Goal: Task Accomplishment & Management: Manage account settings

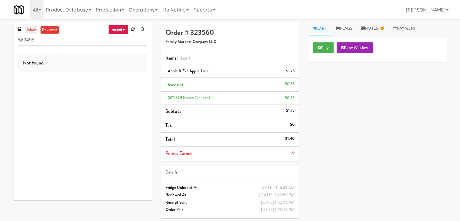
click at [28, 32] on link "inbox" at bounding box center [31, 30] width 12 height 8
click at [72, 37] on input "589495" at bounding box center [82, 39] width 129 height 11
paste input "wolf point west - WPW"
drag, startPoint x: 79, startPoint y: 40, endPoint x: 12, endPoint y: 34, distance: 68.0
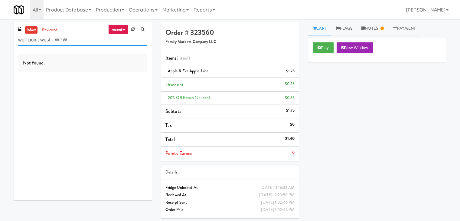
click at [12, 34] on div "inbox reviewed recent all unclear take inventory issue suspicious failed recent…" at bounding box center [82, 113] width 147 height 183
paste input "215 lake"
drag, startPoint x: 67, startPoint y: 35, endPoint x: 9, endPoint y: 39, distance: 57.9
click at [9, 39] on div "inbox reviewed recent all unclear take inventory issue suspicious failed recent…" at bounding box center [82, 113] width 147 height 183
paste input "111 w [PERSON_NAME]"
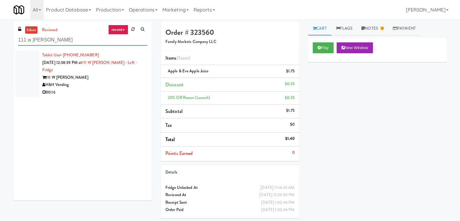
type input "111 w [PERSON_NAME]"
click at [123, 89] on div "00:16" at bounding box center [94, 93] width 105 height 8
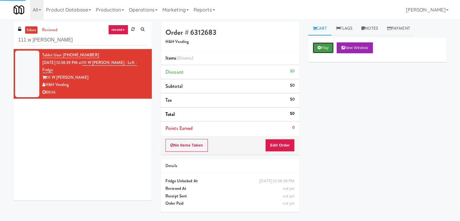
click at [327, 47] on button "Play" at bounding box center [323, 47] width 21 height 11
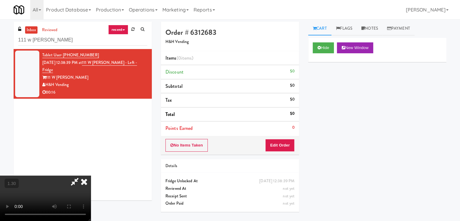
click at [91, 175] on icon at bounding box center [83, 181] width 13 height 12
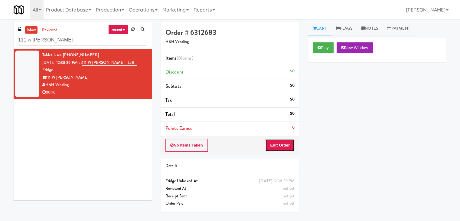
click at [286, 144] on button "Edit Order" at bounding box center [279, 145] width 29 height 13
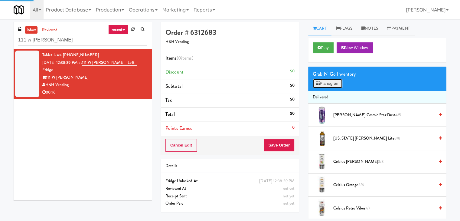
click at [325, 86] on button "Planogram" at bounding box center [328, 83] width 30 height 9
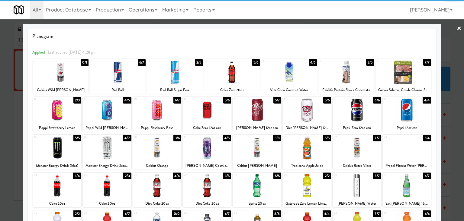
click at [162, 151] on div at bounding box center [157, 147] width 48 height 23
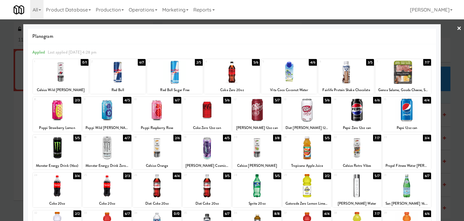
click at [457, 28] on link "×" at bounding box center [459, 28] width 5 height 19
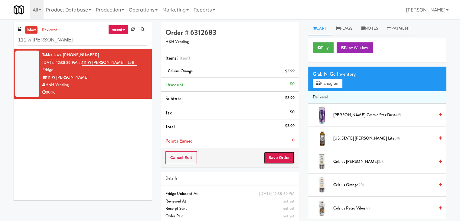
click at [282, 161] on button "Save Order" at bounding box center [279, 157] width 31 height 13
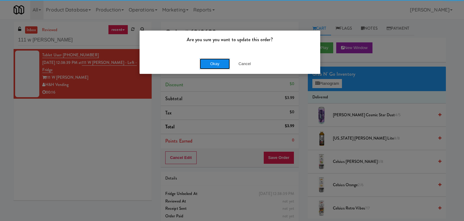
click at [213, 64] on button "Okay" at bounding box center [215, 63] width 30 height 11
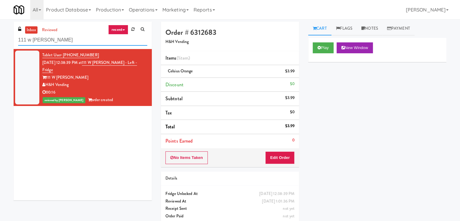
drag, startPoint x: 48, startPoint y: 42, endPoint x: 15, endPoint y: 39, distance: 33.1
click at [15, 39] on div "inbox reviewed recent all unclear take inventory issue suspicious failed recent…" at bounding box center [83, 35] width 138 height 27
paste input "30 dear born"
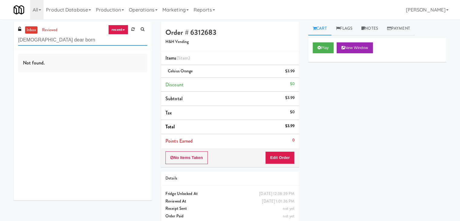
drag, startPoint x: 64, startPoint y: 40, endPoint x: 13, endPoint y: 40, distance: 50.8
click at [13, 40] on div "inbox reviewed recent all unclear take inventory issue suspicious failed recent…" at bounding box center [82, 113] width 147 height 183
paste input "40 Wabash"
drag, startPoint x: 59, startPoint y: 38, endPoint x: 0, endPoint y: 37, distance: 58.6
click at [0, 37] on div "inbox reviewed recent all unclear take inventory issue suspicious failed recent…" at bounding box center [230, 125] width 460 height 207
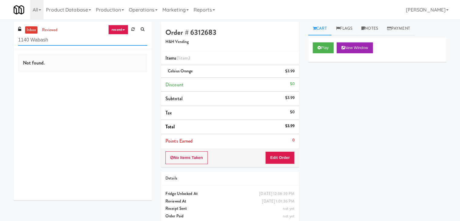
paste input "[GEOGRAPHIC_DATA]"
drag, startPoint x: 60, startPoint y: 40, endPoint x: 2, endPoint y: 37, distance: 58.1
click at [2, 37] on div "inbox reviewed recent all unclear take inventory issue suspicious failed recent…" at bounding box center [230, 125] width 460 height 207
paste input "H&H Vending"
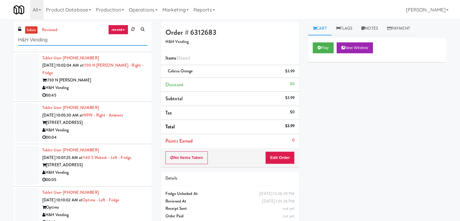
scroll to position [91, 0]
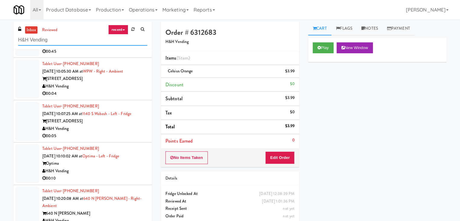
drag, startPoint x: 70, startPoint y: 37, endPoint x: 4, endPoint y: 40, distance: 66.5
click at [4, 40] on div "inbox reviewed recent all unclear take inventory issue suspicious failed recent…" at bounding box center [230, 128] width 460 height 213
paste input "1140 Wabash"
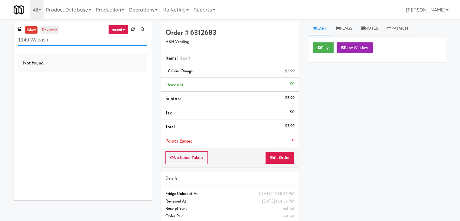
drag, startPoint x: 67, startPoint y: 43, endPoint x: 47, endPoint y: 26, distance: 27.0
click at [13, 38] on div "inbox reviewed recent all unclear take inventory issue suspicious failed recent…" at bounding box center [82, 113] width 147 height 183
click at [60, 39] on input "1140 Wabash" at bounding box center [82, 39] width 129 height 11
drag, startPoint x: 62, startPoint y: 40, endPoint x: 5, endPoint y: 40, distance: 57.7
click at [5, 40] on div "inbox reviewed recent all unclear take inventory issue suspicious failed recent…" at bounding box center [230, 125] width 460 height 207
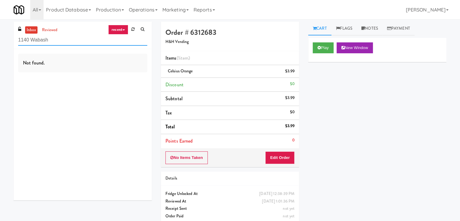
paste input "H&H Vending"
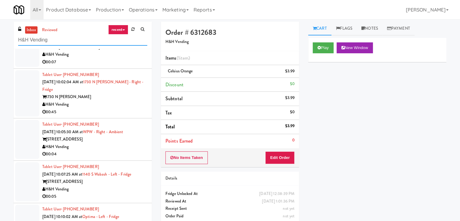
scroll to position [60, 0]
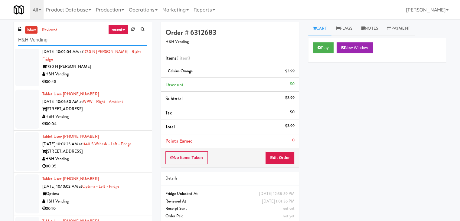
type input "H&H Vending"
click at [121, 155] on div "H&H Vending" at bounding box center [94, 159] width 105 height 8
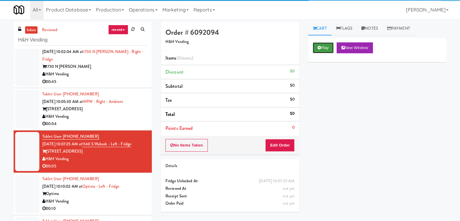
click at [327, 50] on button "Play" at bounding box center [323, 47] width 21 height 11
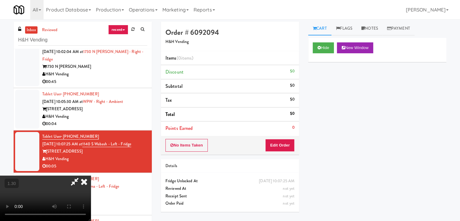
click at [91, 175] on video at bounding box center [45, 197] width 91 height 45
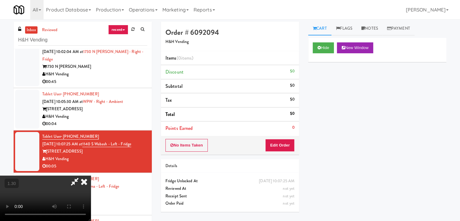
click at [91, 175] on video at bounding box center [45, 197] width 91 height 45
click at [91, 175] on icon at bounding box center [83, 181] width 13 height 12
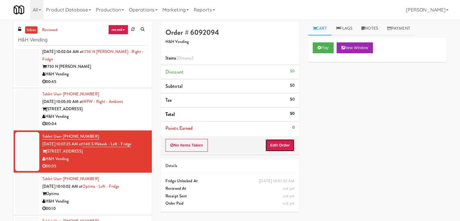
click at [283, 144] on button "Edit Order" at bounding box center [279, 145] width 29 height 13
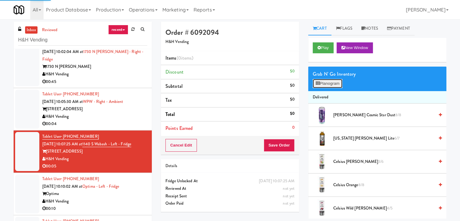
click at [328, 83] on button "Planogram" at bounding box center [328, 83] width 30 height 9
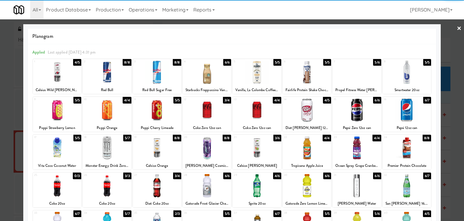
click at [209, 107] on div at bounding box center [207, 109] width 48 height 23
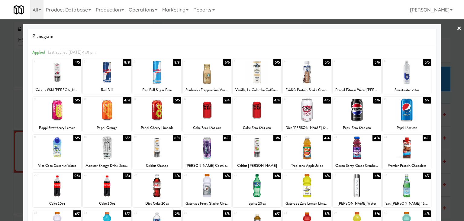
click at [457, 29] on link "×" at bounding box center [459, 28] width 5 height 19
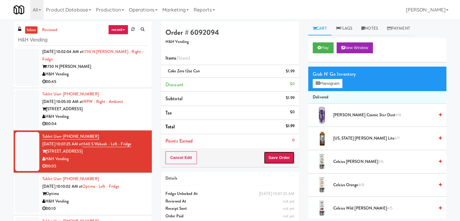
click at [270, 159] on button "Save Order" at bounding box center [279, 157] width 31 height 13
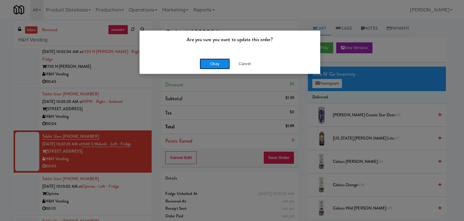
click at [223, 63] on button "Okay" at bounding box center [215, 63] width 30 height 11
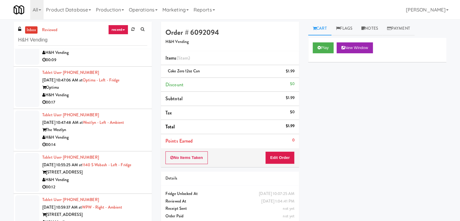
scroll to position [423, 0]
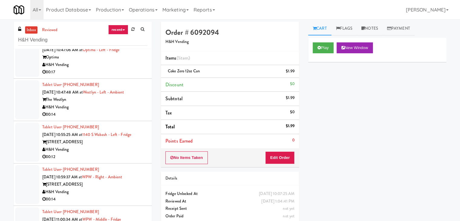
click at [127, 146] on div "H&H Vending" at bounding box center [94, 150] width 105 height 8
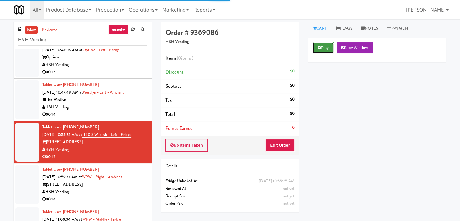
click at [324, 44] on button "Play" at bounding box center [323, 47] width 21 height 11
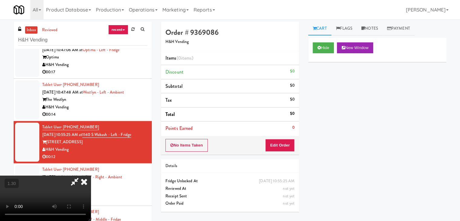
click at [91, 175] on video at bounding box center [45, 197] width 91 height 45
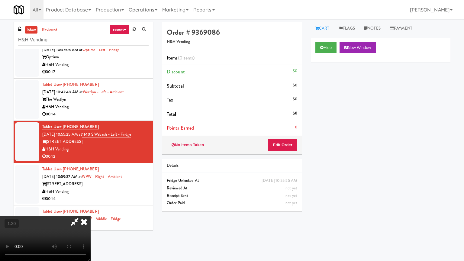
click at [91, 210] on video at bounding box center [45, 238] width 91 height 45
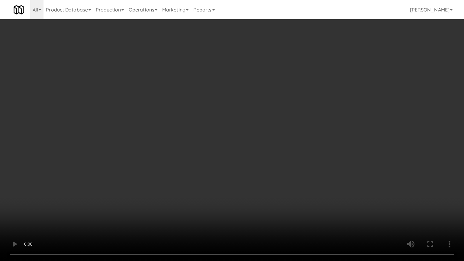
click at [255, 139] on video at bounding box center [232, 130] width 464 height 261
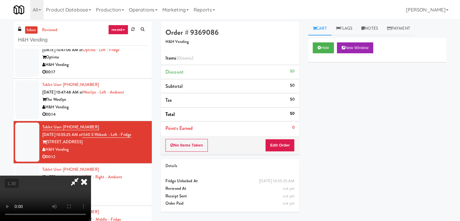
click at [91, 175] on icon at bounding box center [83, 181] width 13 height 12
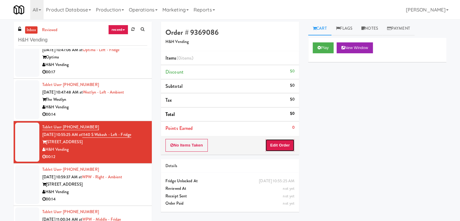
click at [287, 144] on button "Edit Order" at bounding box center [279, 145] width 29 height 13
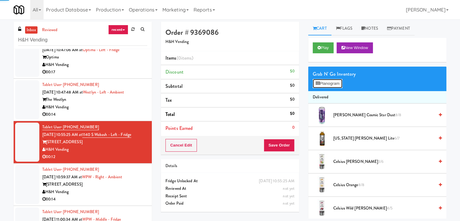
click at [321, 86] on button "Planogram" at bounding box center [328, 83] width 30 height 9
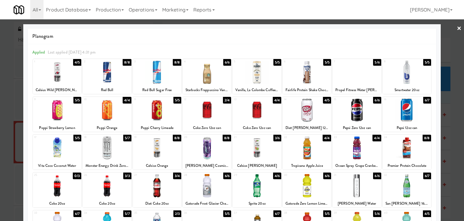
click at [151, 156] on div at bounding box center [157, 147] width 48 height 23
click at [219, 148] on div at bounding box center [207, 147] width 48 height 23
click at [457, 24] on link "×" at bounding box center [459, 28] width 5 height 19
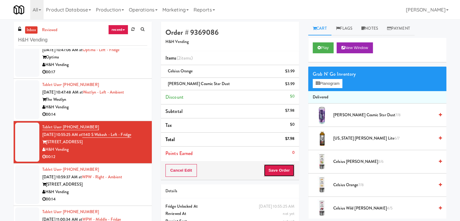
click at [282, 170] on button "Save Order" at bounding box center [279, 170] width 31 height 13
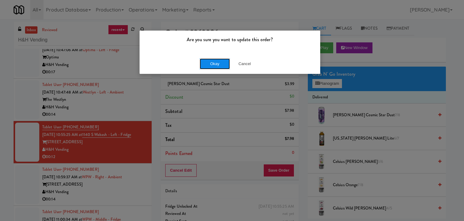
click at [213, 64] on button "Okay" at bounding box center [215, 63] width 30 height 11
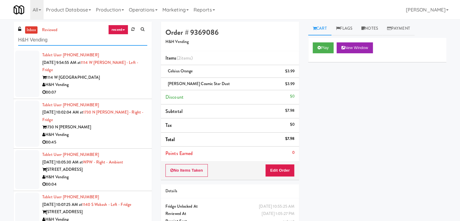
drag, startPoint x: 57, startPoint y: 40, endPoint x: 2, endPoint y: 40, distance: 54.1
click at [2, 40] on div "inbox reviewed recent all unclear take inventory issue suspicious failed recent…" at bounding box center [230, 131] width 460 height 219
paste input "wolf point west"
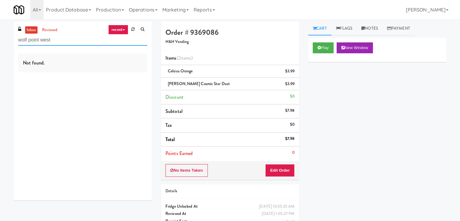
click at [71, 41] on input "wolf point west" at bounding box center [82, 39] width 129 height 11
paste input "5825 - [GEOGRAPHIC_DATA] - [GEOGRAPHIC_DATA] Scientific"
type input "5825 - [GEOGRAPHIC_DATA] - [GEOGRAPHIC_DATA] Scientific"
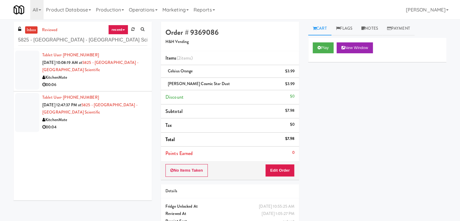
click at [131, 77] on div "KitchenMate" at bounding box center [94, 78] width 105 height 8
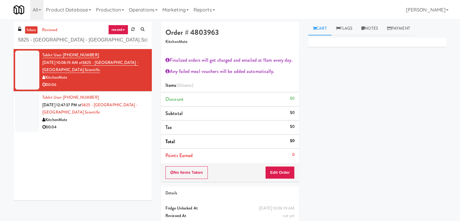
click at [122, 116] on div "KitchenMate" at bounding box center [94, 120] width 105 height 8
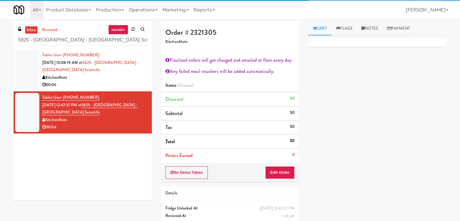
click at [127, 83] on div "00:06" at bounding box center [94, 85] width 105 height 8
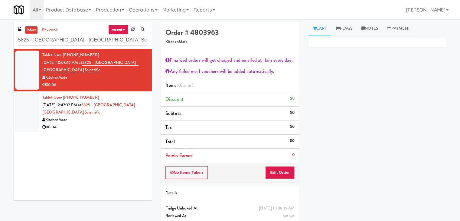
drag, startPoint x: 368, startPoint y: 26, endPoint x: 362, endPoint y: 43, distance: 17.3
click at [368, 27] on link "Notes" at bounding box center [370, 29] width 26 height 14
click at [340, 79] on div at bounding box center [377, 83] width 138 height 14
click at [441, 83] on div at bounding box center [377, 83] width 138 height 14
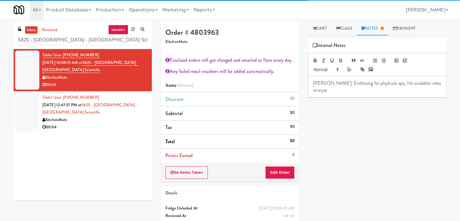
click at [115, 125] on div "00:04" at bounding box center [94, 127] width 105 height 8
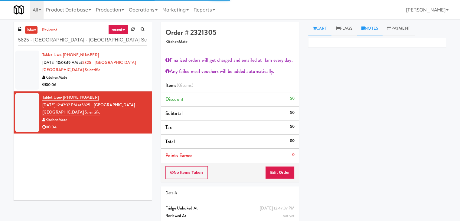
click at [373, 31] on link "Notes" at bounding box center [370, 29] width 26 height 14
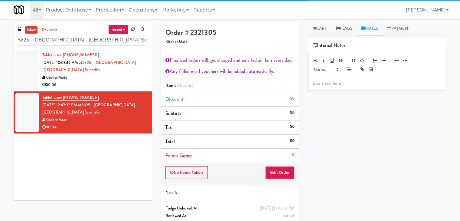
click at [345, 90] on div "Primary Flag Clear Flag if unable to determine what was taken or order not proc…" at bounding box center [377, 151] width 138 height 227
click at [345, 85] on p at bounding box center [377, 83] width 128 height 7
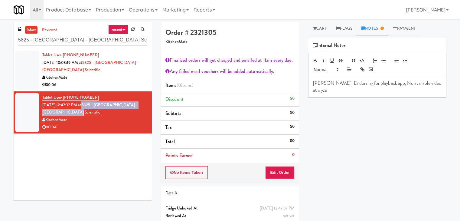
drag, startPoint x: 90, startPoint y: 102, endPoint x: 147, endPoint y: 109, distance: 56.8
click at [147, 109] on li "Tablet User · (519) 835-5418 [DATE] 12:47:37 PM at 5825 - [GEOGRAPHIC_DATA] - […" at bounding box center [83, 112] width 138 height 42
copy link "5825 - [GEOGRAPHIC_DATA] - [GEOGRAPHIC_DATA] Scientific"
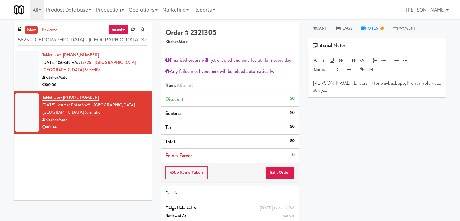
click at [93, 68] on div "Tablet User · (226) 791-7925 [DATE] 10:08:19 AM at 5825 - [GEOGRAPHIC_DATA] - […" at bounding box center [94, 69] width 105 height 37
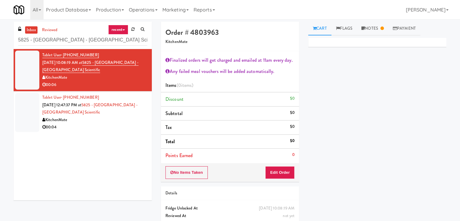
click at [89, 117] on div "KitchenMate" at bounding box center [94, 120] width 105 height 8
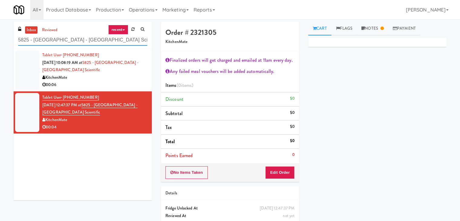
drag, startPoint x: 130, startPoint y: 39, endPoint x: 5, endPoint y: 40, distance: 125.4
click at [5, 40] on div "inbox reviewed recent all unclear take inventory issue suspicious failed recent…" at bounding box center [230, 133] width 460 height 222
paste input "215 lake"
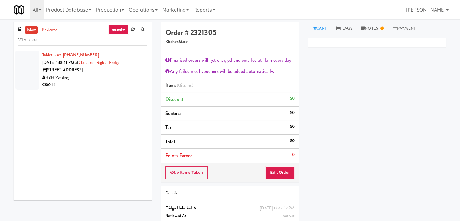
click at [120, 82] on div "00:14" at bounding box center [94, 85] width 105 height 8
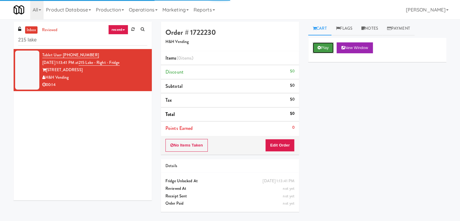
click at [323, 49] on button "Play" at bounding box center [323, 47] width 21 height 11
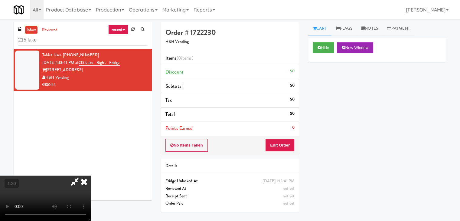
click at [91, 175] on video at bounding box center [45, 197] width 91 height 45
click at [91, 175] on icon at bounding box center [83, 181] width 13 height 12
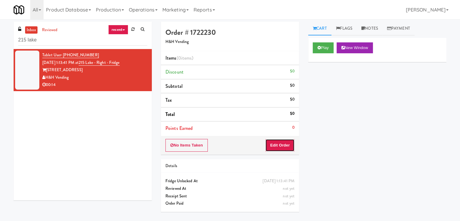
click at [275, 142] on button "Edit Order" at bounding box center [279, 145] width 29 height 13
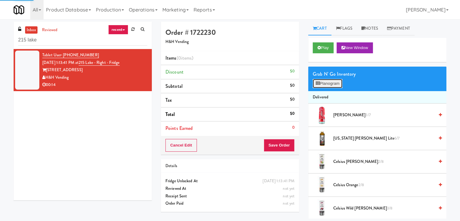
click at [335, 80] on button "Planogram" at bounding box center [328, 83] width 30 height 9
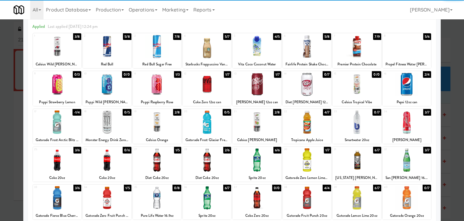
scroll to position [60, 0]
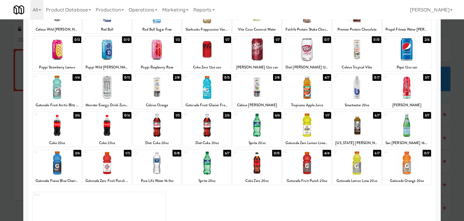
click at [403, 124] on div at bounding box center [407, 124] width 48 height 23
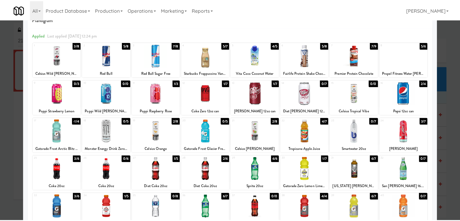
scroll to position [0, 0]
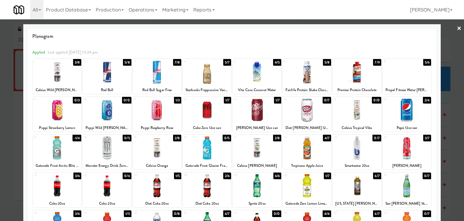
click at [457, 30] on link "×" at bounding box center [459, 28] width 5 height 19
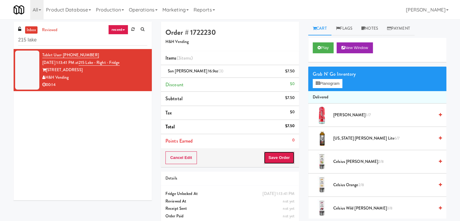
click at [273, 154] on button "Save Order" at bounding box center [279, 157] width 31 height 13
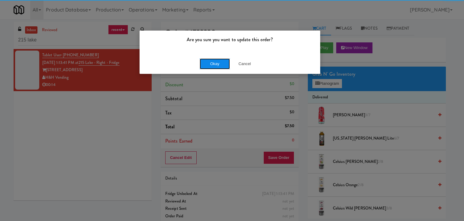
click at [220, 63] on button "Okay" at bounding box center [215, 63] width 30 height 11
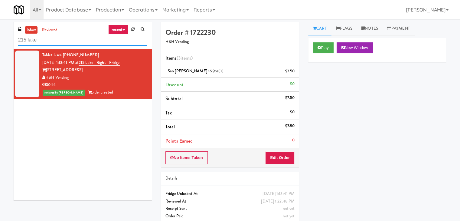
click at [61, 40] on input "215 lake" at bounding box center [82, 39] width 129 height 11
paste input "640 N [PERSON_NAME] - Right- Ambient"
type input "640 N [PERSON_NAME] - Right- Ambient"
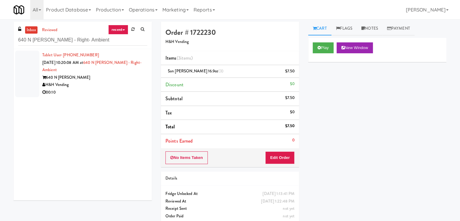
click at [123, 74] on div "640 N [PERSON_NAME]" at bounding box center [94, 78] width 105 height 8
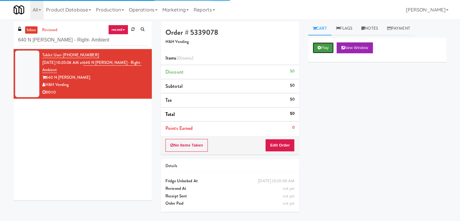
click at [322, 50] on button "Play" at bounding box center [323, 47] width 21 height 11
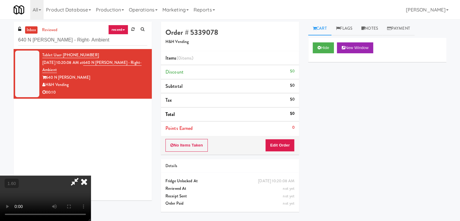
click at [91, 175] on video at bounding box center [45, 197] width 91 height 45
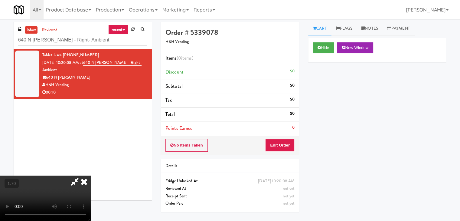
click at [91, 175] on video at bounding box center [45, 197] width 91 height 45
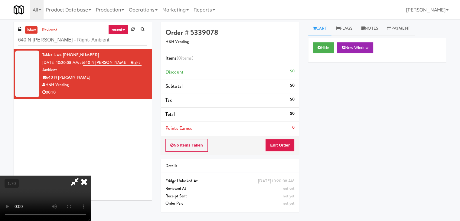
click at [91, 175] on video at bounding box center [45, 197] width 91 height 45
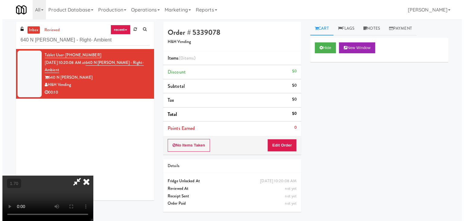
scroll to position [0, 0]
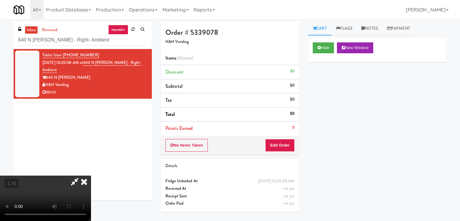
click at [91, 175] on icon at bounding box center [83, 181] width 13 height 12
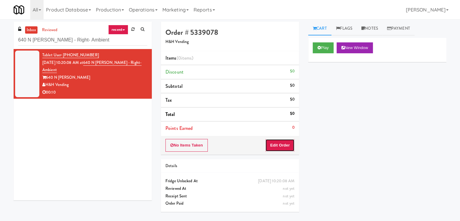
click at [275, 142] on button "Edit Order" at bounding box center [279, 145] width 29 height 13
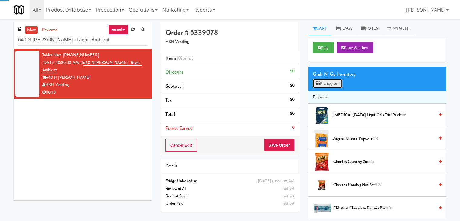
click at [328, 83] on button "Planogram" at bounding box center [328, 83] width 30 height 9
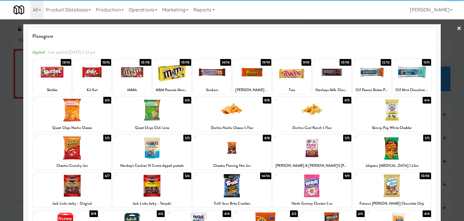
click at [395, 150] on div at bounding box center [392, 147] width 79 height 23
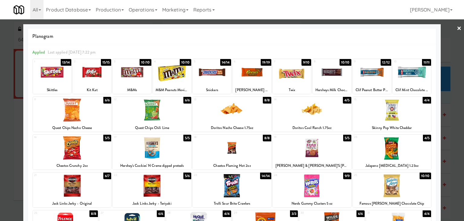
click at [457, 28] on link "×" at bounding box center [459, 28] width 5 height 19
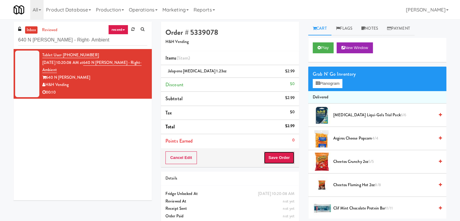
click at [286, 156] on button "Save Order" at bounding box center [279, 157] width 31 height 13
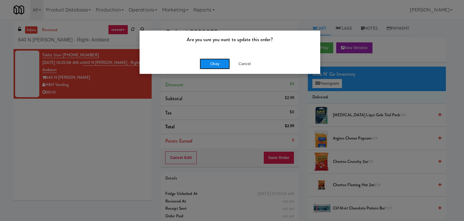
click at [223, 65] on button "Okay" at bounding box center [215, 63] width 30 height 11
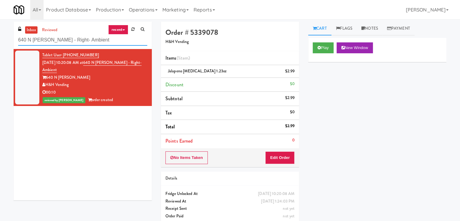
click at [90, 43] on input "640 N [PERSON_NAME] - Right- Ambient" at bounding box center [82, 39] width 129 height 11
paste input "Court St - Cooler"
type input "Court St - Cooler"
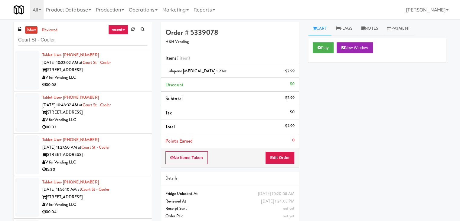
click at [115, 87] on div "00:08" at bounding box center [94, 85] width 105 height 8
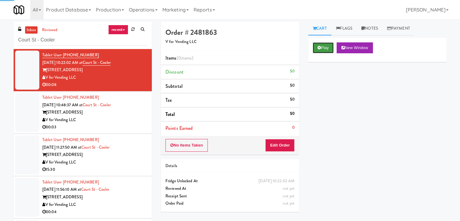
click at [319, 44] on button "Play" at bounding box center [323, 47] width 21 height 11
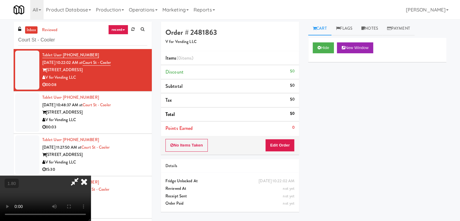
click at [91, 175] on video at bounding box center [45, 197] width 91 height 45
click at [91, 175] on icon at bounding box center [83, 181] width 13 height 12
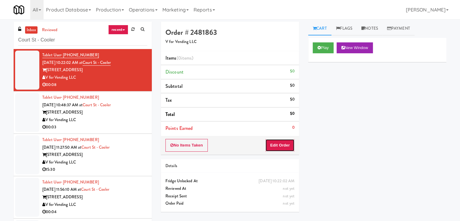
click at [280, 147] on button "Edit Order" at bounding box center [279, 145] width 29 height 13
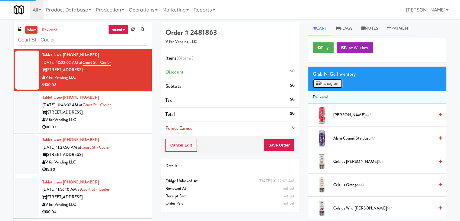
click at [329, 80] on button "Planogram" at bounding box center [328, 83] width 30 height 9
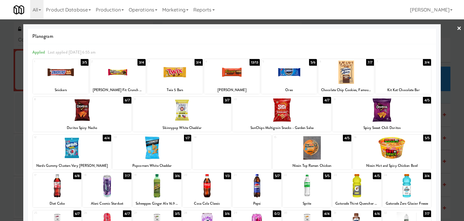
click at [409, 188] on div at bounding box center [407, 185] width 48 height 23
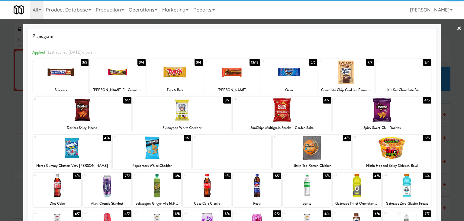
click at [457, 30] on link "×" at bounding box center [459, 28] width 5 height 19
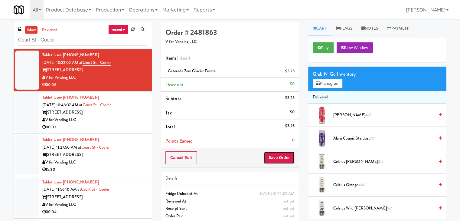
click at [268, 153] on button "Save Order" at bounding box center [279, 157] width 31 height 13
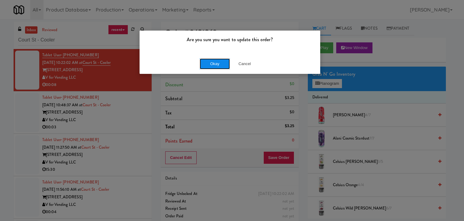
click at [215, 64] on button "Okay" at bounding box center [215, 63] width 30 height 11
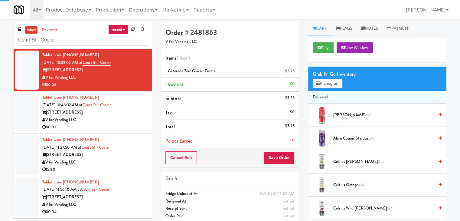
click at [125, 119] on div "V for Vending LLC" at bounding box center [94, 120] width 105 height 8
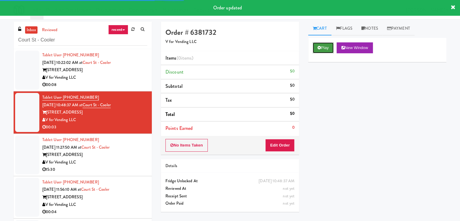
click at [323, 47] on button "Play" at bounding box center [323, 47] width 21 height 11
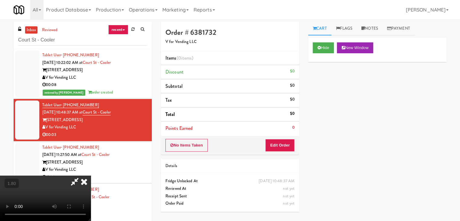
click at [91, 175] on video at bounding box center [45, 197] width 91 height 45
click at [91, 175] on icon at bounding box center [83, 181] width 13 height 12
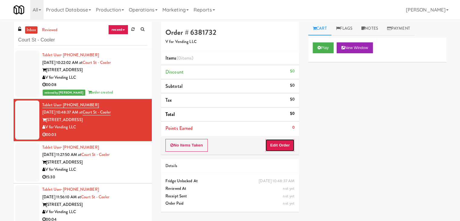
click at [283, 142] on button "Edit Order" at bounding box center [279, 145] width 29 height 13
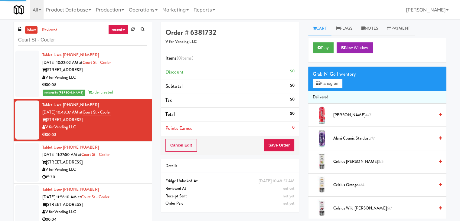
click at [325, 77] on div "Grab N' Go Inventory" at bounding box center [377, 74] width 129 height 9
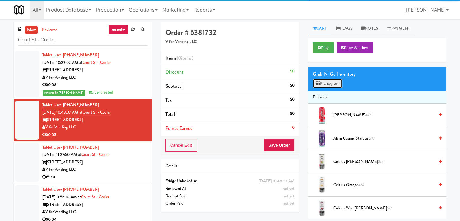
click at [324, 81] on button "Planogram" at bounding box center [328, 83] width 30 height 9
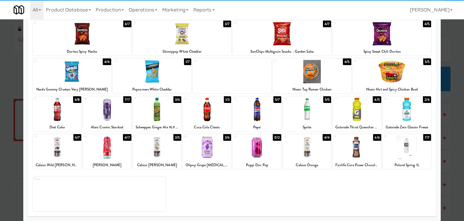
click at [115, 142] on div at bounding box center [107, 146] width 48 height 23
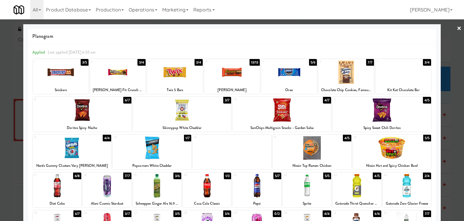
click at [457, 28] on link "×" at bounding box center [459, 28] width 5 height 19
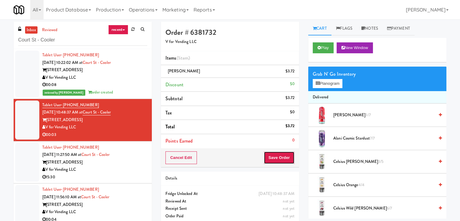
click at [273, 157] on button "Save Order" at bounding box center [279, 157] width 31 height 13
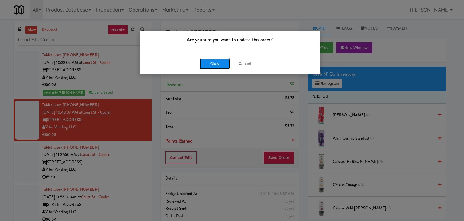
click at [215, 60] on button "Okay" at bounding box center [215, 63] width 30 height 11
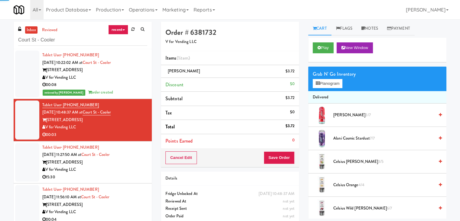
click at [122, 172] on div "V for Vending LLC" at bounding box center [94, 170] width 105 height 8
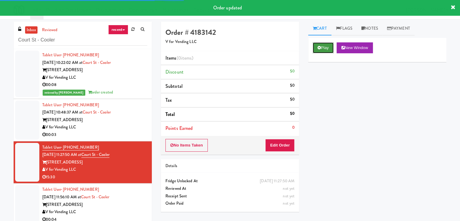
click at [329, 47] on button "Play" at bounding box center [323, 47] width 21 height 11
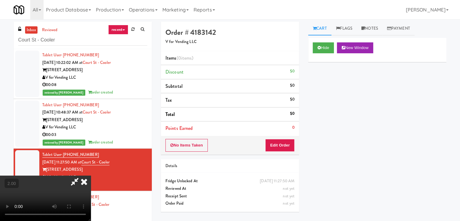
click at [91, 175] on video at bounding box center [45, 197] width 91 height 45
click at [91, 175] on icon at bounding box center [83, 181] width 13 height 12
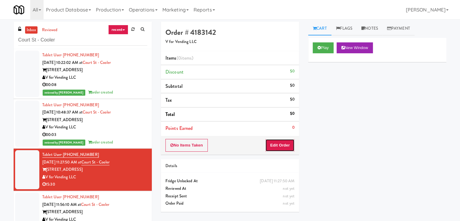
click at [284, 139] on button "Edit Order" at bounding box center [279, 145] width 29 height 13
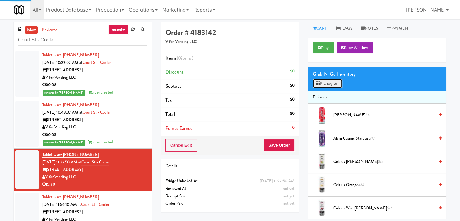
click at [334, 85] on button "Planogram" at bounding box center [328, 83] width 30 height 9
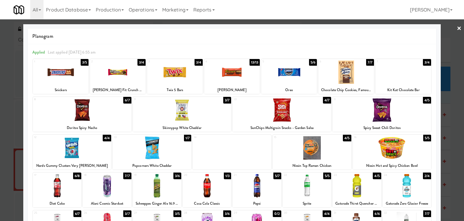
click at [108, 112] on div at bounding box center [82, 109] width 99 height 23
click at [457, 27] on link "×" at bounding box center [459, 28] width 5 height 19
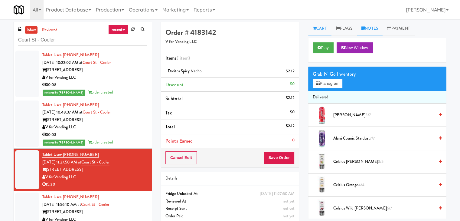
click at [376, 30] on link "Notes" at bounding box center [370, 29] width 26 height 14
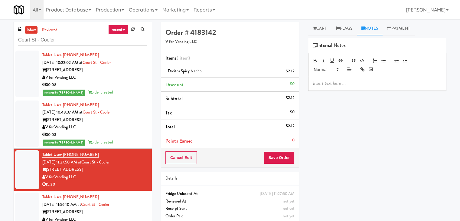
click at [345, 80] on p at bounding box center [377, 83] width 128 height 7
click at [438, 84] on div at bounding box center [377, 83] width 138 height 14
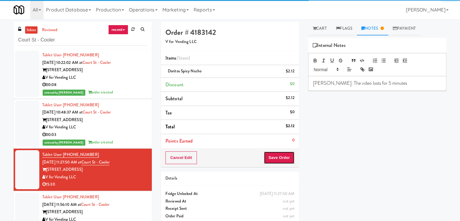
click at [279, 155] on button "Save Order" at bounding box center [279, 157] width 31 height 13
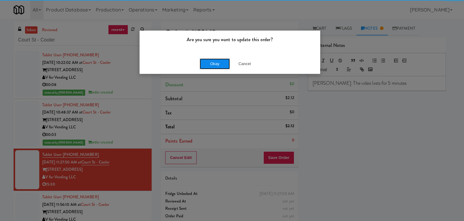
click at [209, 58] on button "Okay" at bounding box center [215, 63] width 30 height 11
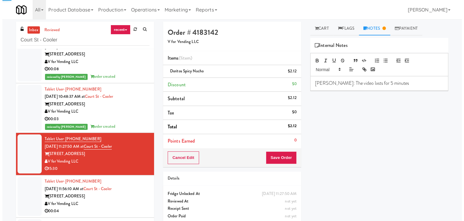
scroll to position [44, 0]
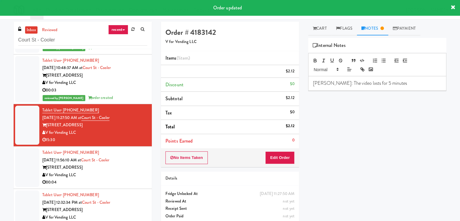
click at [137, 184] on div "00:04" at bounding box center [94, 182] width 105 height 8
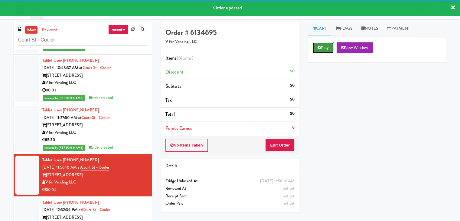
click at [315, 46] on button "Play" at bounding box center [323, 47] width 21 height 11
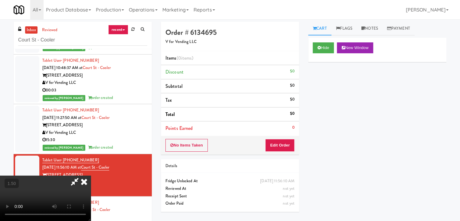
click at [91, 175] on video at bounding box center [45, 197] width 91 height 45
click at [91, 175] on icon at bounding box center [83, 181] width 13 height 12
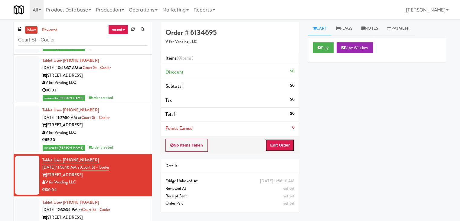
click at [277, 141] on button "Edit Order" at bounding box center [279, 145] width 29 height 13
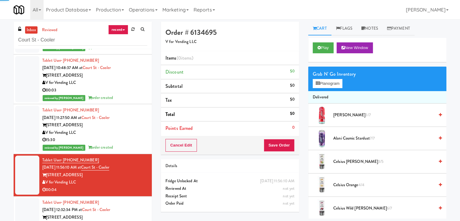
click at [319, 88] on div "Grab N' Go Inventory Planogram" at bounding box center [377, 78] width 138 height 24
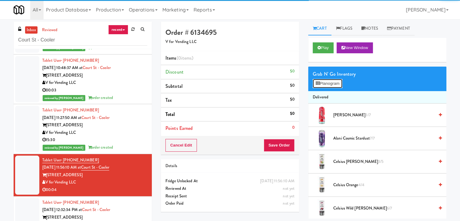
click at [320, 86] on button "Planogram" at bounding box center [328, 83] width 30 height 9
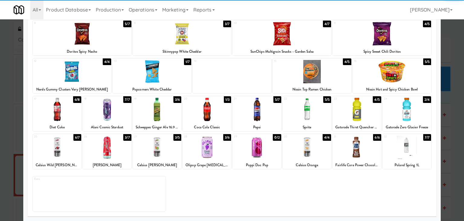
click at [163, 147] on div at bounding box center [157, 146] width 48 height 23
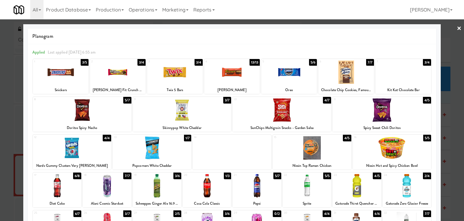
click at [457, 29] on link "×" at bounding box center [459, 28] width 5 height 19
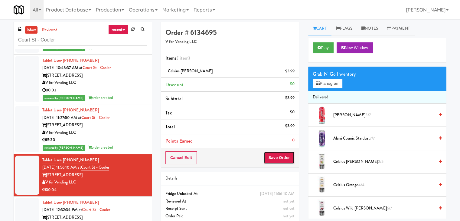
click at [282, 161] on button "Save Order" at bounding box center [279, 157] width 31 height 13
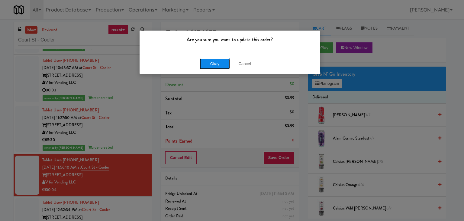
drag, startPoint x: 221, startPoint y: 64, endPoint x: 218, endPoint y: 66, distance: 3.3
click at [221, 64] on button "Okay" at bounding box center [215, 63] width 30 height 11
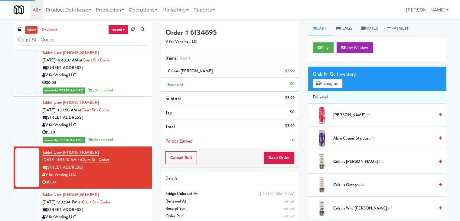
drag, startPoint x: 132, startPoint y: 207, endPoint x: 149, endPoint y: 204, distance: 16.8
click at [132, 207] on div "[STREET_ADDRESS]" at bounding box center [94, 210] width 105 height 8
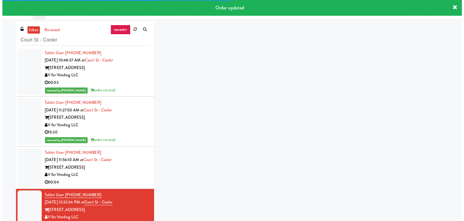
scroll to position [59, 0]
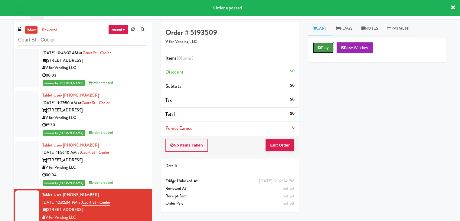
click at [318, 43] on button "Play" at bounding box center [323, 47] width 21 height 11
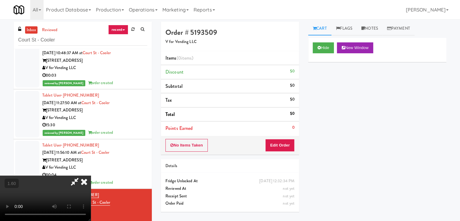
click at [91, 175] on video at bounding box center [45, 197] width 91 height 45
click at [91, 175] on icon at bounding box center [83, 181] width 13 height 12
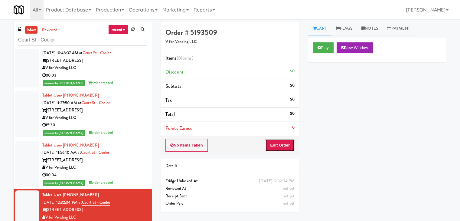
click at [276, 142] on button "Edit Order" at bounding box center [279, 145] width 29 height 13
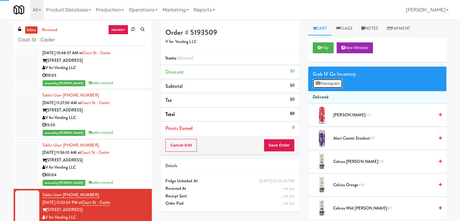
click at [334, 81] on button "Planogram" at bounding box center [328, 83] width 30 height 9
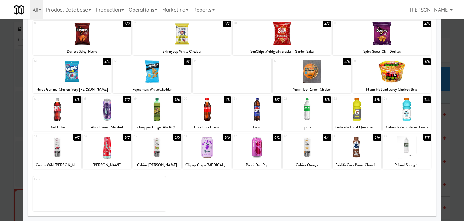
drag, startPoint x: 54, startPoint y: 153, endPoint x: 235, endPoint y: 137, distance: 181.4
click at [54, 153] on div at bounding box center [57, 146] width 48 height 23
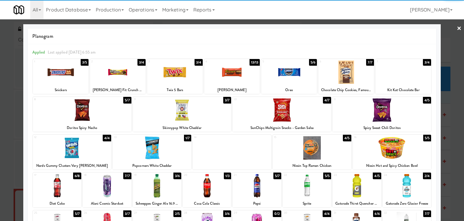
click at [457, 28] on link "×" at bounding box center [459, 28] width 5 height 19
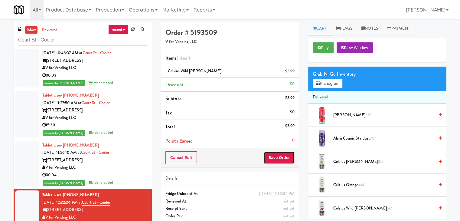
click at [288, 154] on button "Save Order" at bounding box center [279, 157] width 31 height 13
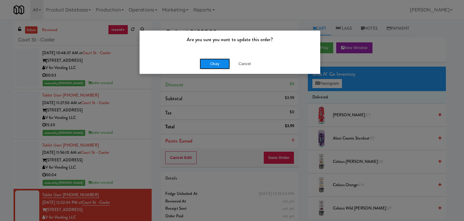
click at [215, 63] on button "Okay" at bounding box center [215, 63] width 30 height 11
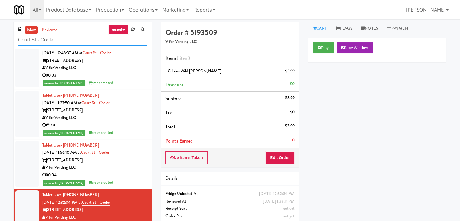
drag, startPoint x: 70, startPoint y: 40, endPoint x: 9, endPoint y: 35, distance: 61.6
click at [9, 35] on div "inbox reviewed recent all unclear take inventory issue suspicious failed recent…" at bounding box center [82, 128] width 147 height 213
paste input "111"
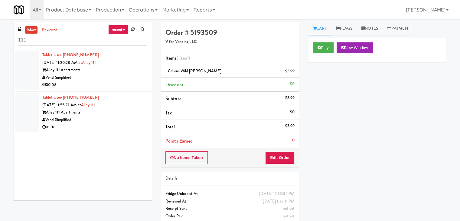
click at [109, 81] on div "00:08" at bounding box center [94, 85] width 105 height 8
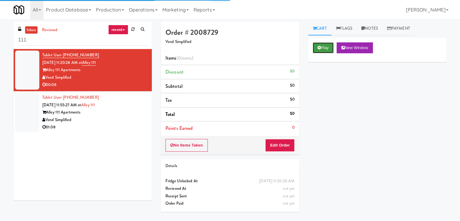
click at [324, 47] on button "Play" at bounding box center [323, 47] width 21 height 11
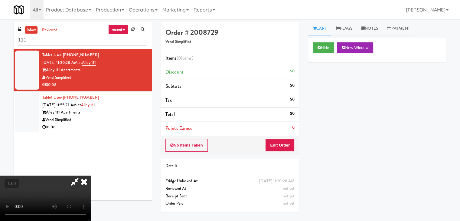
click at [91, 175] on icon at bounding box center [83, 181] width 13 height 12
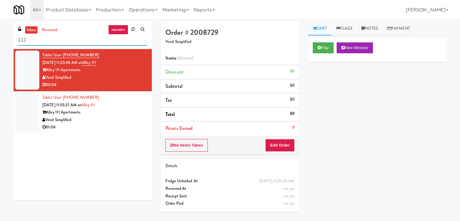
drag, startPoint x: 26, startPoint y: 41, endPoint x: 0, endPoint y: 40, distance: 26.3
click at [0, 40] on div "inbox reviewed recent all unclear take inventory issue suspicious failed recent…" at bounding box center [230, 120] width 460 height 196
paste input "30"
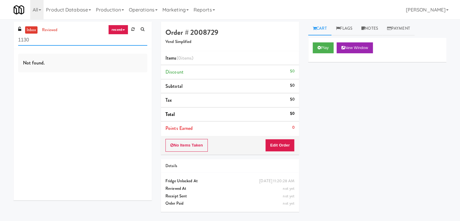
drag, startPoint x: 50, startPoint y: 38, endPoint x: 1, endPoint y: 37, distance: 48.7
click at [1, 37] on div "inbox reviewed recent all unclear take inventory issue suspicious failed recent…" at bounding box center [230, 120] width 460 height 196
paste input "4"
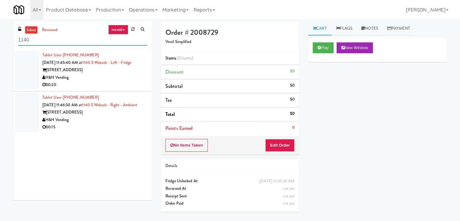
type input "1140"
click at [112, 78] on div "H&H Vending" at bounding box center [94, 78] width 105 height 8
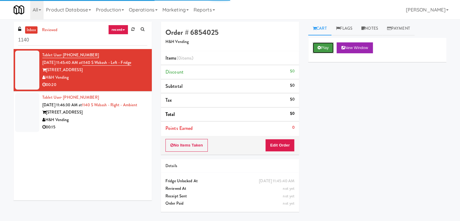
click at [322, 47] on button "Play" at bounding box center [323, 47] width 21 height 11
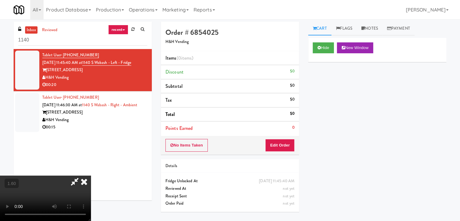
click at [91, 175] on video at bounding box center [45, 197] width 91 height 45
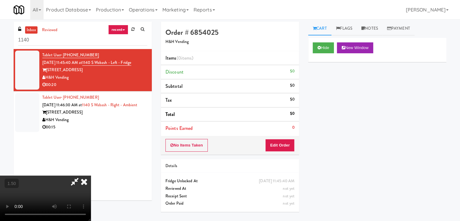
click at [91, 175] on video at bounding box center [45, 197] width 91 height 45
click at [91, 175] on icon at bounding box center [83, 181] width 13 height 12
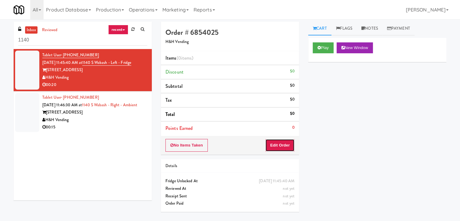
click at [277, 142] on button "Edit Order" at bounding box center [279, 145] width 29 height 13
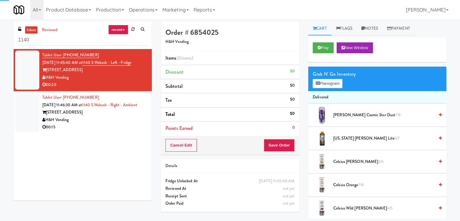
click at [324, 89] on div "Grab N' Go Inventory Planogram" at bounding box center [377, 78] width 138 height 24
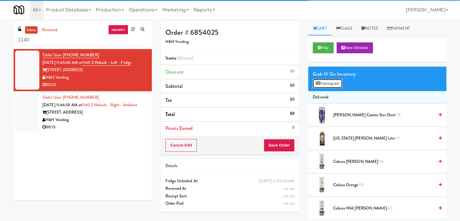
click at [326, 86] on button "Planogram" at bounding box center [328, 83] width 30 height 9
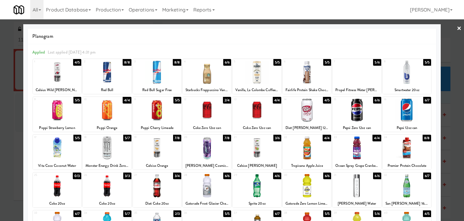
click at [56, 186] on div at bounding box center [57, 185] width 48 height 23
click at [115, 186] on div at bounding box center [107, 185] width 48 height 23
click at [402, 114] on div at bounding box center [407, 109] width 48 height 23
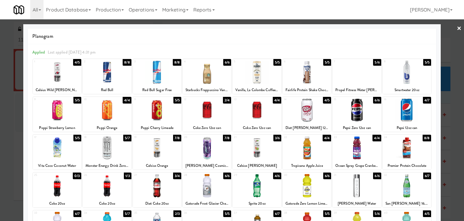
drag, startPoint x: 456, startPoint y: 30, endPoint x: 405, endPoint y: 45, distance: 52.9
click at [457, 30] on link "×" at bounding box center [459, 28] width 5 height 19
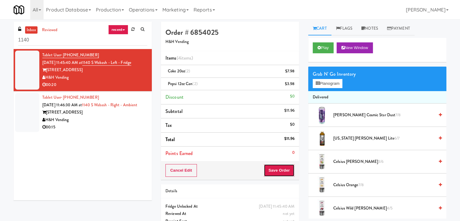
click at [283, 169] on button "Save Order" at bounding box center [279, 170] width 31 height 13
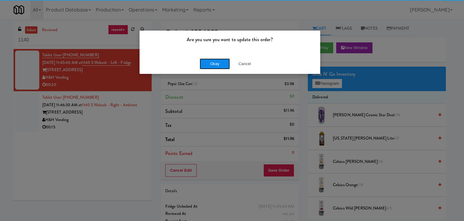
click at [216, 64] on button "Okay" at bounding box center [215, 63] width 30 height 11
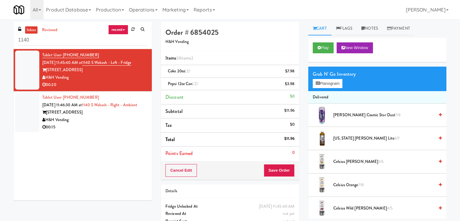
click at [128, 131] on div "00:15" at bounding box center [94, 127] width 105 height 8
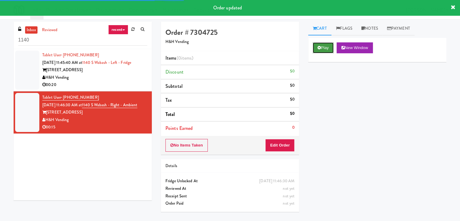
click at [324, 44] on button "Play" at bounding box center [323, 47] width 21 height 11
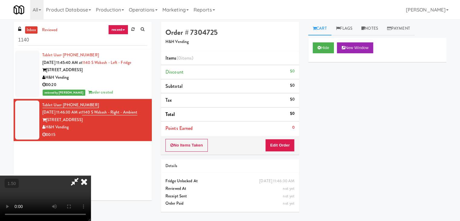
click at [91, 175] on video at bounding box center [45, 197] width 91 height 45
click at [91, 175] on icon at bounding box center [83, 181] width 13 height 12
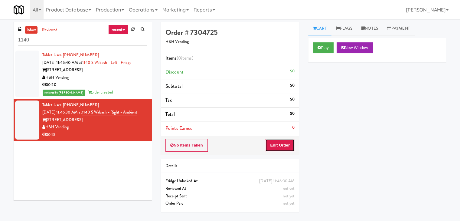
click at [288, 143] on button "Edit Order" at bounding box center [279, 145] width 29 height 13
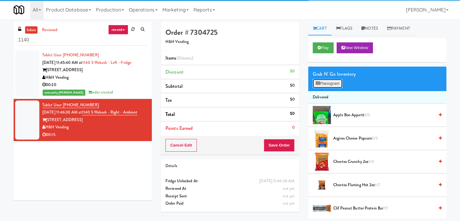
click at [332, 83] on button "Planogram" at bounding box center [328, 83] width 30 height 9
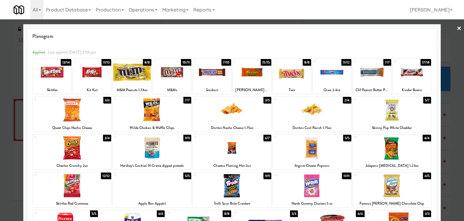
click at [390, 108] on div at bounding box center [392, 109] width 79 height 23
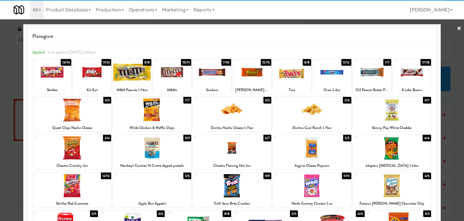
click at [249, 107] on div at bounding box center [232, 109] width 79 height 23
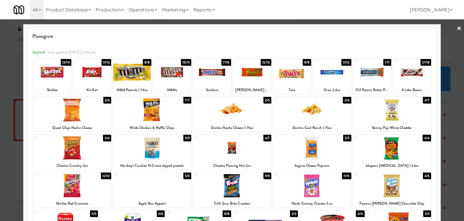
click at [457, 25] on link "×" at bounding box center [459, 28] width 5 height 19
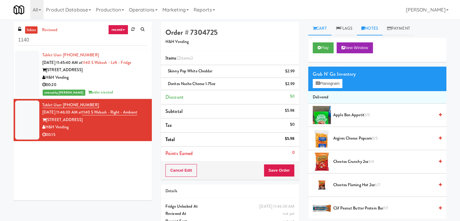
click at [369, 27] on link "Notes" at bounding box center [370, 29] width 26 height 14
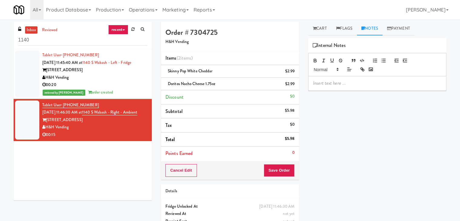
click at [350, 86] on p at bounding box center [377, 83] width 128 height 7
click at [440, 87] on div at bounding box center [377, 83] width 138 height 14
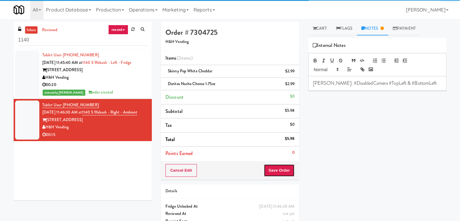
click at [279, 169] on button "Save Order" at bounding box center [279, 170] width 31 height 13
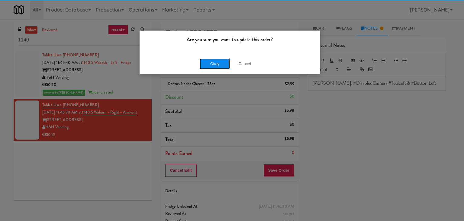
click at [214, 59] on button "Okay" at bounding box center [215, 63] width 30 height 11
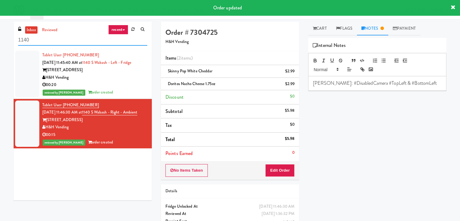
click at [68, 41] on input "1140" at bounding box center [82, 39] width 129 height 11
paste input "Ten York - 4th Floor Fitness Center"
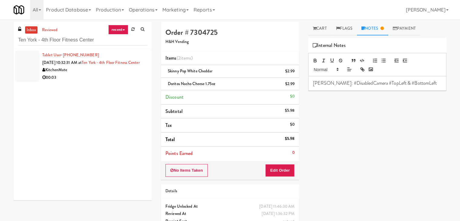
click at [130, 81] on div "00:03" at bounding box center [94, 78] width 105 height 8
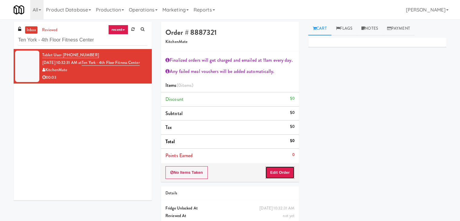
click at [280, 167] on button "Edit Order" at bounding box center [279, 172] width 29 height 13
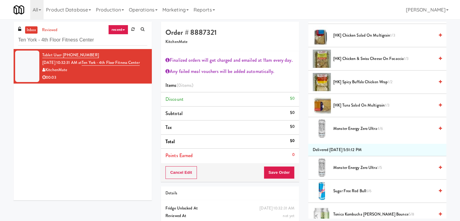
scroll to position [151, 0]
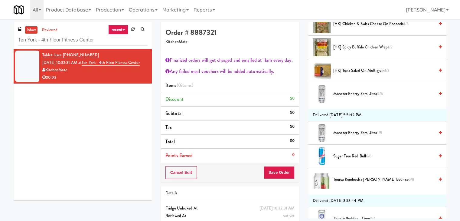
click at [389, 96] on span "Monster Energy Zero Ultra 4/6" at bounding box center [383, 94] width 101 height 8
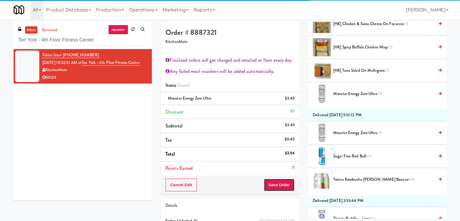
click at [283, 188] on button "Save Order" at bounding box center [279, 184] width 31 height 13
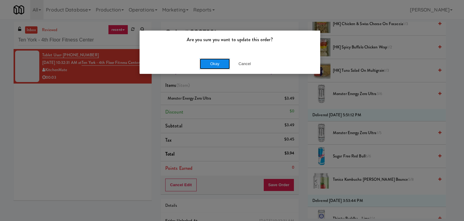
click at [214, 62] on button "Okay" at bounding box center [215, 63] width 30 height 11
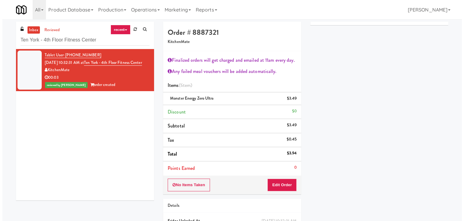
scroll to position [22, 0]
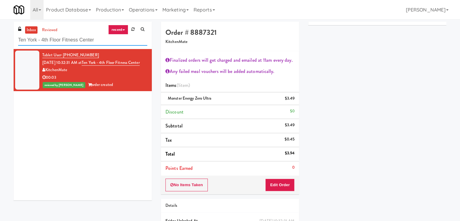
click at [86, 40] on input "Ten York - 4th Floor Fitness Center" at bounding box center [82, 39] width 129 height 11
paste input "[PERSON_NAME]"
type input "[PERSON_NAME]"
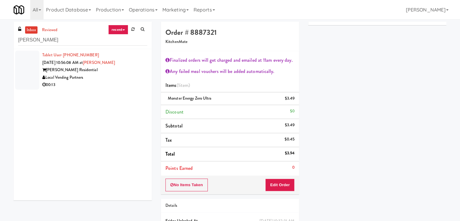
click at [121, 82] on div "00:13" at bounding box center [94, 85] width 105 height 8
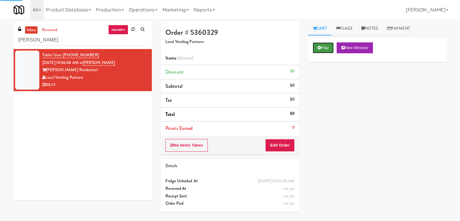
click at [324, 49] on button "Play" at bounding box center [323, 47] width 21 height 11
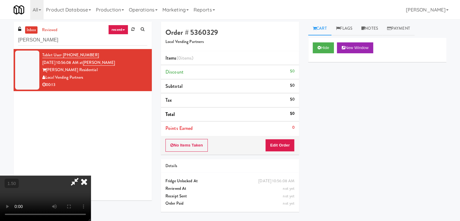
click at [91, 175] on video at bounding box center [45, 197] width 91 height 45
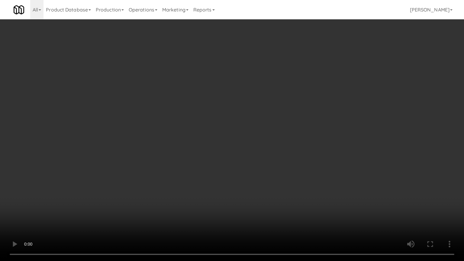
click at [228, 94] on video at bounding box center [232, 130] width 464 height 261
click at [221, 112] on video at bounding box center [232, 130] width 464 height 261
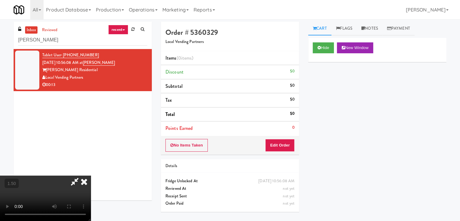
click at [91, 175] on icon at bounding box center [83, 181] width 13 height 12
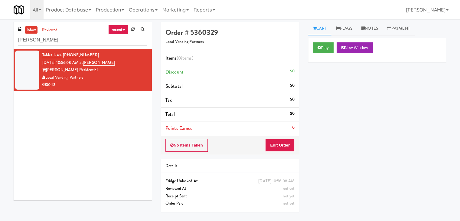
click at [278, 136] on div "No Items Taken Edit Order" at bounding box center [230, 145] width 138 height 19
click at [279, 148] on button "Edit Order" at bounding box center [279, 145] width 29 height 13
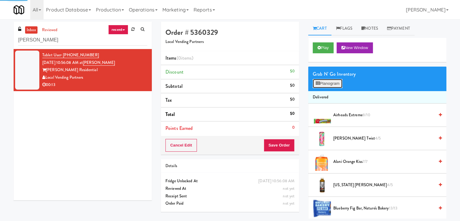
click at [326, 82] on button "Planogram" at bounding box center [328, 83] width 30 height 9
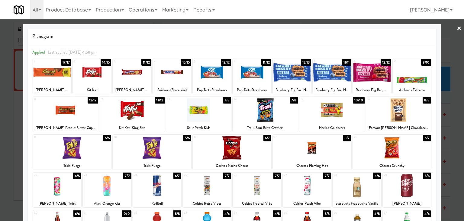
click at [216, 75] on div at bounding box center [212, 71] width 38 height 23
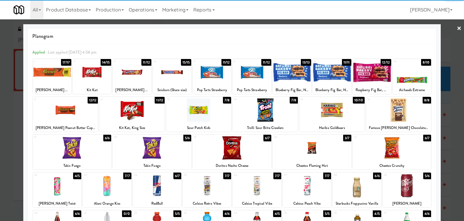
scroll to position [76, 0]
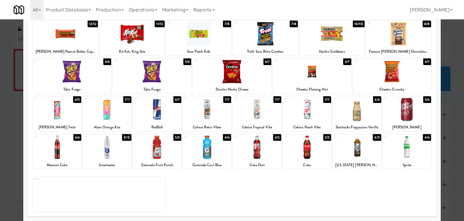
click at [355, 115] on div at bounding box center [357, 109] width 48 height 23
click at [411, 112] on div at bounding box center [407, 109] width 48 height 23
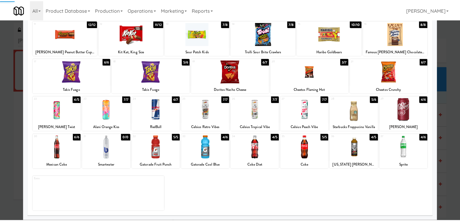
scroll to position [0, 0]
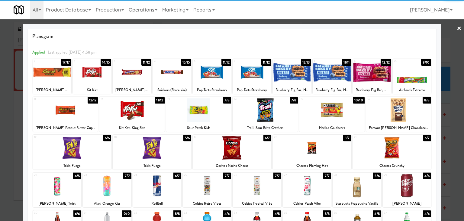
click at [457, 26] on link "×" at bounding box center [459, 28] width 5 height 19
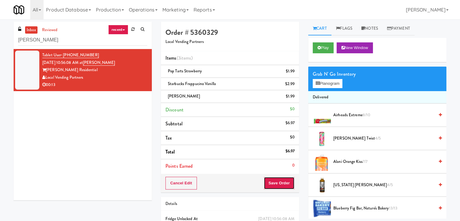
click at [276, 179] on button "Save Order" at bounding box center [279, 183] width 31 height 13
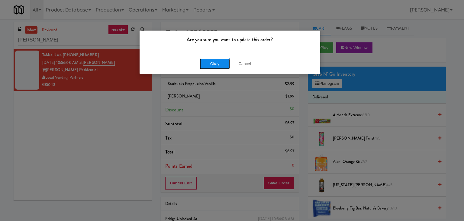
click at [212, 66] on button "Okay" at bounding box center [215, 63] width 30 height 11
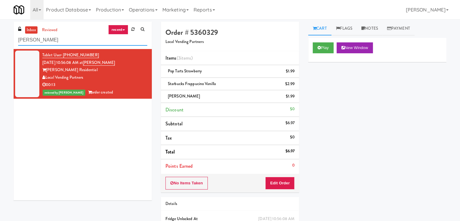
drag, startPoint x: 71, startPoint y: 42, endPoint x: 8, endPoint y: 39, distance: 63.6
click at [8, 39] on div "inbox reviewed recent all unclear take inventory issue suspicious failed recent…" at bounding box center [230, 138] width 460 height 232
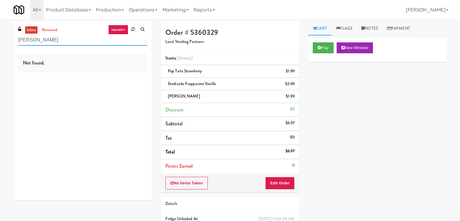
click at [68, 44] on input "[PERSON_NAME]" at bounding box center [82, 39] width 129 height 11
paste input "The [PERSON_NAME] - Cooler #2"
type input "The [PERSON_NAME] - Cooler #2"
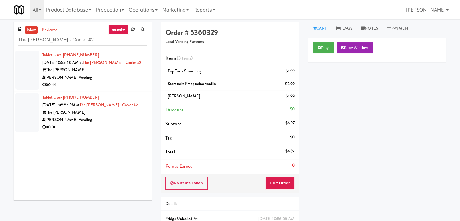
click at [114, 74] on div "[PERSON_NAME] Vending" at bounding box center [94, 78] width 105 height 8
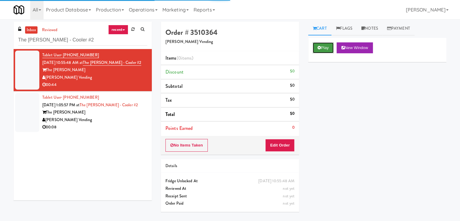
click at [319, 48] on icon at bounding box center [318, 48] width 3 height 4
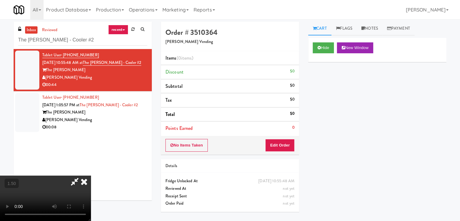
click at [91, 175] on video at bounding box center [45, 197] width 91 height 45
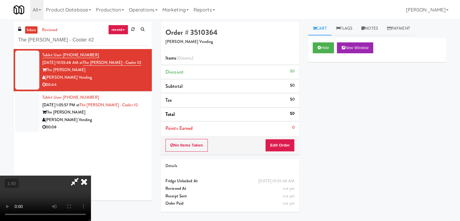
click at [91, 175] on video at bounding box center [45, 197] width 91 height 45
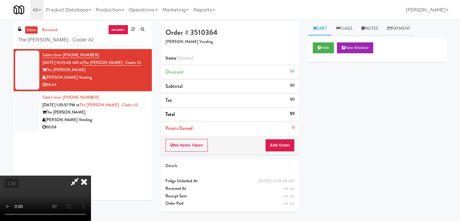
click at [91, 175] on video at bounding box center [45, 197] width 91 height 45
drag, startPoint x: 196, startPoint y: 116, endPoint x: 245, endPoint y: 128, distance: 50.9
click at [91, 175] on video at bounding box center [45, 197] width 91 height 45
drag, startPoint x: 290, startPoint y: 145, endPoint x: 297, endPoint y: 133, distance: 14.5
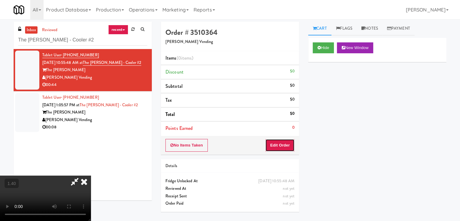
click at [290, 145] on button "Edit Order" at bounding box center [279, 145] width 29 height 13
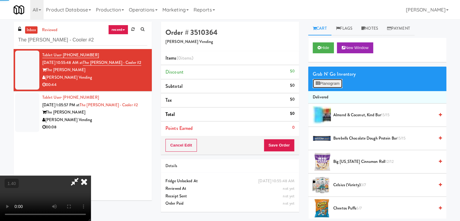
click at [324, 85] on button "Planogram" at bounding box center [328, 83] width 30 height 9
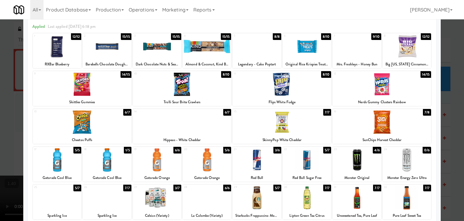
scroll to position [60, 0]
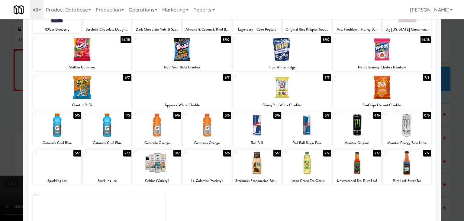
click at [281, 89] on div at bounding box center [282, 87] width 99 height 23
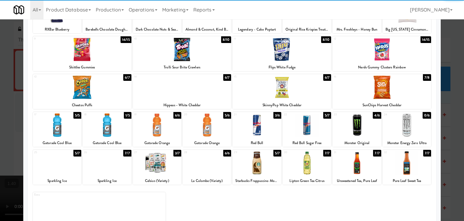
click at [89, 98] on div at bounding box center [82, 87] width 99 height 23
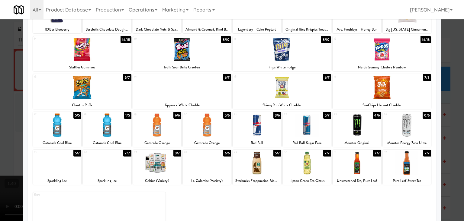
click at [295, 93] on div at bounding box center [282, 87] width 99 height 23
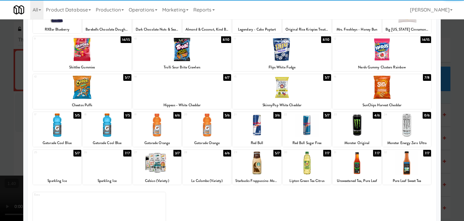
click at [382, 58] on div at bounding box center [382, 49] width 99 height 23
click at [197, 58] on div at bounding box center [182, 49] width 99 height 23
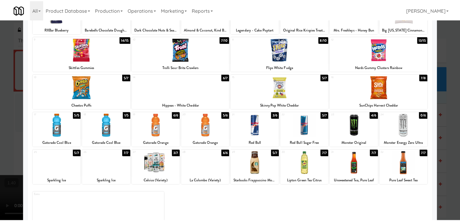
scroll to position [0, 0]
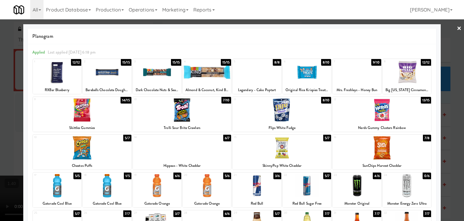
click at [457, 27] on link "×" at bounding box center [459, 28] width 5 height 19
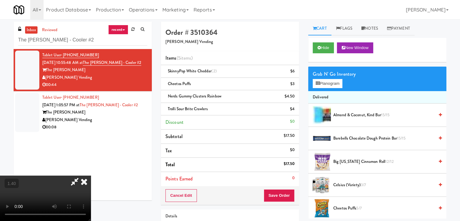
click at [91, 175] on video at bounding box center [45, 197] width 91 height 45
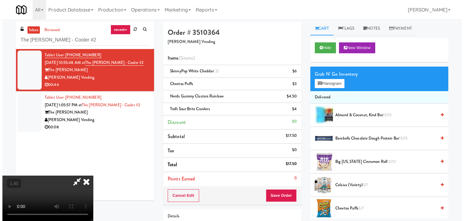
scroll to position [0, 0]
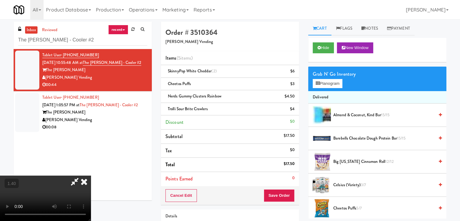
click at [91, 175] on icon at bounding box center [83, 181] width 13 height 12
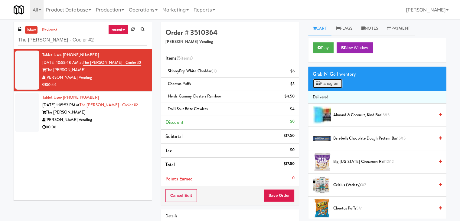
click at [322, 85] on button "Planogram" at bounding box center [328, 83] width 30 height 9
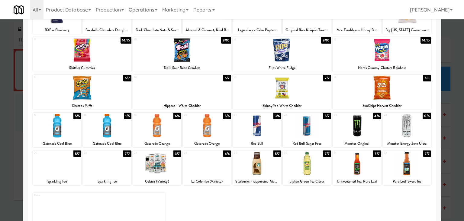
scroll to position [60, 0]
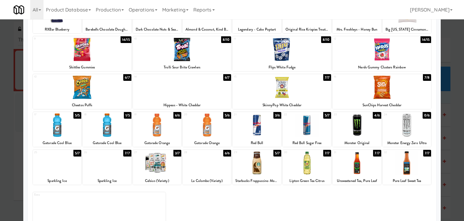
click at [112, 125] on div at bounding box center [107, 124] width 48 height 23
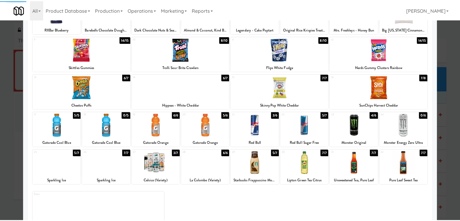
scroll to position [0, 0]
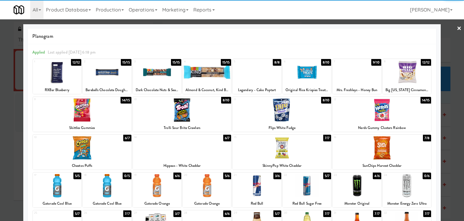
click at [457, 30] on link "×" at bounding box center [459, 28] width 5 height 19
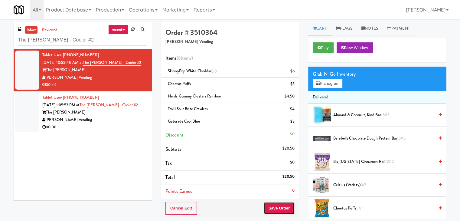
click at [280, 207] on button "Save Order" at bounding box center [279, 208] width 31 height 13
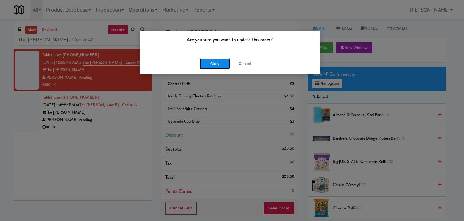
click at [216, 62] on button "Okay" at bounding box center [215, 63] width 30 height 11
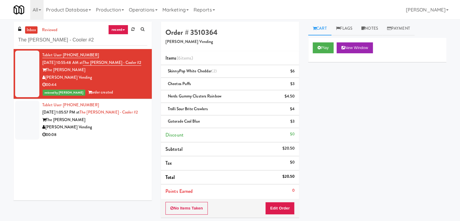
click at [116, 138] on div "00:08" at bounding box center [94, 135] width 105 height 8
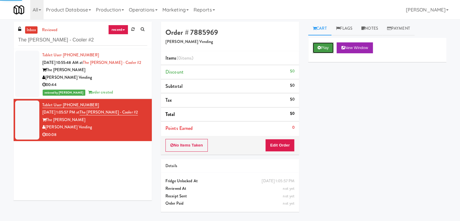
click at [330, 46] on button "Play" at bounding box center [323, 47] width 21 height 11
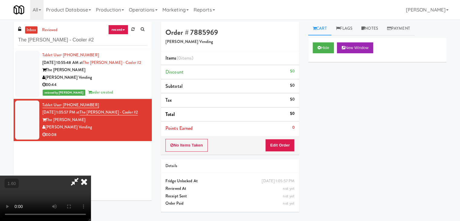
click at [91, 175] on video at bounding box center [45, 197] width 91 height 45
click at [91, 175] on icon at bounding box center [83, 181] width 13 height 12
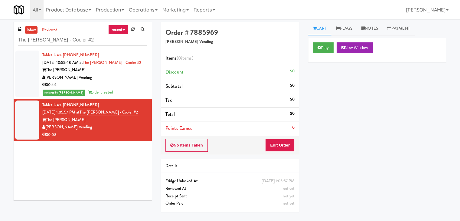
click at [295, 147] on div "No Items Taken Edit Order" at bounding box center [230, 145] width 138 height 19
click at [291, 146] on button "Edit Order" at bounding box center [279, 145] width 29 height 13
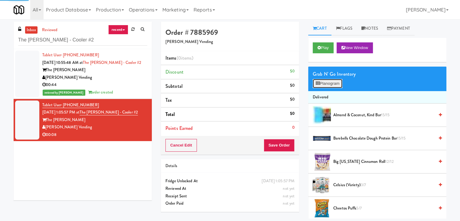
click at [329, 81] on button "Planogram" at bounding box center [328, 83] width 30 height 9
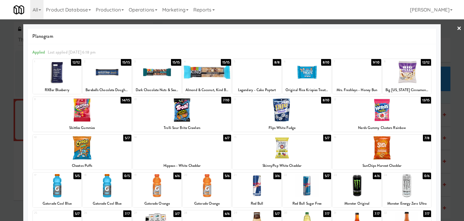
click at [303, 74] on div at bounding box center [307, 71] width 48 height 23
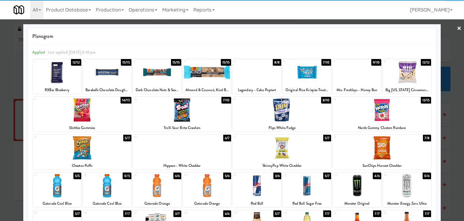
click at [457, 28] on link "×" at bounding box center [459, 28] width 5 height 19
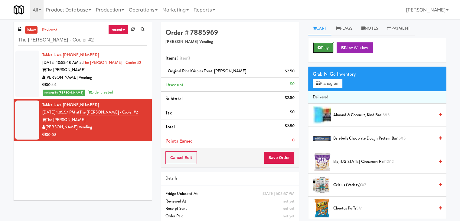
click at [320, 50] on button "Play" at bounding box center [323, 47] width 21 height 11
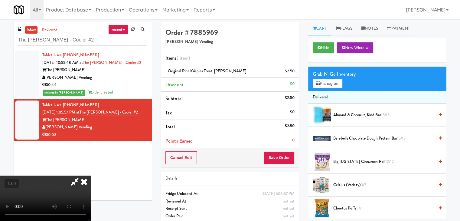
click at [91, 175] on icon at bounding box center [83, 181] width 13 height 12
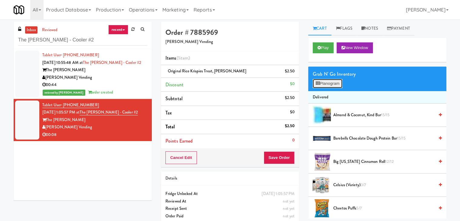
click at [322, 86] on button "Planogram" at bounding box center [328, 83] width 30 height 9
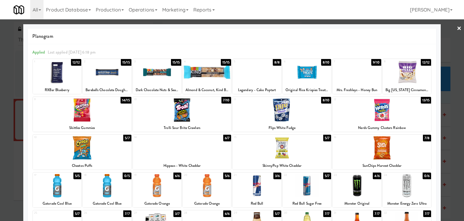
click at [452, 26] on div at bounding box center [232, 110] width 464 height 221
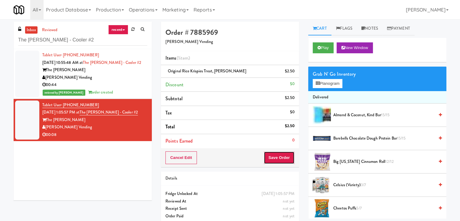
click at [276, 159] on button "Save Order" at bounding box center [279, 157] width 31 height 13
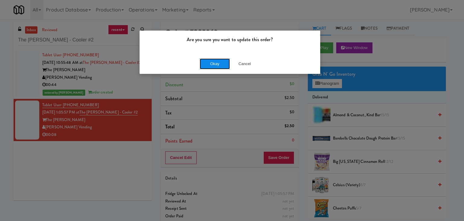
click at [224, 63] on button "Okay" at bounding box center [215, 63] width 30 height 11
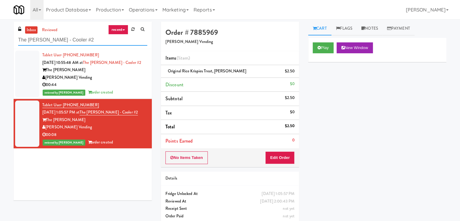
click at [75, 40] on input "The [PERSON_NAME] - Cooler #2" at bounding box center [82, 39] width 129 height 11
paste input "HP Employee Lounge Pantry"
type input "HP Employee Lounge Pantry"
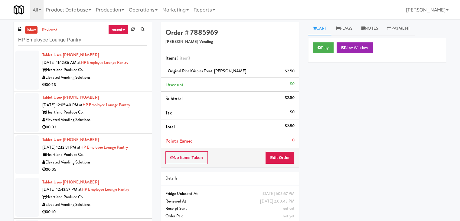
click at [123, 78] on div "Elevated Vending Solutions" at bounding box center [94, 78] width 105 height 8
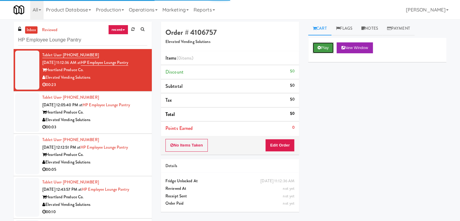
click at [314, 47] on button "Play" at bounding box center [323, 47] width 21 height 11
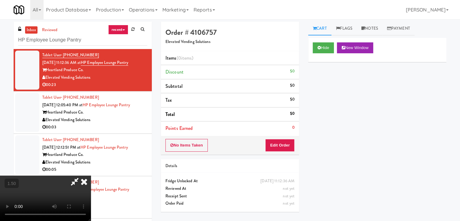
click at [91, 175] on video at bounding box center [45, 197] width 91 height 45
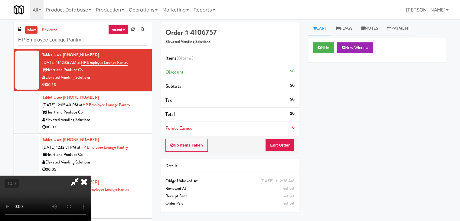
click at [91, 175] on video at bounding box center [45, 197] width 91 height 45
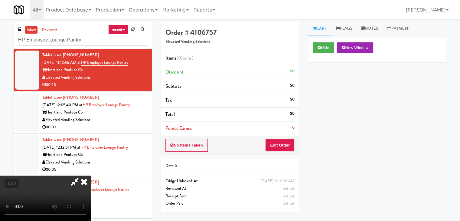
click at [91, 175] on icon at bounding box center [83, 181] width 13 height 12
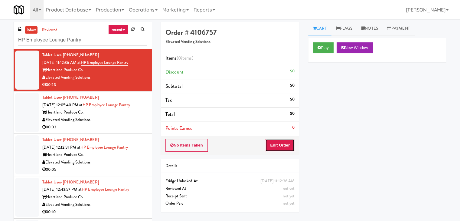
click at [278, 144] on button "Edit Order" at bounding box center [279, 145] width 29 height 13
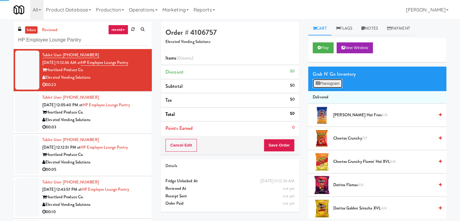
click at [330, 84] on button "Planogram" at bounding box center [328, 83] width 30 height 9
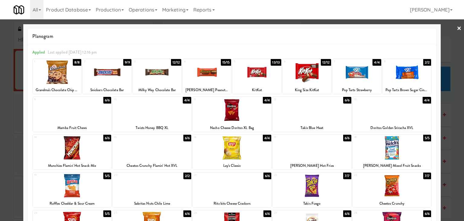
click at [232, 106] on div at bounding box center [232, 109] width 79 height 23
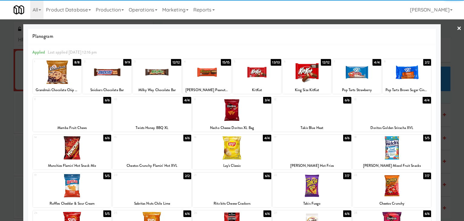
click at [394, 111] on div at bounding box center [392, 109] width 79 height 23
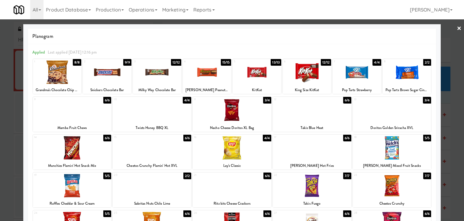
click at [458, 28] on div at bounding box center [232, 110] width 464 height 221
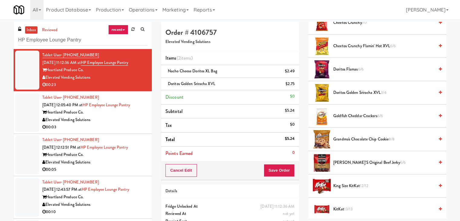
scroll to position [121, 0]
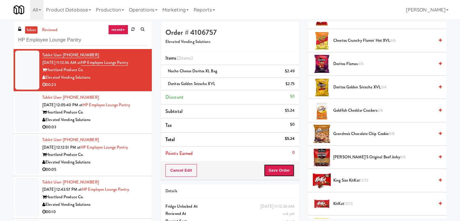
click at [271, 166] on button "Save Order" at bounding box center [279, 170] width 31 height 13
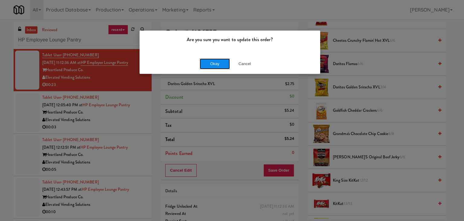
click at [219, 66] on button "Okay" at bounding box center [215, 63] width 30 height 11
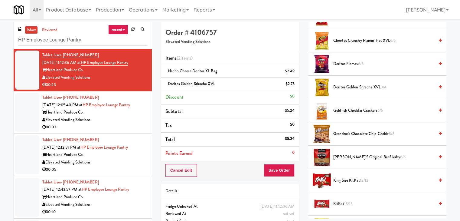
click at [119, 128] on div "00:03" at bounding box center [94, 127] width 105 height 8
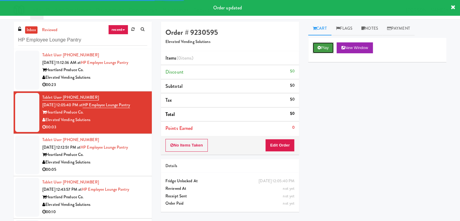
click at [322, 50] on button "Play" at bounding box center [323, 47] width 21 height 11
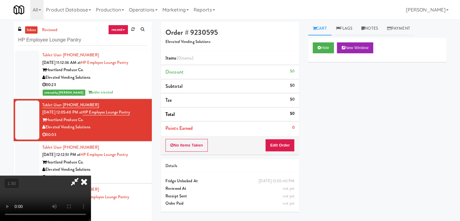
click at [91, 175] on video at bounding box center [45, 197] width 91 height 45
click at [91, 175] on icon at bounding box center [83, 181] width 13 height 12
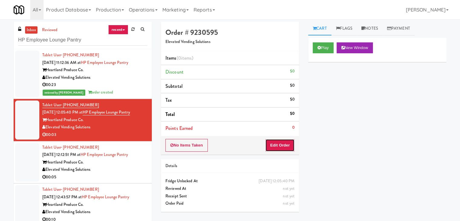
click at [281, 150] on button "Edit Order" at bounding box center [279, 145] width 29 height 13
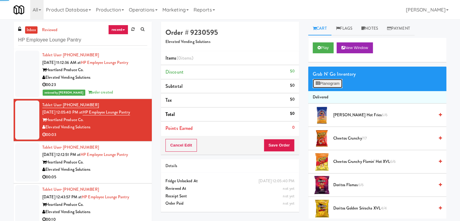
click at [333, 87] on button "Planogram" at bounding box center [328, 83] width 30 height 9
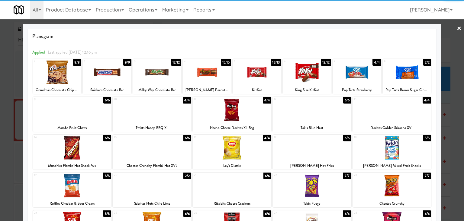
click at [239, 155] on div at bounding box center [232, 147] width 79 height 23
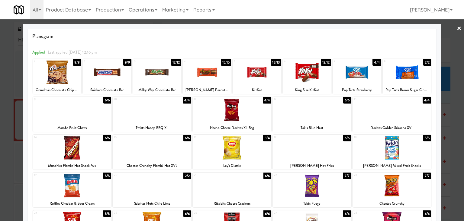
click at [457, 27] on link "×" at bounding box center [459, 28] width 5 height 19
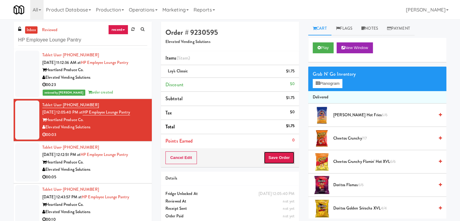
click at [283, 159] on button "Save Order" at bounding box center [279, 157] width 31 height 13
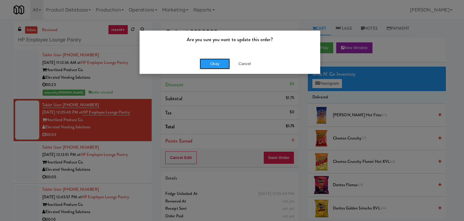
drag, startPoint x: 225, startPoint y: 67, endPoint x: 202, endPoint y: 72, distance: 22.7
click at [224, 67] on button "Okay" at bounding box center [215, 63] width 30 height 11
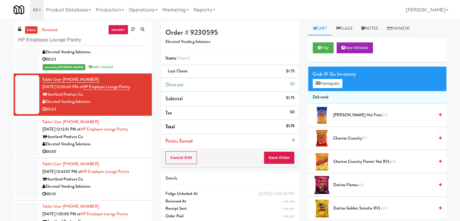
scroll to position [37, 0]
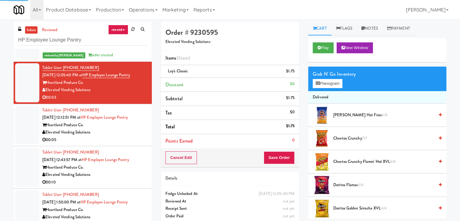
click at [125, 138] on div "00:05" at bounding box center [94, 140] width 105 height 8
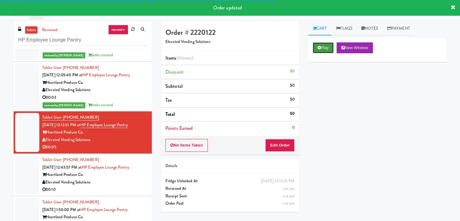
click at [321, 47] on button "Play" at bounding box center [323, 47] width 21 height 11
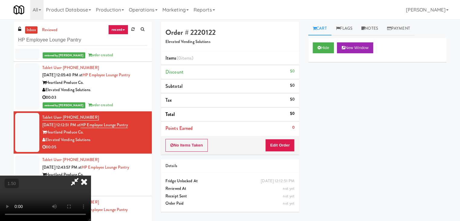
click at [91, 175] on video at bounding box center [45, 197] width 91 height 45
click at [91, 175] on icon at bounding box center [83, 181] width 13 height 12
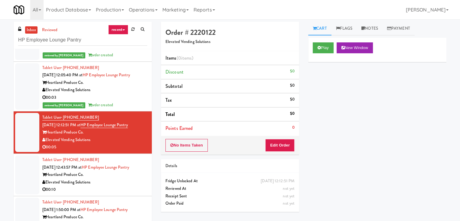
drag, startPoint x: 284, startPoint y: 136, endPoint x: 284, endPoint y: 142, distance: 5.7
click at [284, 140] on div "No Items Taken Edit Order" at bounding box center [230, 145] width 138 height 19
drag, startPoint x: 284, startPoint y: 142, endPoint x: 291, endPoint y: 134, distance: 10.5
click at [284, 142] on button "Edit Order" at bounding box center [279, 145] width 29 height 13
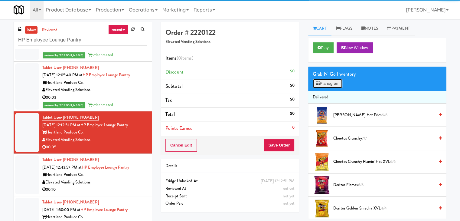
click at [325, 82] on button "Planogram" at bounding box center [328, 83] width 30 height 9
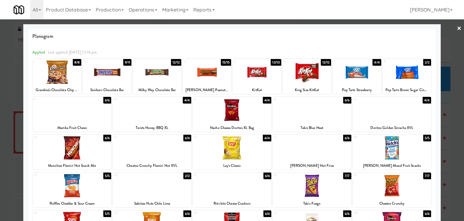
click at [248, 114] on div at bounding box center [232, 109] width 79 height 23
click at [457, 27] on link "×" at bounding box center [459, 28] width 5 height 19
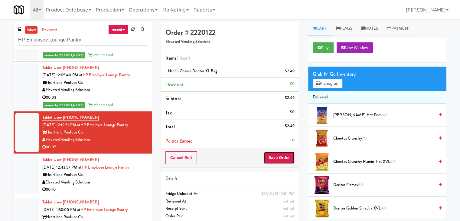
click at [286, 156] on button "Save Order" at bounding box center [279, 157] width 31 height 13
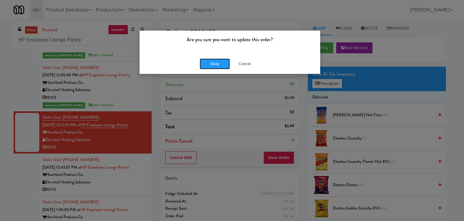
drag, startPoint x: 215, startPoint y: 64, endPoint x: 122, endPoint y: 134, distance: 115.7
click at [214, 64] on button "Okay" at bounding box center [215, 63] width 30 height 11
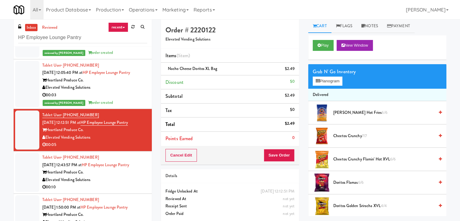
scroll to position [19, 0]
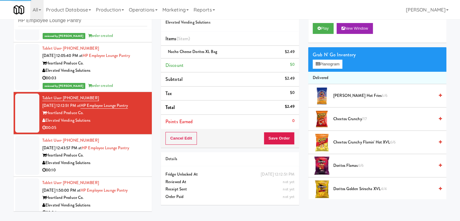
click at [126, 172] on div "00:10" at bounding box center [94, 170] width 105 height 8
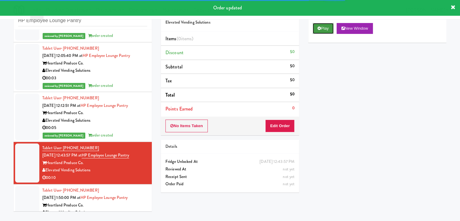
click at [329, 29] on button "Play" at bounding box center [323, 28] width 21 height 11
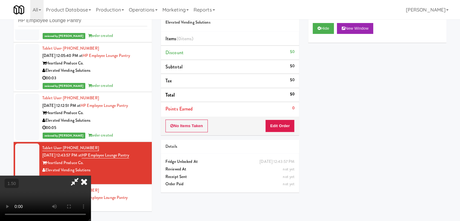
click at [91, 175] on video at bounding box center [45, 197] width 91 height 45
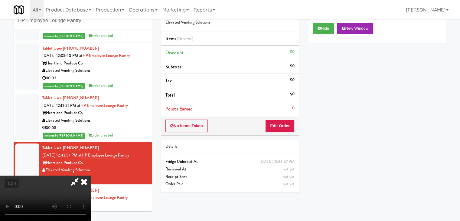
click at [91, 175] on video at bounding box center [45, 197] width 91 height 45
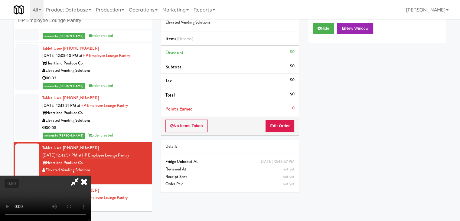
click at [91, 175] on video at bounding box center [45, 197] width 91 height 45
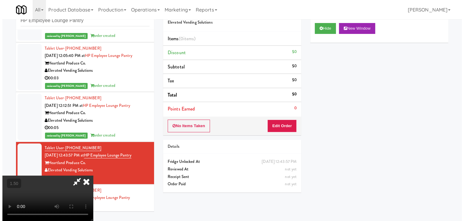
scroll to position [0, 0]
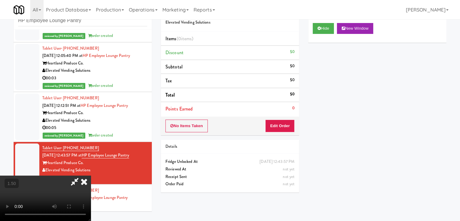
click at [91, 175] on video at bounding box center [45, 197] width 91 height 45
drag, startPoint x: 264, startPoint y: 24, endPoint x: 266, endPoint y: 62, distance: 38.1
click at [91, 175] on icon at bounding box center [83, 181] width 13 height 12
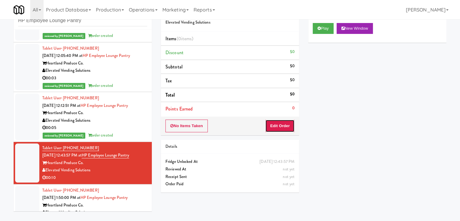
click at [275, 122] on button "Edit Order" at bounding box center [279, 125] width 29 height 13
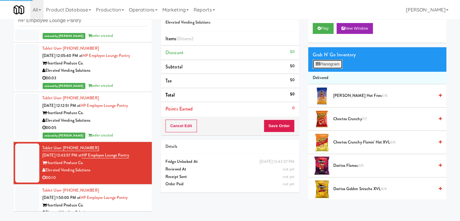
click at [333, 66] on button "Planogram" at bounding box center [328, 64] width 30 height 9
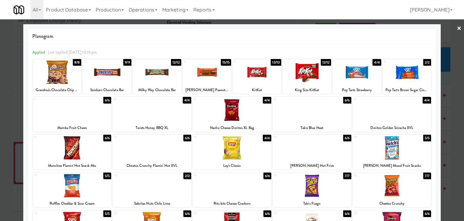
click at [163, 153] on div at bounding box center [152, 147] width 79 height 23
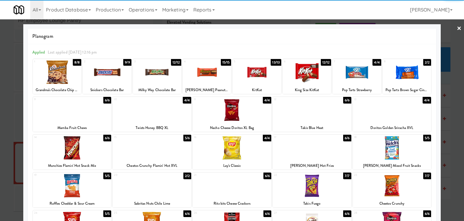
click at [242, 150] on div at bounding box center [232, 147] width 79 height 23
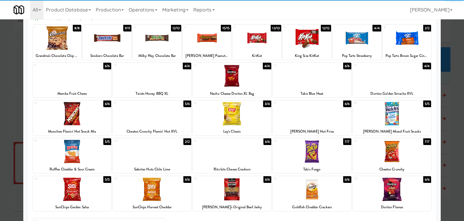
scroll to position [60, 0]
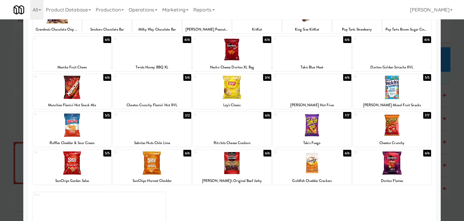
click at [307, 131] on div at bounding box center [312, 124] width 79 height 23
click at [80, 124] on div at bounding box center [72, 124] width 79 height 23
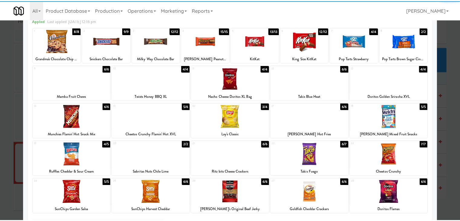
scroll to position [0, 0]
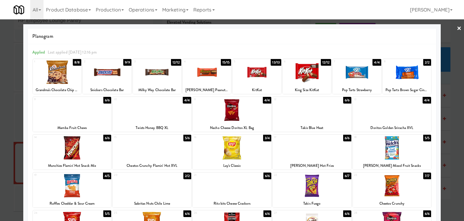
drag, startPoint x: 456, startPoint y: 24, endPoint x: 452, endPoint y: 27, distance: 5.3
click at [457, 23] on link "×" at bounding box center [459, 28] width 5 height 19
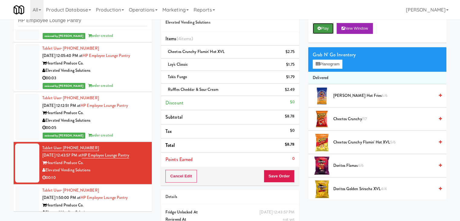
click at [321, 28] on button "Play" at bounding box center [323, 28] width 21 height 11
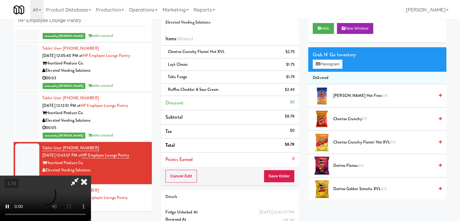
click at [181, 140] on li "Total $8.78" at bounding box center [230, 145] width 138 height 14
click at [82, 175] on icon at bounding box center [75, 181] width 14 height 12
click at [91, 175] on icon at bounding box center [83, 181] width 13 height 12
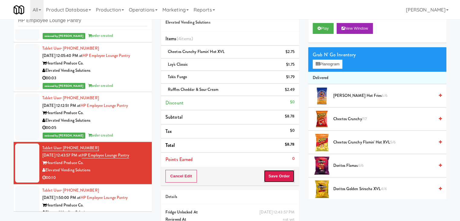
click at [274, 174] on button "Save Order" at bounding box center [279, 176] width 31 height 13
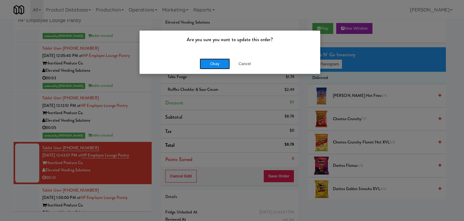
click at [217, 64] on button "Okay" at bounding box center [215, 63] width 30 height 11
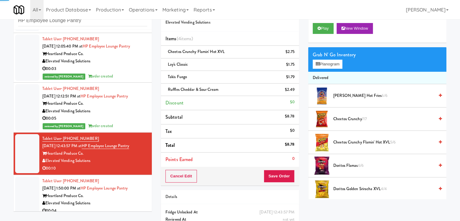
scroll to position [52, 0]
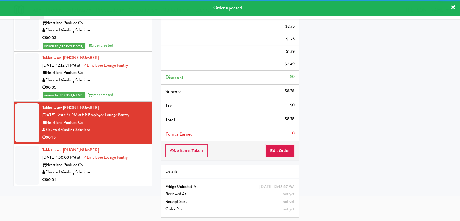
click at [126, 176] on div "Elevated Vending Solutions" at bounding box center [94, 172] width 105 height 8
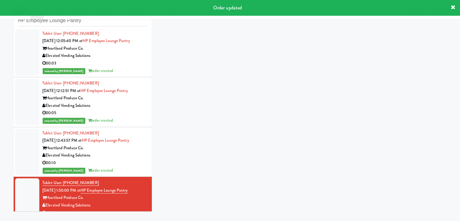
scroll to position [19, 0]
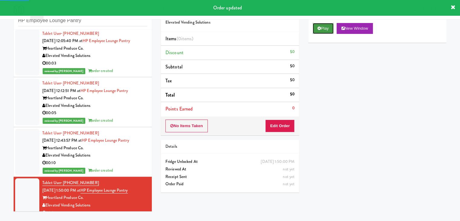
click at [319, 28] on icon at bounding box center [318, 28] width 3 height 4
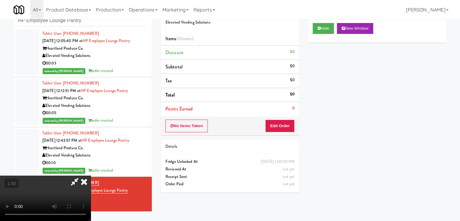
click at [91, 175] on video at bounding box center [45, 197] width 91 height 45
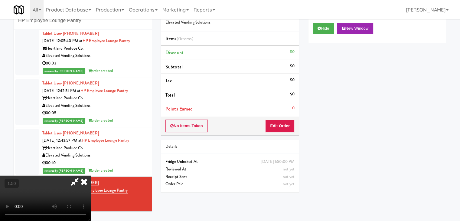
click at [91, 175] on icon at bounding box center [83, 181] width 13 height 12
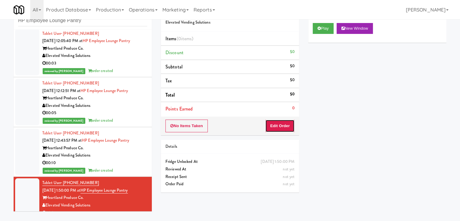
click at [283, 127] on button "Edit Order" at bounding box center [279, 125] width 29 height 13
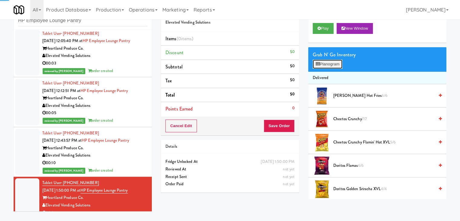
click at [341, 64] on button "Planogram" at bounding box center [328, 64] width 30 height 9
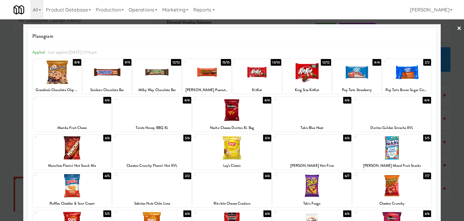
click at [118, 73] on div at bounding box center [107, 71] width 48 height 23
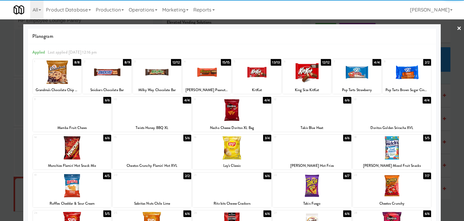
click at [457, 23] on div at bounding box center [232, 110] width 464 height 221
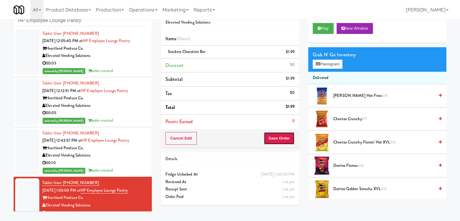
click at [288, 136] on button "Save Order" at bounding box center [279, 138] width 31 height 13
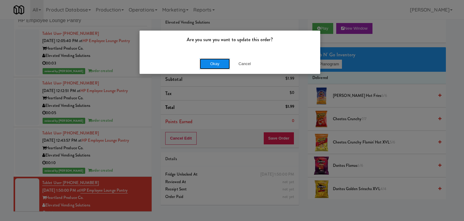
click at [222, 62] on button "Okay" at bounding box center [215, 63] width 30 height 11
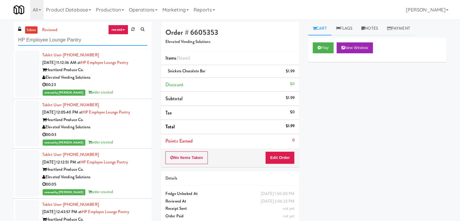
click at [75, 44] on input "HP Employee Lounge Pantry" at bounding box center [82, 39] width 129 height 11
paste input "(Snack & Drink) EWR 6-TB-2ND FLOOR-PRIVATE"
type input "(Snack & Drink) EWR 6-TB-2ND FLOOR-PRIVATE"
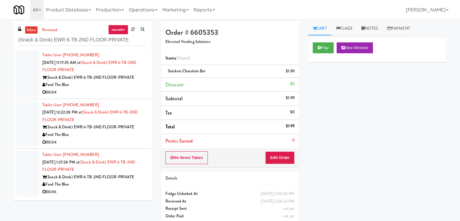
click at [122, 84] on div "Feed The Blue" at bounding box center [94, 85] width 105 height 8
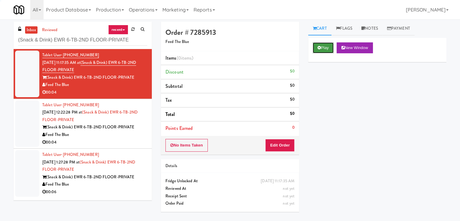
click at [326, 48] on button "Play" at bounding box center [323, 47] width 21 height 11
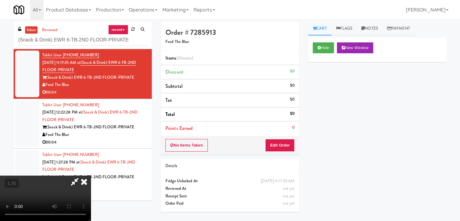
click at [91, 175] on video at bounding box center [45, 197] width 91 height 45
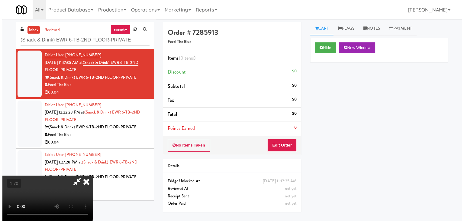
scroll to position [0, 0]
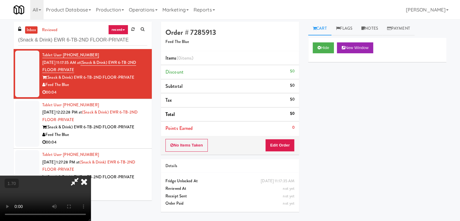
drag, startPoint x: 264, startPoint y: 24, endPoint x: 274, endPoint y: 112, distance: 87.7
click at [91, 175] on icon at bounding box center [83, 181] width 13 height 12
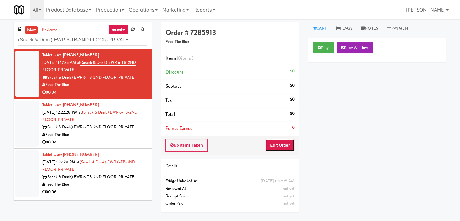
click at [278, 145] on button "Edit Order" at bounding box center [279, 145] width 29 height 13
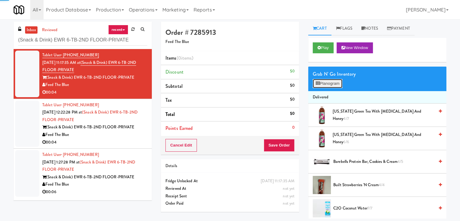
click at [327, 87] on button "Planogram" at bounding box center [328, 83] width 30 height 9
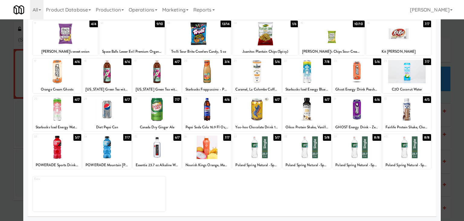
click at [155, 109] on div at bounding box center [157, 109] width 48 height 23
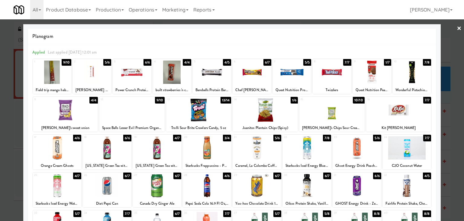
click at [458, 25] on div at bounding box center [232, 110] width 464 height 221
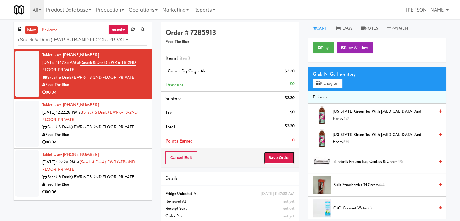
click at [274, 153] on button "Save Order" at bounding box center [279, 157] width 31 height 13
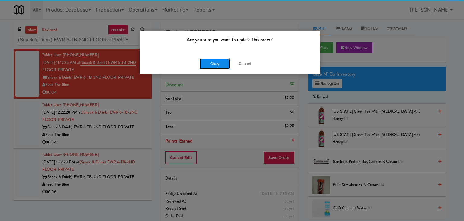
click at [212, 59] on button "Okay" at bounding box center [215, 63] width 30 height 11
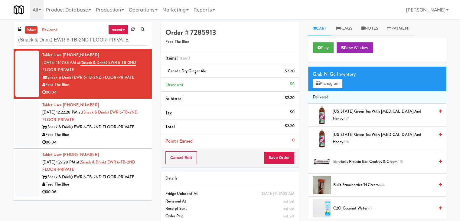
click at [132, 148] on li "Tablet User · (917) 815-5469 [DATE] 1:27:28 PM at (Snack & Drink) EWR 6-TB-2ND …" at bounding box center [83, 173] width 138 height 50
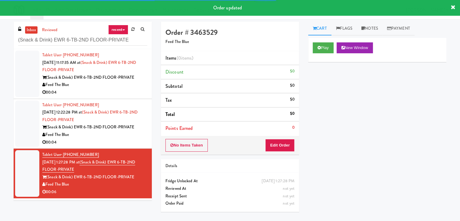
click at [104, 136] on div "Feed The Blue" at bounding box center [94, 135] width 105 height 8
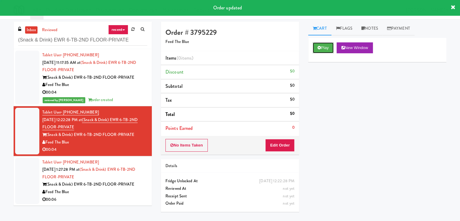
click at [318, 47] on icon at bounding box center [318, 48] width 3 height 4
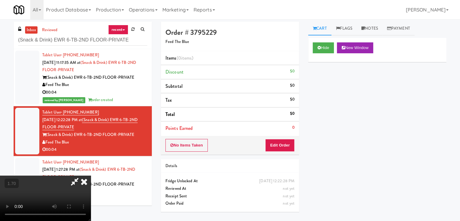
click at [91, 175] on video at bounding box center [45, 197] width 91 height 45
click at [91, 175] on icon at bounding box center [83, 181] width 13 height 12
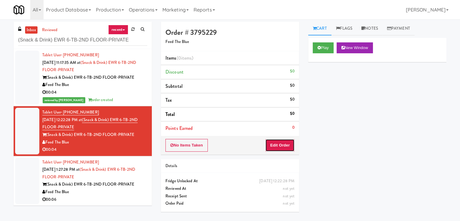
click at [276, 147] on button "Edit Order" at bounding box center [279, 145] width 29 height 13
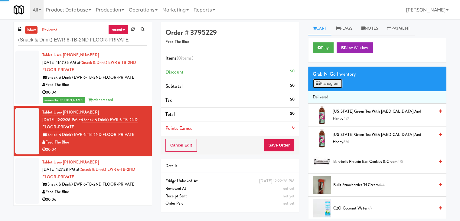
click at [330, 85] on button "Planogram" at bounding box center [328, 83] width 30 height 9
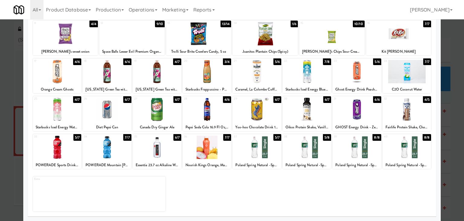
click at [305, 148] on div at bounding box center [307, 146] width 48 height 23
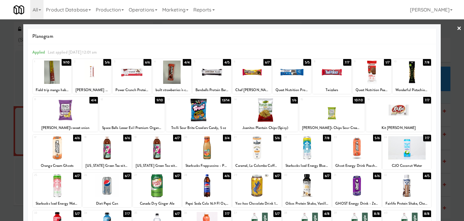
click at [457, 28] on link "×" at bounding box center [459, 28] width 5 height 19
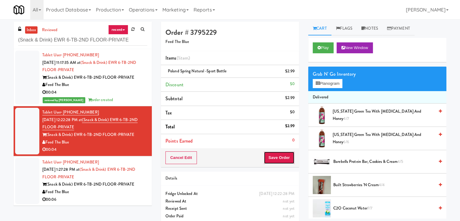
click at [271, 157] on button "Save Order" at bounding box center [279, 157] width 31 height 13
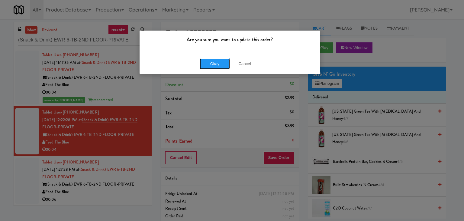
drag, startPoint x: 219, startPoint y: 64, endPoint x: 212, endPoint y: 74, distance: 11.7
click at [219, 64] on button "Okay" at bounding box center [215, 63] width 30 height 11
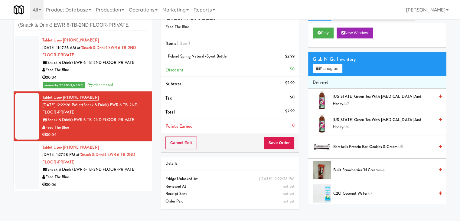
scroll to position [19, 0]
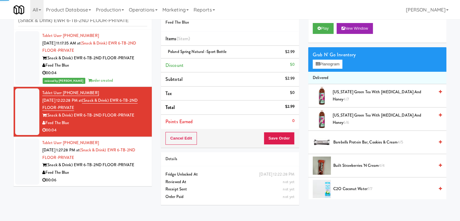
click at [107, 180] on div "00:06" at bounding box center [94, 180] width 105 height 8
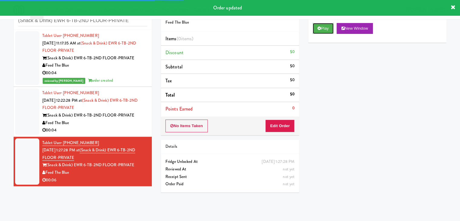
drag, startPoint x: 322, startPoint y: 28, endPoint x: 310, endPoint y: 31, distance: 12.5
click at [320, 28] on button "Play" at bounding box center [323, 28] width 21 height 11
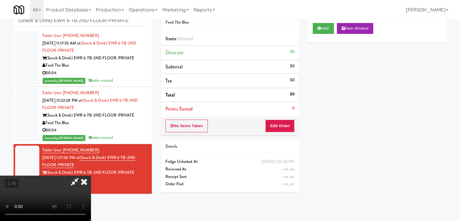
click at [91, 175] on video at bounding box center [45, 197] width 91 height 45
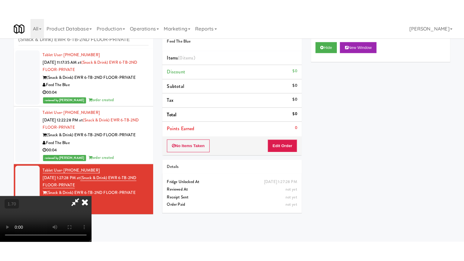
scroll to position [60, 0]
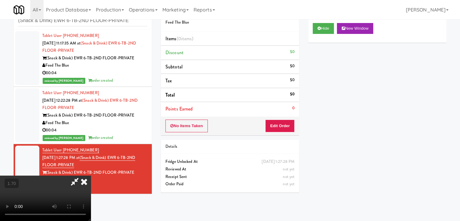
click at [91, 175] on video at bounding box center [45, 197] width 91 height 45
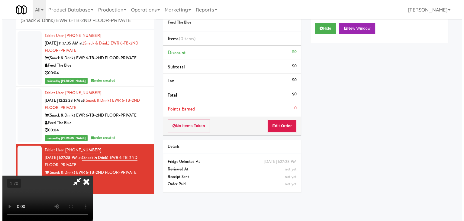
scroll to position [0, 0]
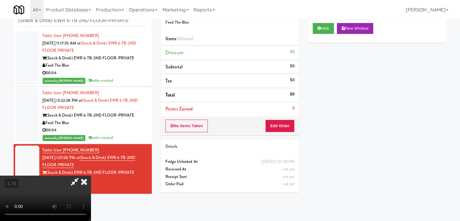
click at [91, 175] on icon at bounding box center [83, 181] width 13 height 12
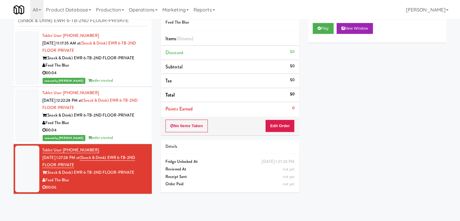
click at [276, 133] on div "No Items Taken Edit Order" at bounding box center [230, 125] width 138 height 19
click at [287, 125] on button "Edit Order" at bounding box center [279, 125] width 29 height 13
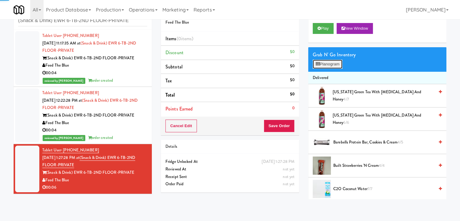
click at [331, 65] on button "Planogram" at bounding box center [328, 64] width 30 height 9
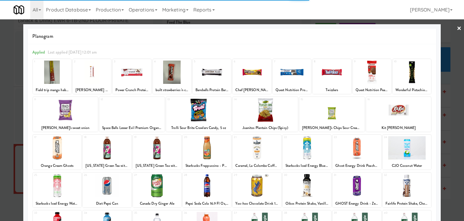
scroll to position [30, 0]
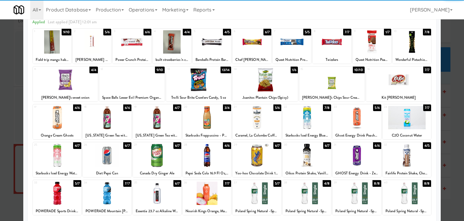
click at [210, 145] on div at bounding box center [207, 155] width 48 height 23
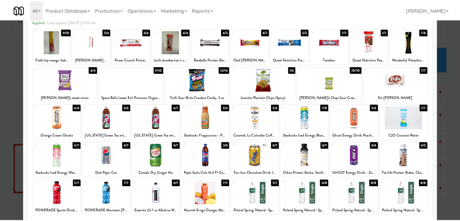
scroll to position [0, 0]
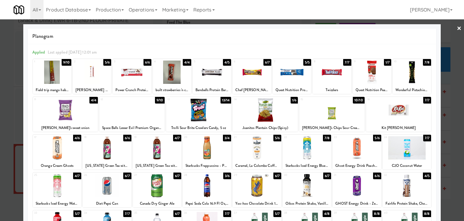
drag, startPoint x: 453, startPoint y: 28, endPoint x: 440, endPoint y: 30, distance: 13.2
click at [457, 28] on link "×" at bounding box center [459, 28] width 5 height 19
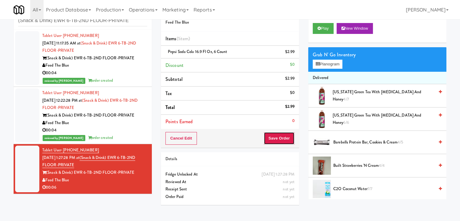
click at [280, 138] on button "Save Order" at bounding box center [279, 138] width 31 height 13
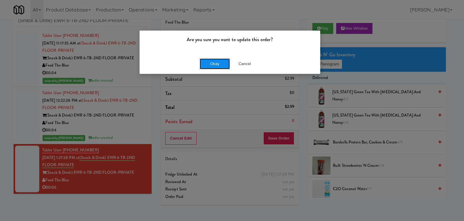
click at [220, 63] on button "Okay" at bounding box center [215, 63] width 30 height 11
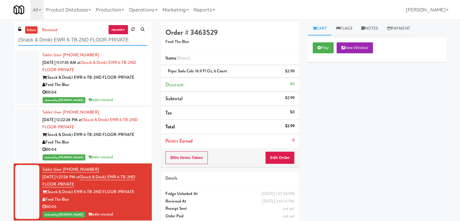
click at [86, 38] on input "(Snack & Drink) EWR 6-TB-2ND FLOOR-PRIVATE" at bounding box center [82, 39] width 129 height 11
paste input "[PERSON_NAME] - Pantry - Right"
type input "[PERSON_NAME] - Pantry - Right"
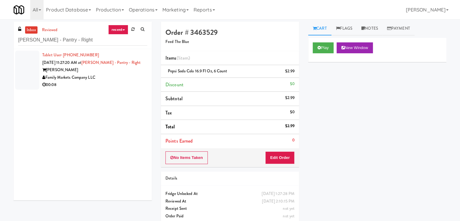
click at [126, 92] on div "Tablet User · (305) 984-5696 [DATE] 11:27:20 AM at [PERSON_NAME][GEOGRAPHIC_DAT…" at bounding box center [83, 124] width 138 height 151
click at [125, 80] on div "Family Markets Company LLC" at bounding box center [94, 78] width 105 height 8
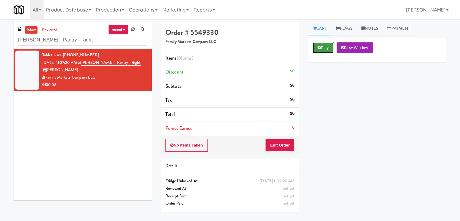
click at [328, 46] on button "Play" at bounding box center [323, 47] width 21 height 11
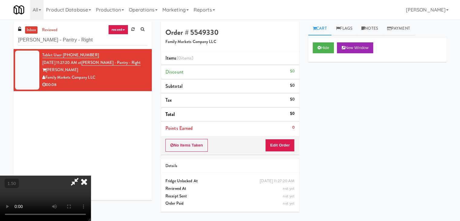
click at [91, 175] on video at bounding box center [45, 197] width 91 height 45
click at [91, 175] on icon at bounding box center [83, 181] width 13 height 12
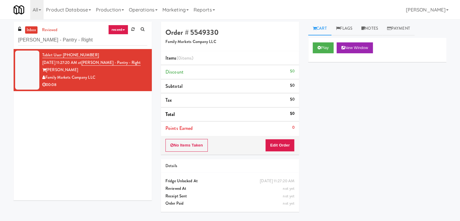
click at [277, 152] on div "No Items Taken Edit Order" at bounding box center [230, 145] width 138 height 19
click at [289, 144] on button "Edit Order" at bounding box center [279, 145] width 29 height 13
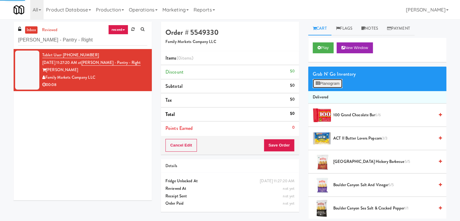
click at [332, 80] on button "Planogram" at bounding box center [328, 83] width 30 height 9
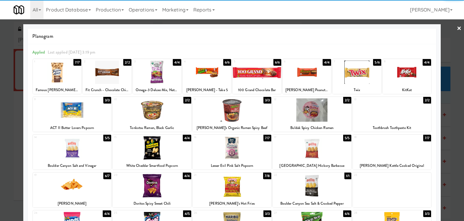
click at [233, 152] on div at bounding box center [232, 147] width 79 height 23
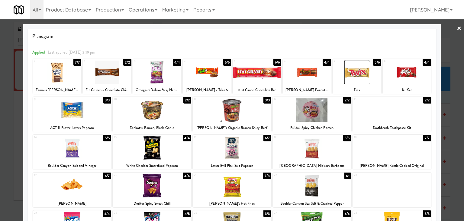
drag, startPoint x: 454, startPoint y: 29, endPoint x: 278, endPoint y: 51, distance: 177.6
click at [457, 29] on link "×" at bounding box center [459, 28] width 5 height 19
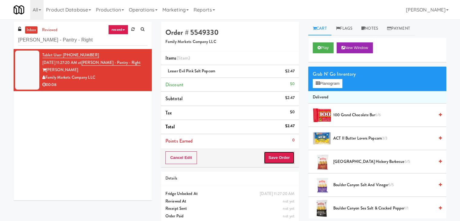
click at [277, 159] on button "Save Order" at bounding box center [279, 157] width 31 height 13
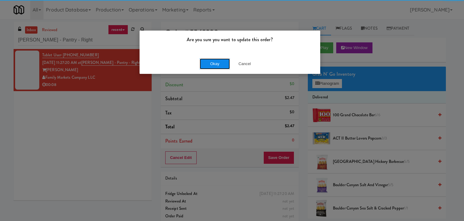
click at [215, 61] on button "Okay" at bounding box center [215, 63] width 30 height 11
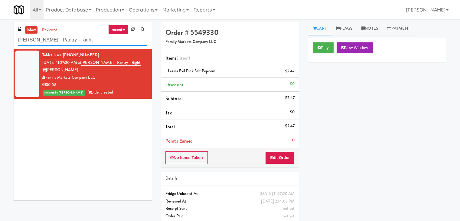
click at [73, 35] on input "[PERSON_NAME] - Pantry - Right" at bounding box center [82, 39] width 129 height 11
paste input "Pantry Left-[PERSON_NAME]"
type input "Pantry Left-[PERSON_NAME]"
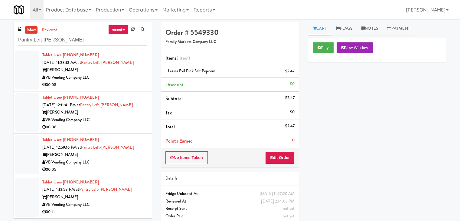
click at [131, 75] on div "VB Vending Company LLC" at bounding box center [94, 78] width 105 height 8
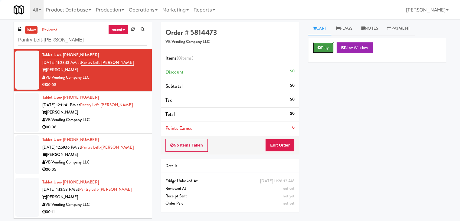
click at [323, 50] on button "Play" at bounding box center [323, 47] width 21 height 11
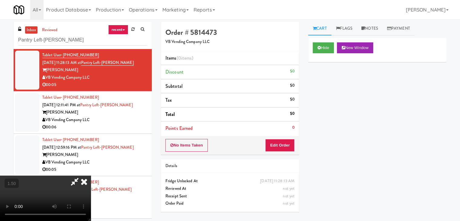
click at [91, 175] on video at bounding box center [45, 197] width 91 height 45
click at [91, 175] on icon at bounding box center [83, 181] width 13 height 12
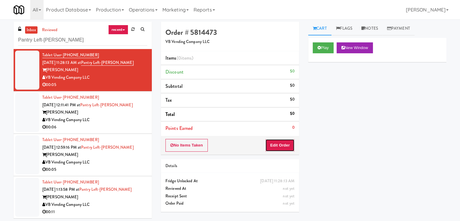
click at [281, 144] on button "Edit Order" at bounding box center [279, 145] width 29 height 13
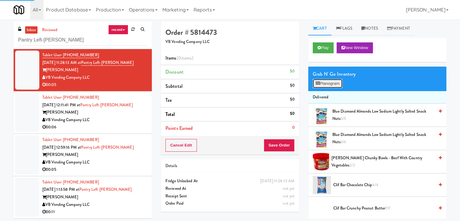
click at [324, 81] on button "Planogram" at bounding box center [328, 83] width 30 height 9
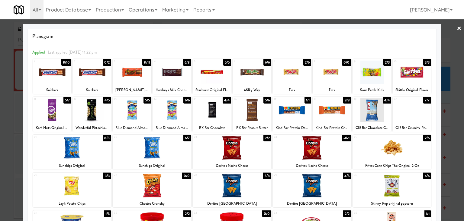
click at [389, 146] on div at bounding box center [392, 147] width 79 height 23
click at [457, 27] on link "×" at bounding box center [459, 28] width 5 height 19
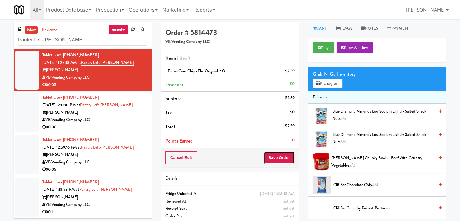
click at [272, 154] on button "Save Order" at bounding box center [279, 157] width 31 height 13
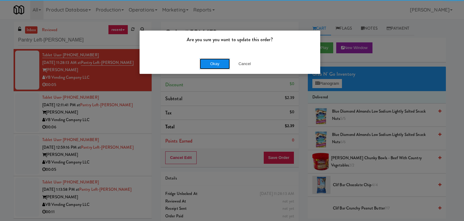
click at [218, 63] on button "Okay" at bounding box center [215, 63] width 30 height 11
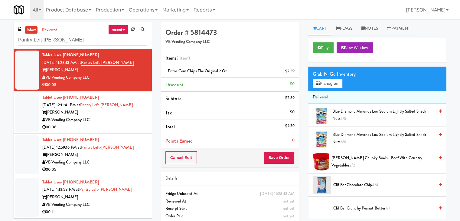
click at [122, 125] on div "00:06" at bounding box center [94, 127] width 105 height 8
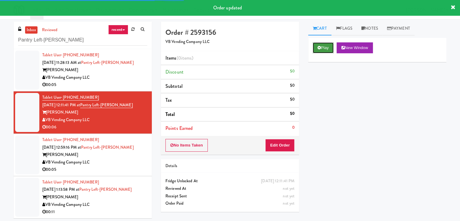
click at [314, 50] on button "Play" at bounding box center [323, 47] width 21 height 11
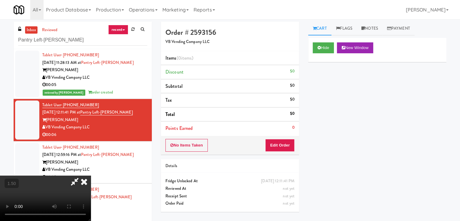
click at [91, 175] on video at bounding box center [45, 197] width 91 height 45
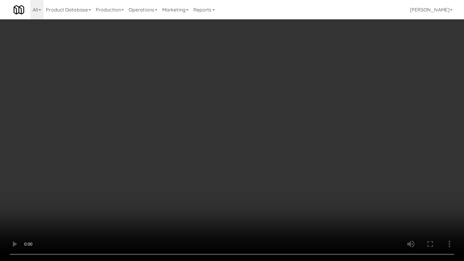
click at [264, 81] on video at bounding box center [232, 130] width 464 height 261
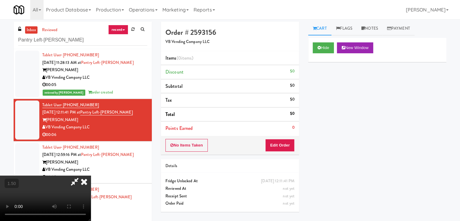
click at [91, 175] on icon at bounding box center [83, 181] width 13 height 12
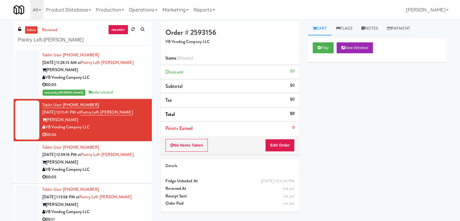
click at [277, 136] on div "No Items Taken Edit Order" at bounding box center [230, 145] width 138 height 19
drag, startPoint x: 279, startPoint y: 141, endPoint x: 297, endPoint y: 131, distance: 20.1
click at [279, 141] on button "Edit Order" at bounding box center [279, 145] width 29 height 13
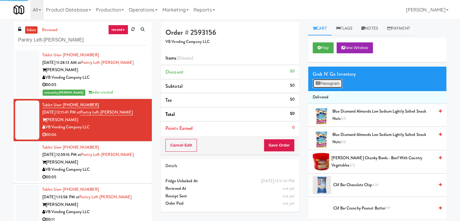
click at [327, 85] on button "Planogram" at bounding box center [328, 83] width 30 height 9
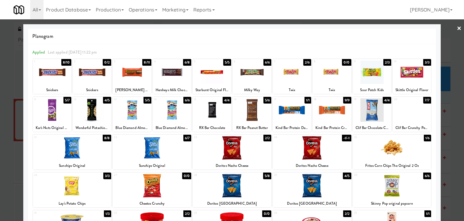
click at [290, 78] on div at bounding box center [292, 71] width 38 height 23
click at [457, 27] on link "×" at bounding box center [459, 28] width 5 height 19
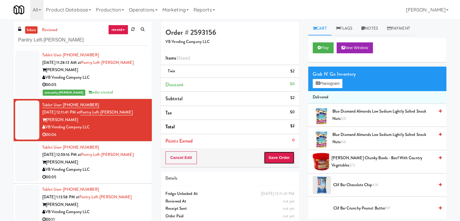
click at [282, 159] on button "Save Order" at bounding box center [279, 157] width 31 height 13
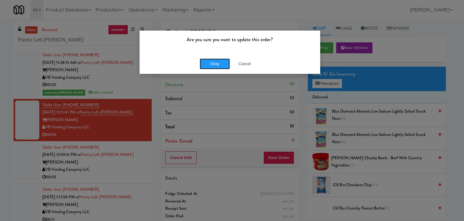
drag, startPoint x: 210, startPoint y: 61, endPoint x: 160, endPoint y: 131, distance: 87.1
click at [210, 62] on button "Okay" at bounding box center [215, 63] width 30 height 11
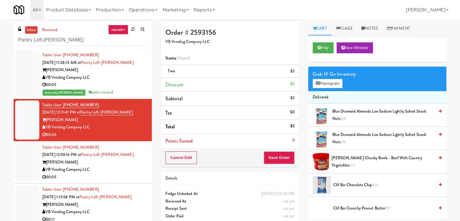
click at [128, 177] on div "00:05" at bounding box center [94, 177] width 105 height 8
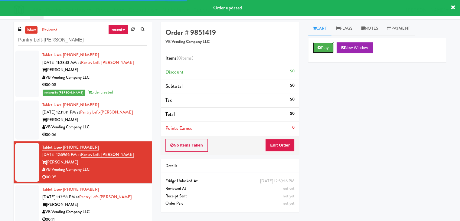
drag, startPoint x: 319, startPoint y: 49, endPoint x: 293, endPoint y: 55, distance: 27.0
click at [319, 49] on icon at bounding box center [318, 48] width 3 height 4
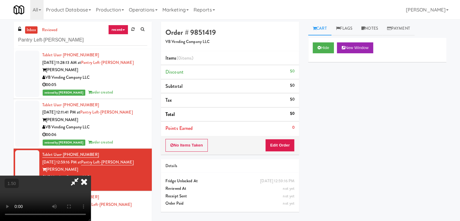
click at [91, 175] on video at bounding box center [45, 197] width 91 height 45
click at [91, 175] on icon at bounding box center [83, 181] width 13 height 12
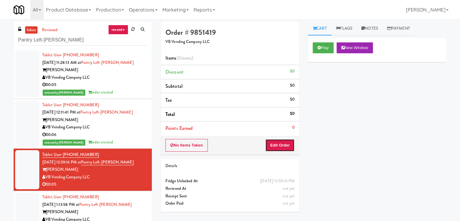
click at [276, 146] on button "Edit Order" at bounding box center [279, 145] width 29 height 13
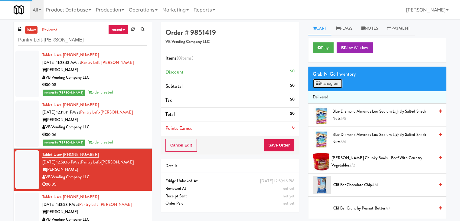
click at [327, 83] on button "Planogram" at bounding box center [328, 83] width 30 height 9
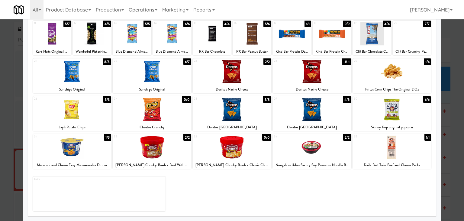
click at [316, 106] on div at bounding box center [312, 109] width 79 height 23
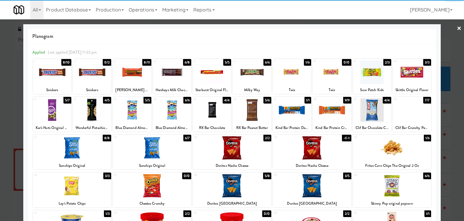
drag, startPoint x: 457, startPoint y: 25, endPoint x: 433, endPoint y: 38, distance: 26.9
click at [457, 25] on link "×" at bounding box center [459, 28] width 5 height 19
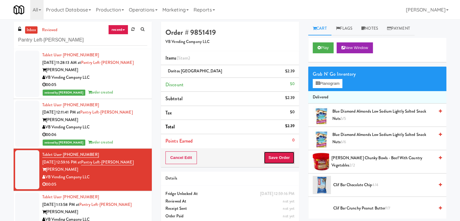
click at [285, 157] on button "Save Order" at bounding box center [279, 157] width 31 height 13
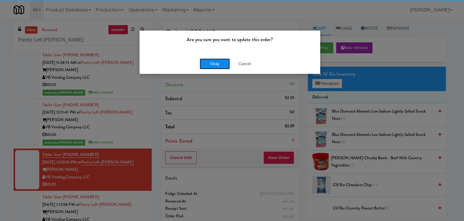
click at [215, 64] on button "Okay" at bounding box center [215, 63] width 30 height 11
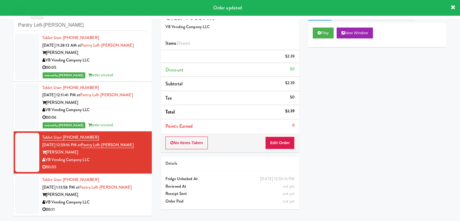
scroll to position [19, 0]
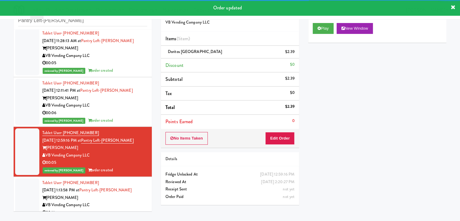
click at [131, 209] on div "00:11" at bounding box center [94, 213] width 105 height 8
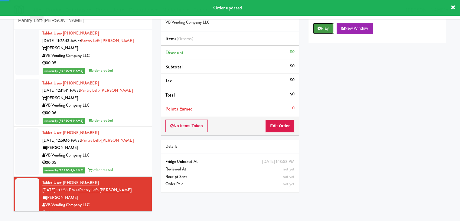
click at [320, 30] on icon at bounding box center [318, 28] width 3 height 4
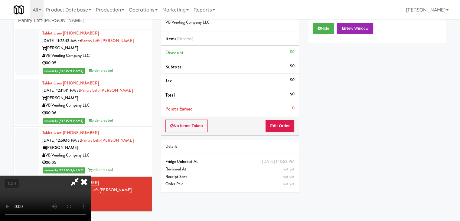
click at [91, 175] on video at bounding box center [45, 197] width 91 height 45
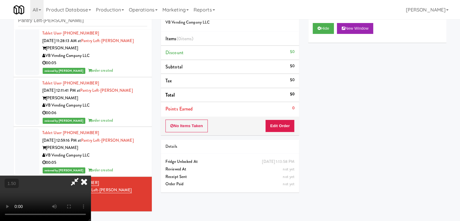
click at [91, 175] on video at bounding box center [45, 197] width 91 height 45
click at [91, 175] on icon at bounding box center [83, 181] width 13 height 12
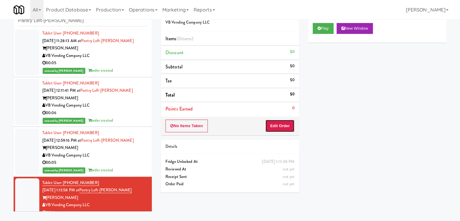
click at [284, 123] on button "Edit Order" at bounding box center [279, 125] width 29 height 13
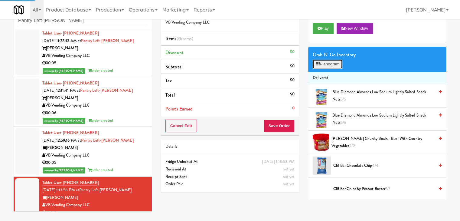
click at [322, 68] on button "Planogram" at bounding box center [328, 64] width 30 height 9
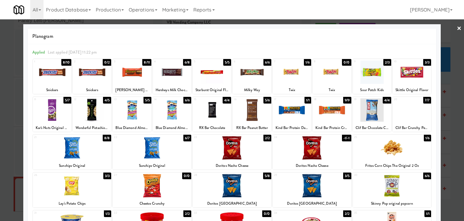
click at [53, 111] on div at bounding box center [52, 109] width 38 height 23
click at [170, 75] on div at bounding box center [172, 71] width 38 height 23
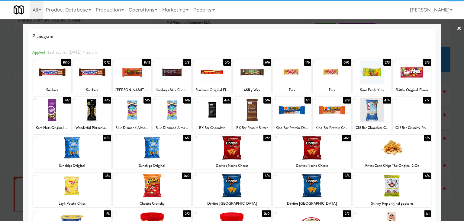
click at [457, 27] on link "×" at bounding box center [459, 28] width 5 height 19
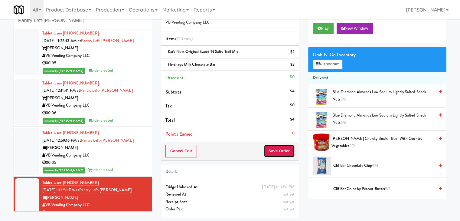
click at [279, 154] on button "Save Order" at bounding box center [279, 150] width 31 height 13
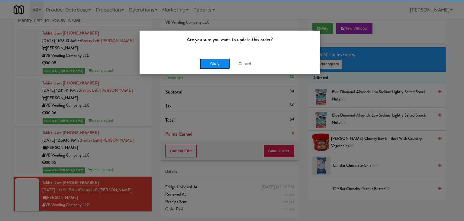
click at [218, 68] on button "Okay" at bounding box center [215, 63] width 30 height 11
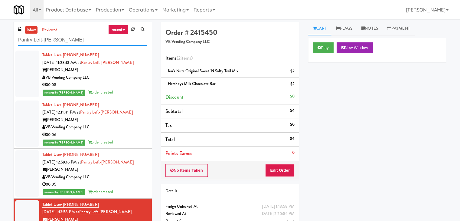
click at [77, 40] on input "Pantry Left-[PERSON_NAME]" at bounding box center [82, 39] width 129 height 11
paste input "545 N [PERSON_NAME]- Right - Ambient"
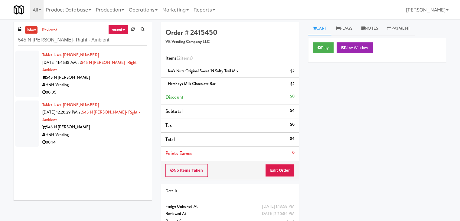
click at [125, 90] on div "00:05" at bounding box center [94, 93] width 105 height 8
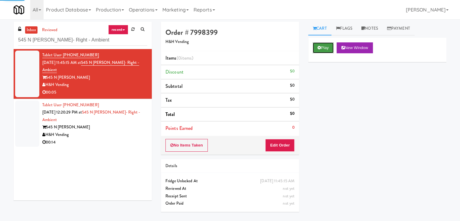
click at [323, 46] on button "Play" at bounding box center [323, 47] width 21 height 11
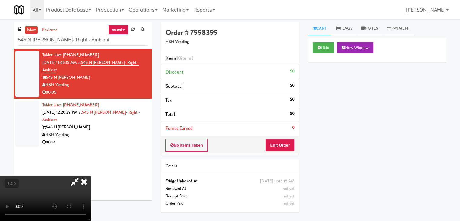
click at [91, 175] on icon at bounding box center [83, 181] width 13 height 12
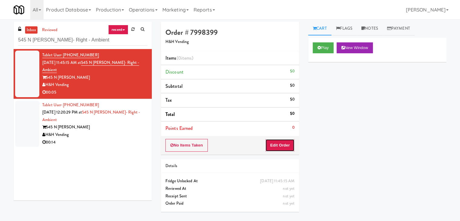
click at [285, 147] on button "Edit Order" at bounding box center [279, 145] width 29 height 13
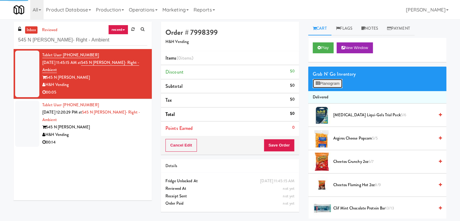
click at [328, 85] on button "Planogram" at bounding box center [328, 83] width 30 height 9
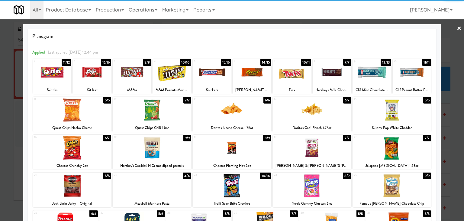
drag, startPoint x: 208, startPoint y: 75, endPoint x: 231, endPoint y: 74, distance: 23.3
click at [207, 75] on div at bounding box center [212, 71] width 38 height 23
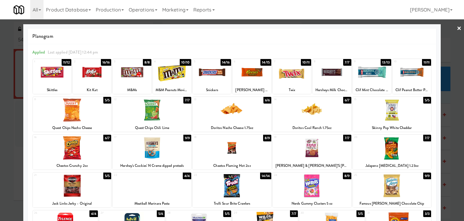
click at [457, 25] on div at bounding box center [232, 110] width 464 height 221
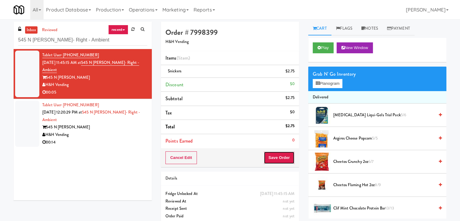
click at [273, 159] on button "Save Order" at bounding box center [279, 157] width 31 height 13
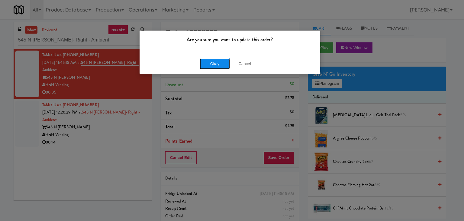
click at [211, 61] on button "Okay" at bounding box center [215, 63] width 30 height 11
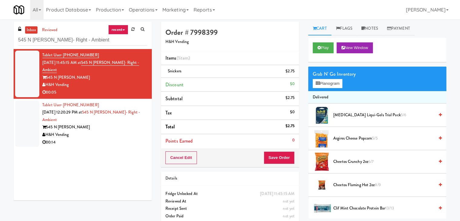
click at [136, 128] on div "545 N [PERSON_NAME]" at bounding box center [94, 127] width 105 height 8
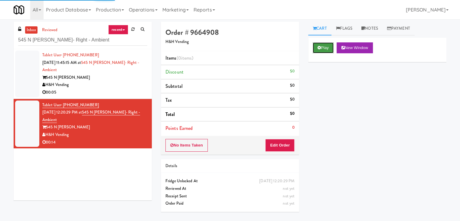
click at [323, 47] on button "Play" at bounding box center [323, 47] width 21 height 11
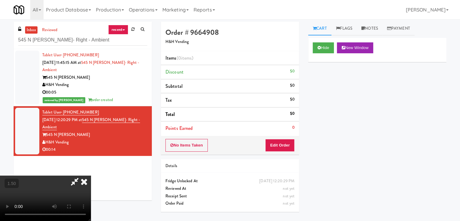
click at [91, 175] on video at bounding box center [45, 197] width 91 height 45
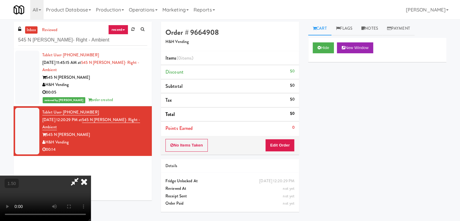
scroll to position [30, 0]
click at [91, 175] on video at bounding box center [45, 197] width 91 height 45
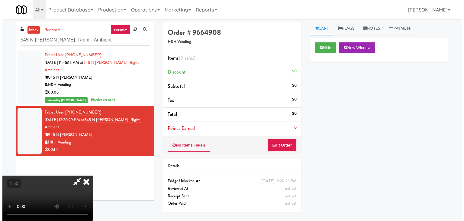
scroll to position [0, 0]
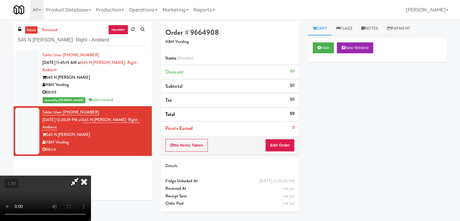
click at [82, 175] on icon at bounding box center [75, 181] width 14 height 12
click at [278, 145] on button "Edit Order" at bounding box center [279, 145] width 29 height 13
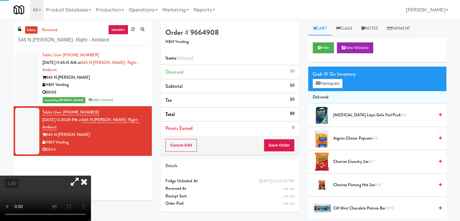
click at [330, 88] on div "Grab N' Go Inventory Planogram" at bounding box center [377, 78] width 138 height 24
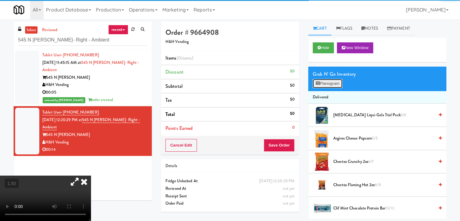
click at [331, 81] on button "Planogram" at bounding box center [328, 83] width 30 height 9
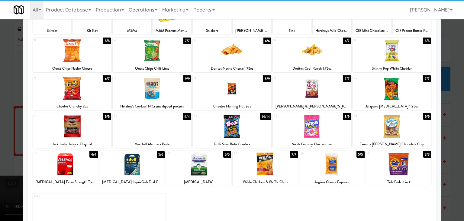
scroll to position [60, 0]
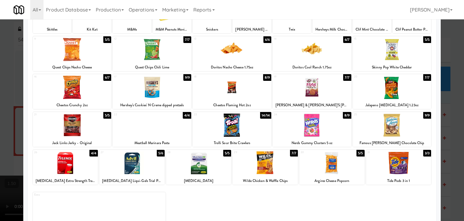
click at [238, 94] on div at bounding box center [232, 87] width 79 height 23
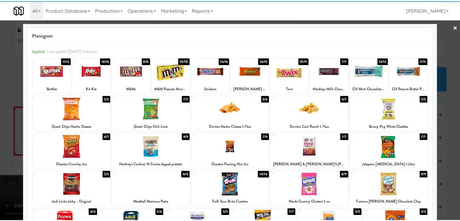
scroll to position [0, 0]
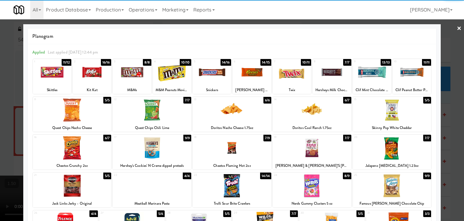
click at [209, 70] on div at bounding box center [212, 71] width 38 height 23
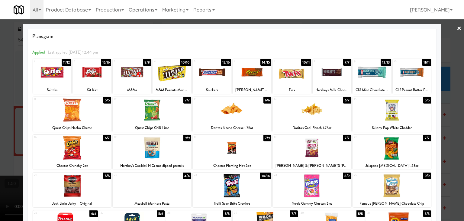
click at [457, 29] on link "×" at bounding box center [459, 28] width 5 height 19
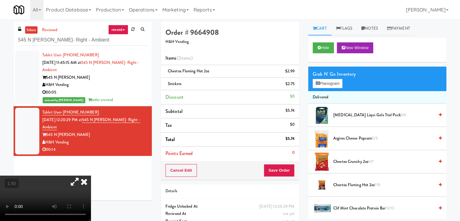
click at [91, 175] on icon at bounding box center [83, 181] width 13 height 12
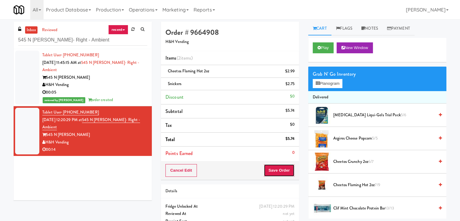
click at [279, 171] on button "Save Order" at bounding box center [279, 170] width 31 height 13
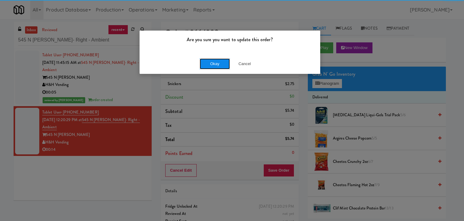
click at [216, 68] on button "Okay" at bounding box center [215, 63] width 30 height 11
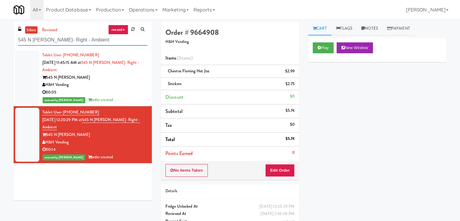
click at [81, 41] on input "545 N [PERSON_NAME]- Right - Ambient" at bounding box center [82, 39] width 129 height 11
paste input "[PERSON_NAME] Digital"
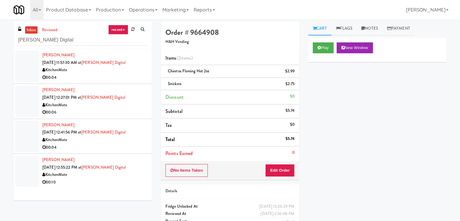
drag, startPoint x: 121, startPoint y: 82, endPoint x: 118, endPoint y: 82, distance: 3.6
click at [121, 82] on li "[PERSON_NAME] [DATE] 11:57:30 AM at [PERSON_NAME] Digital KitchenMate 00:04" at bounding box center [83, 66] width 138 height 35
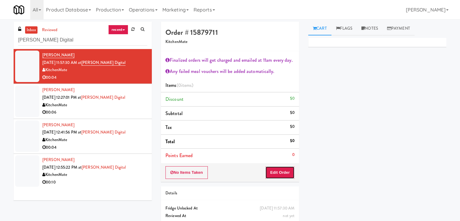
click at [285, 173] on button "Edit Order" at bounding box center [279, 172] width 29 height 13
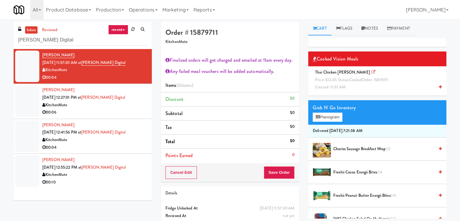
click at [439, 86] on icon at bounding box center [440, 87] width 3 height 4
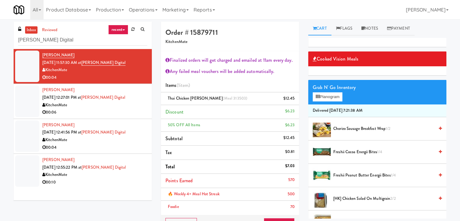
scroll to position [30, 0]
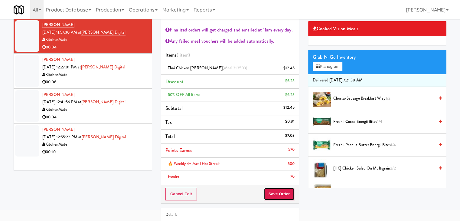
click at [281, 196] on button "Save Order" at bounding box center [279, 193] width 31 height 13
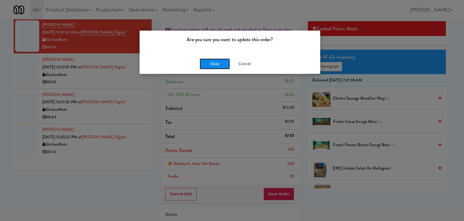
click at [220, 65] on button "Okay" at bounding box center [215, 63] width 30 height 11
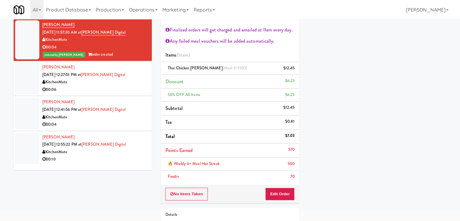
click at [117, 84] on div "KitchenMate" at bounding box center [94, 82] width 105 height 8
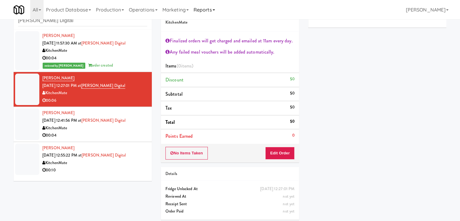
scroll to position [22, 0]
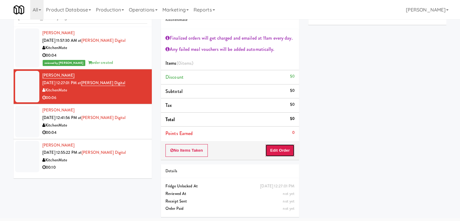
click at [285, 149] on button "Edit Order" at bounding box center [279, 150] width 29 height 13
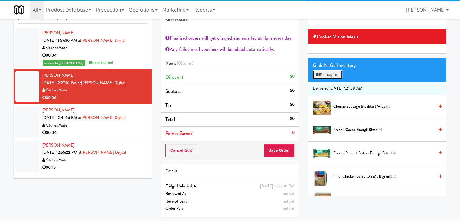
click at [336, 76] on button "Planogram" at bounding box center [328, 74] width 30 height 9
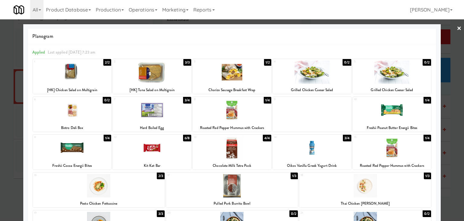
click at [397, 112] on div at bounding box center [392, 109] width 79 height 23
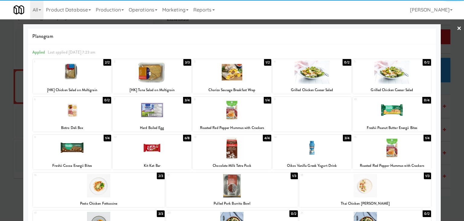
click at [452, 26] on div at bounding box center [232, 110] width 464 height 221
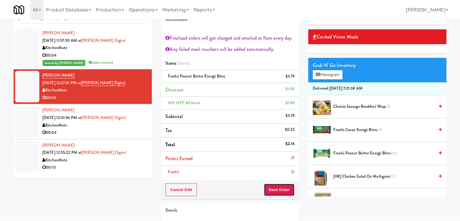
click at [279, 187] on button "Save Order" at bounding box center [279, 189] width 31 height 13
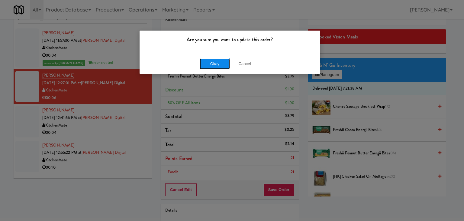
click at [225, 65] on button "Okay" at bounding box center [215, 63] width 30 height 11
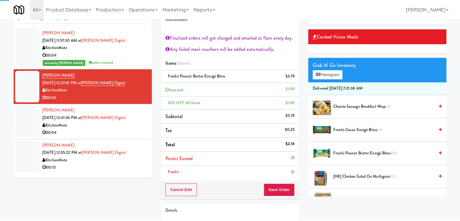
click at [104, 135] on div "00:04" at bounding box center [94, 133] width 105 height 8
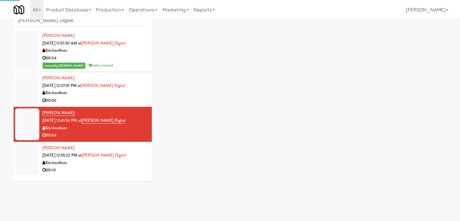
scroll to position [22, 0]
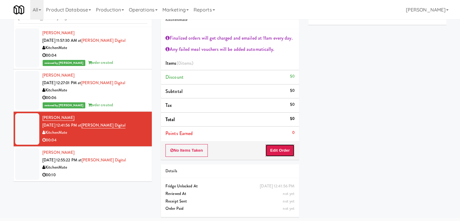
click at [275, 147] on button "Edit Order" at bounding box center [279, 150] width 29 height 13
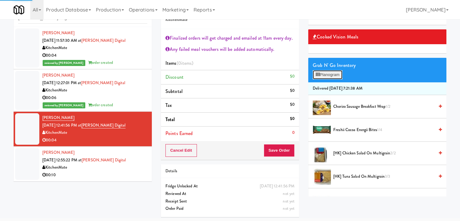
click at [326, 76] on button "Planogram" at bounding box center [328, 74] width 30 height 9
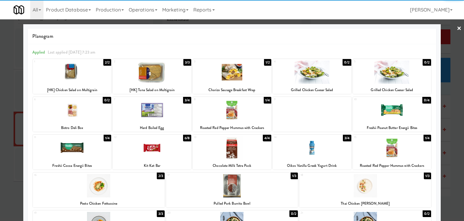
click at [245, 74] on div at bounding box center [232, 71] width 79 height 23
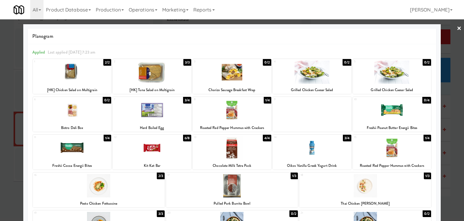
click at [457, 25] on link "×" at bounding box center [459, 28] width 5 height 19
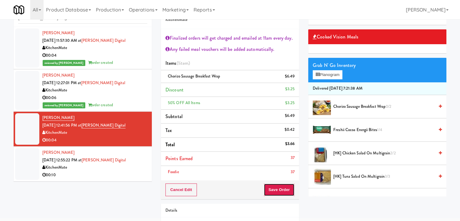
click at [277, 187] on button "Save Order" at bounding box center [279, 189] width 31 height 13
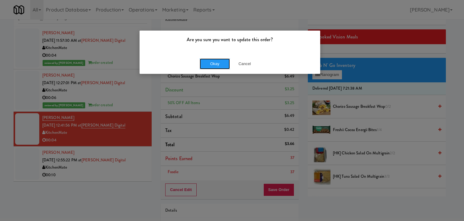
drag, startPoint x: 218, startPoint y: 63, endPoint x: 189, endPoint y: 102, distance: 48.7
click at [218, 63] on button "Okay" at bounding box center [215, 63] width 30 height 11
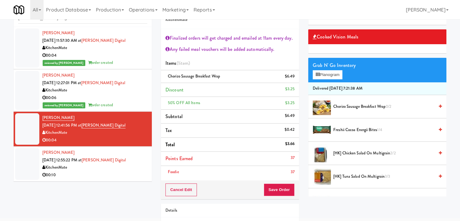
click at [118, 173] on div "00:10" at bounding box center [94, 175] width 105 height 8
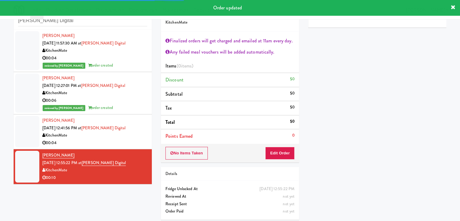
scroll to position [22, 0]
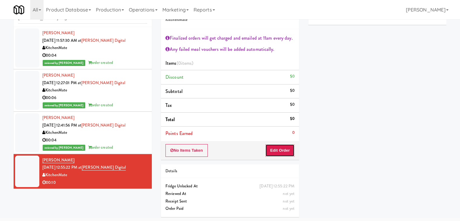
click at [280, 153] on button "Edit Order" at bounding box center [279, 150] width 29 height 13
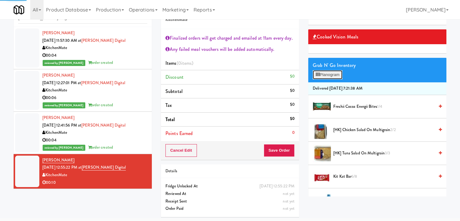
click at [342, 73] on button "Planogram" at bounding box center [328, 74] width 30 height 9
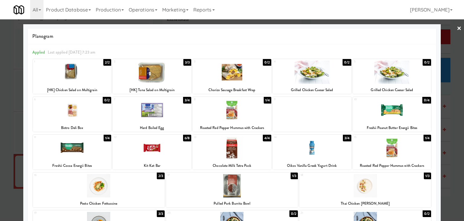
click at [163, 116] on div at bounding box center [152, 109] width 79 height 23
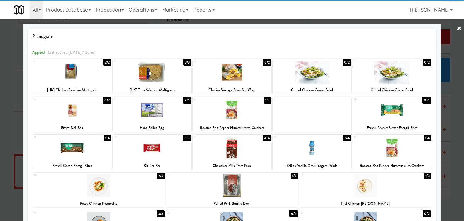
click at [84, 155] on div at bounding box center [72, 147] width 79 height 23
click at [457, 27] on link "×" at bounding box center [459, 28] width 5 height 19
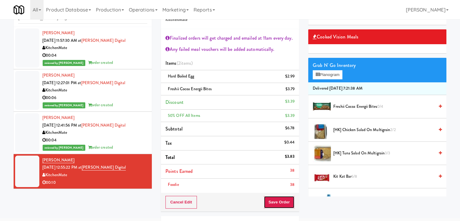
click at [276, 203] on button "Save Order" at bounding box center [279, 202] width 31 height 13
click at [276, 202] on button "Save Order" at bounding box center [279, 202] width 31 height 13
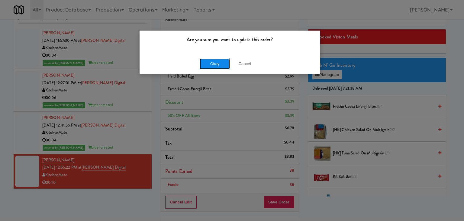
click at [217, 61] on button "Okay" at bounding box center [215, 63] width 30 height 11
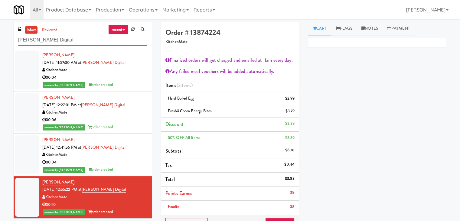
click at [78, 39] on input "[PERSON_NAME] Digital" at bounding box center [82, 39] width 129 height 11
paste input "Centro NoDa Cooler"
type input "Centro NoDa Cooler"
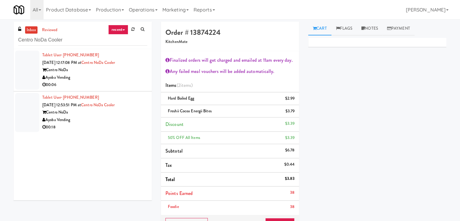
click at [138, 74] on div "Ayoba Vending" at bounding box center [94, 78] width 105 height 8
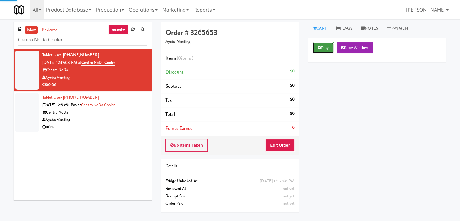
click at [321, 49] on button "Play" at bounding box center [323, 47] width 21 height 11
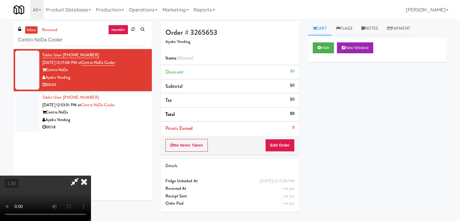
click at [91, 175] on video at bounding box center [45, 197] width 91 height 45
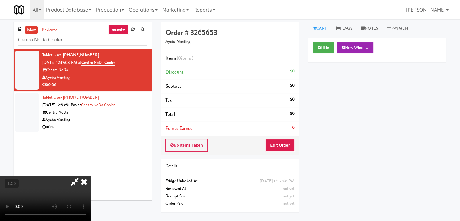
click at [91, 175] on video at bounding box center [45, 197] width 91 height 45
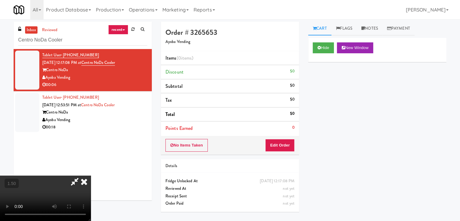
click at [91, 175] on video at bounding box center [45, 197] width 91 height 45
click at [91, 175] on icon at bounding box center [83, 181] width 13 height 12
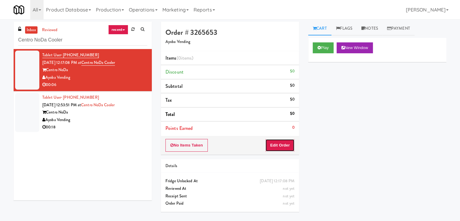
drag, startPoint x: 282, startPoint y: 142, endPoint x: 294, endPoint y: 134, distance: 14.6
click at [281, 143] on button "Edit Order" at bounding box center [279, 145] width 29 height 13
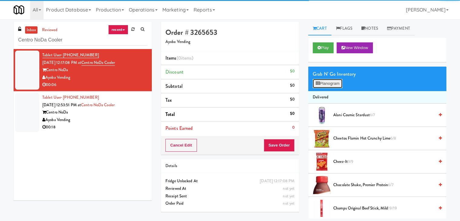
click at [325, 82] on button "Planogram" at bounding box center [328, 83] width 30 height 9
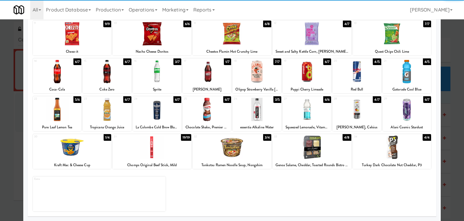
click at [354, 110] on div at bounding box center [357, 109] width 48 height 23
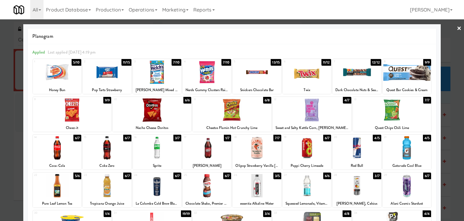
click at [260, 75] on div at bounding box center [257, 71] width 48 height 23
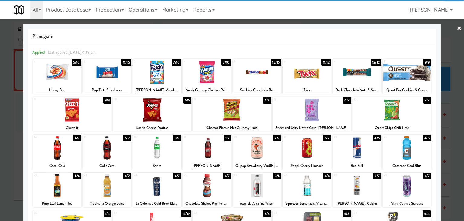
drag, startPoint x: 457, startPoint y: 28, endPoint x: 383, endPoint y: 32, distance: 73.9
click at [457, 28] on link "×" at bounding box center [459, 28] width 5 height 19
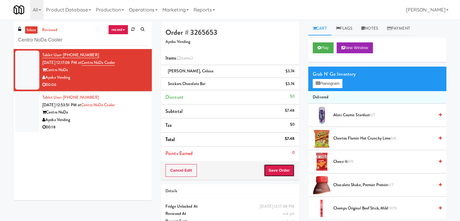
click at [276, 169] on button "Save Order" at bounding box center [279, 170] width 31 height 13
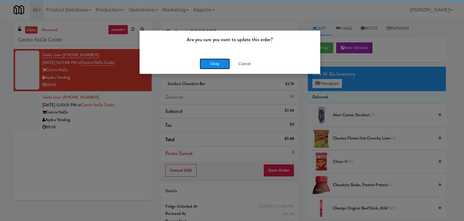
click at [213, 62] on button "Okay" at bounding box center [215, 63] width 30 height 11
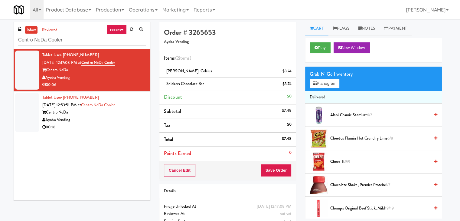
click at [109, 123] on div "Ayoba Vending" at bounding box center [93, 120] width 103 height 8
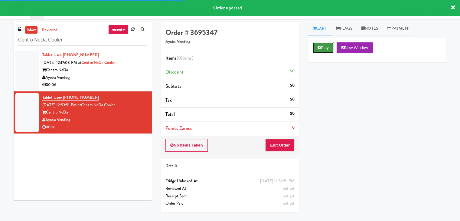
click at [321, 48] on button "Play" at bounding box center [323, 47] width 21 height 11
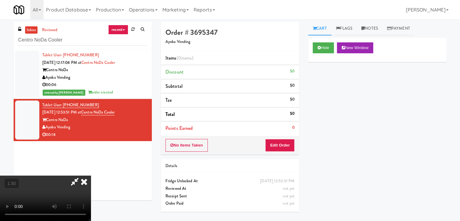
click at [91, 175] on video at bounding box center [45, 197] width 91 height 45
click at [91, 175] on icon at bounding box center [83, 181] width 13 height 12
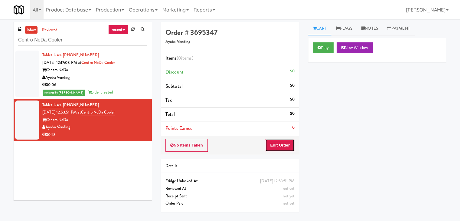
click at [277, 145] on button "Edit Order" at bounding box center [279, 145] width 29 height 13
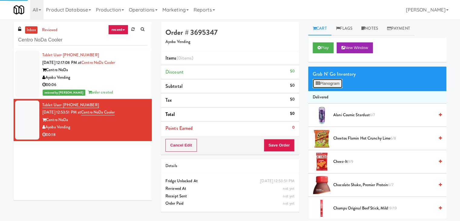
click at [332, 86] on button "Planogram" at bounding box center [328, 83] width 30 height 9
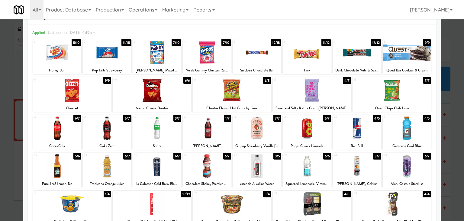
scroll to position [30, 0]
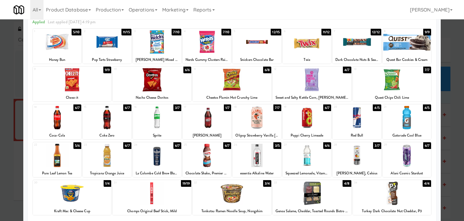
click at [213, 119] on div at bounding box center [207, 117] width 48 height 23
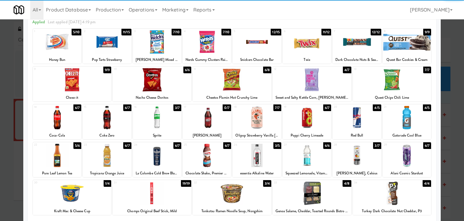
click at [146, 86] on div at bounding box center [152, 79] width 79 height 23
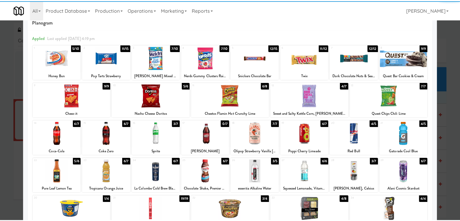
scroll to position [0, 0]
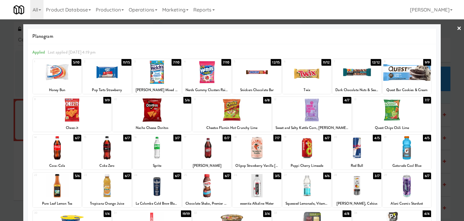
click at [457, 28] on link "×" at bounding box center [459, 28] width 5 height 19
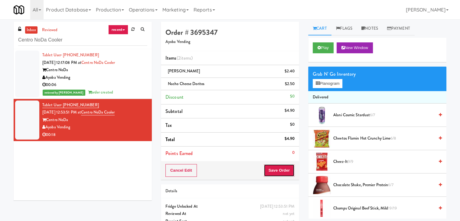
click at [271, 170] on button "Save Order" at bounding box center [279, 170] width 31 height 13
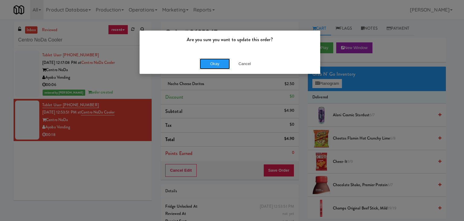
drag, startPoint x: 208, startPoint y: 64, endPoint x: 197, endPoint y: 57, distance: 12.7
click at [207, 64] on button "Okay" at bounding box center [215, 63] width 30 height 11
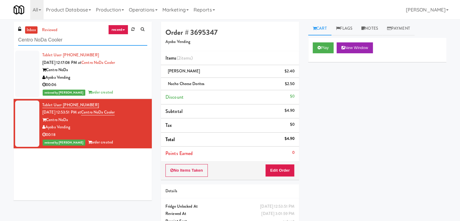
click at [79, 42] on input "Centro NoDa Cooler" at bounding box center [82, 39] width 129 height 11
click at [78, 44] on input "Centro NoDa Cooler" at bounding box center [82, 39] width 129 height 11
click at [78, 43] on input "Centro NoDa Cooler" at bounding box center [82, 39] width 129 height 11
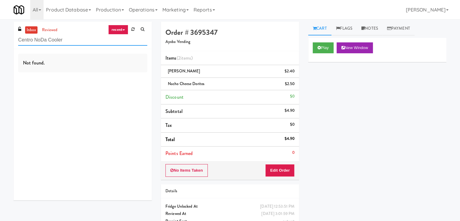
click at [78, 43] on input "Centro NoDa Cooler" at bounding box center [82, 39] width 129 height 11
paste input "The Pointe-Outpost-C1"
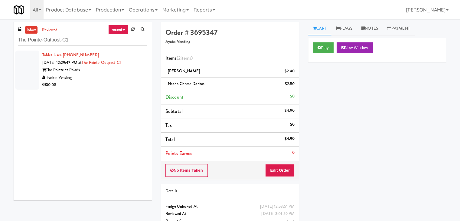
click at [133, 81] on div "00:05" at bounding box center [94, 85] width 105 height 8
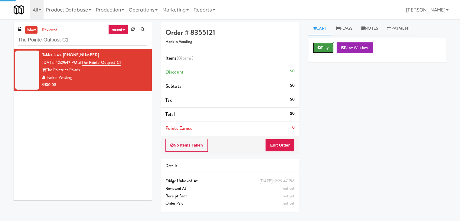
click at [319, 47] on icon at bounding box center [318, 48] width 3 height 4
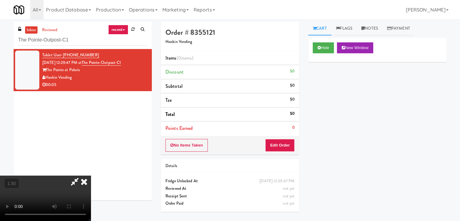
click at [91, 175] on video at bounding box center [45, 197] width 91 height 45
click at [91, 175] on icon at bounding box center [83, 181] width 13 height 12
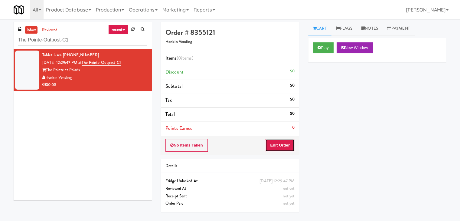
click at [283, 149] on button "Edit Order" at bounding box center [279, 145] width 29 height 13
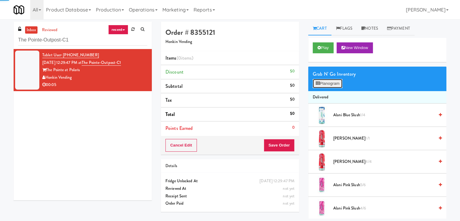
click at [325, 87] on button "Planogram" at bounding box center [328, 83] width 30 height 9
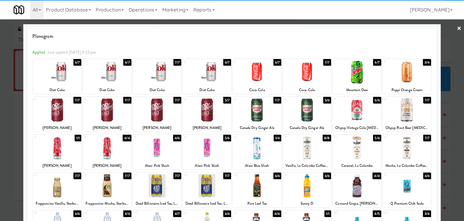
click at [166, 76] on div at bounding box center [157, 71] width 48 height 23
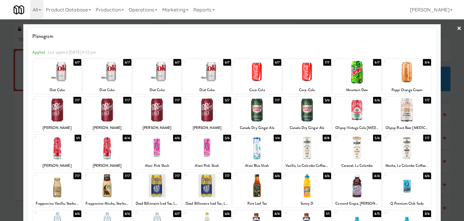
click at [457, 29] on link "×" at bounding box center [459, 28] width 5 height 19
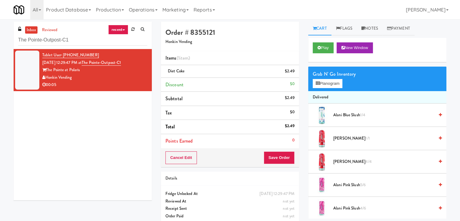
click at [295, 150] on div "Cancel Edit Save Order" at bounding box center [230, 157] width 138 height 19
click at [284, 154] on button "Save Order" at bounding box center [279, 157] width 31 height 13
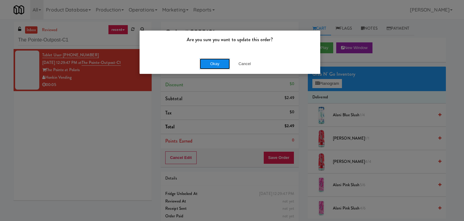
click at [215, 64] on button "Okay" at bounding box center [215, 63] width 30 height 11
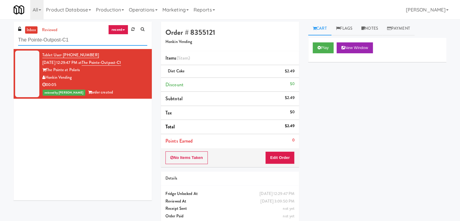
click at [79, 42] on input "The Pointe-Outpost-C1" at bounding box center [82, 39] width 129 height 11
click at [77, 42] on input "The Pointe-Outpost-C1" at bounding box center [82, 39] width 129 height 11
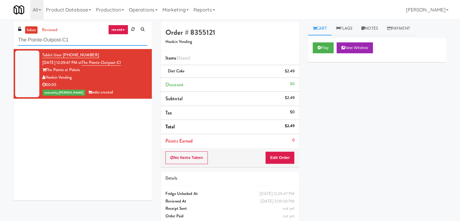
paste input "Cowboy - Cooler"
type input "Cowboy - Cooler"
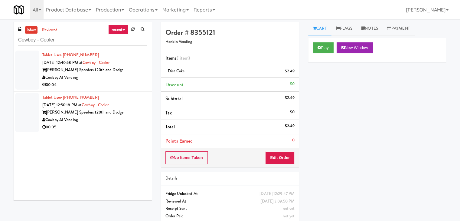
click at [103, 83] on div "00:04" at bounding box center [94, 85] width 105 height 8
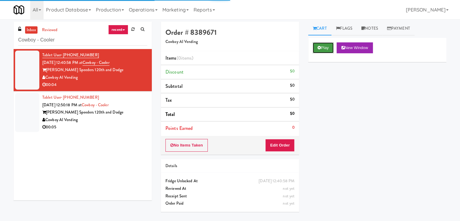
click at [324, 45] on button "Play" at bounding box center [323, 47] width 21 height 11
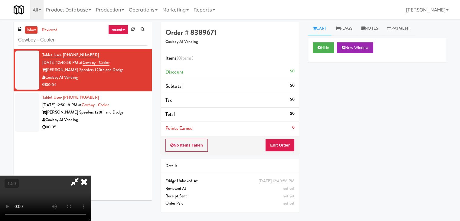
click at [91, 175] on video at bounding box center [45, 197] width 91 height 45
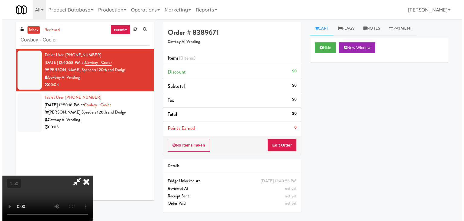
scroll to position [0, 0]
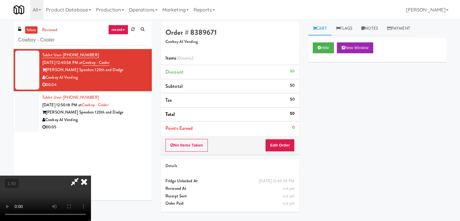
click at [91, 175] on icon at bounding box center [83, 181] width 13 height 12
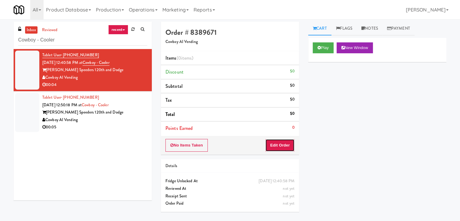
click at [274, 141] on button "Edit Order" at bounding box center [279, 145] width 29 height 13
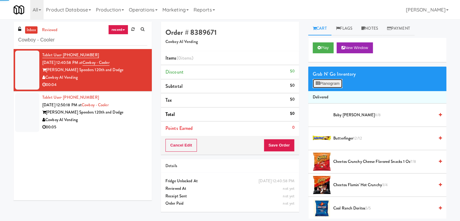
click at [328, 81] on button "Planogram" at bounding box center [328, 83] width 30 height 9
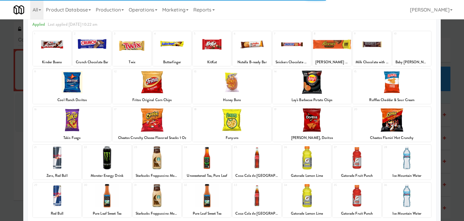
scroll to position [60, 0]
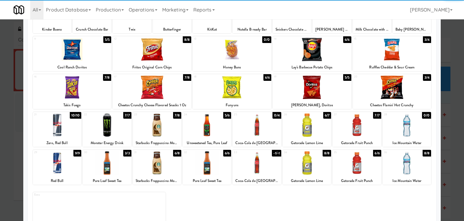
click at [256, 124] on div at bounding box center [257, 124] width 48 height 23
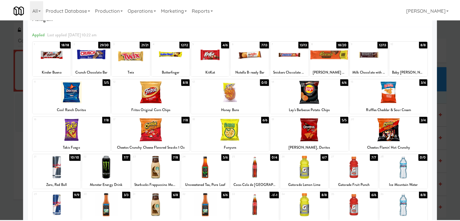
scroll to position [0, 0]
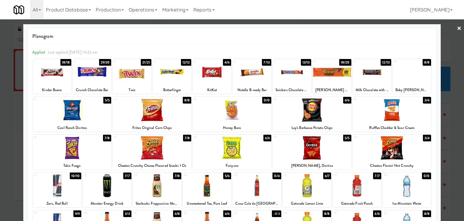
click at [457, 28] on link "×" at bounding box center [459, 28] width 5 height 19
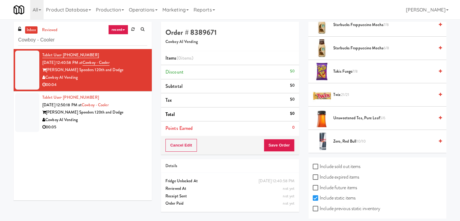
scroll to position [698, 0]
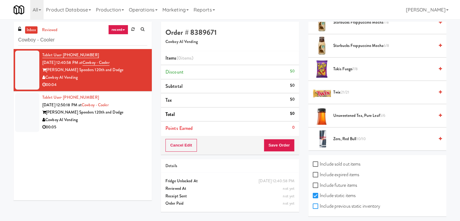
click at [313, 204] on input "Include previous static inventory" at bounding box center [316, 206] width 7 height 5
checkbox input "true"
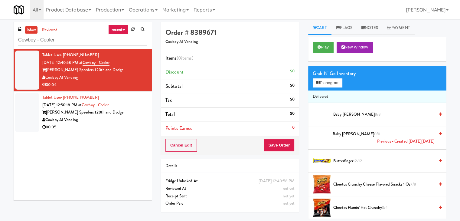
scroll to position [0, 0]
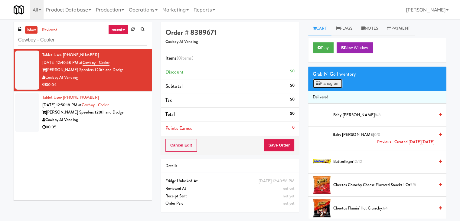
click at [328, 83] on button "Planogram" at bounding box center [328, 83] width 30 height 9
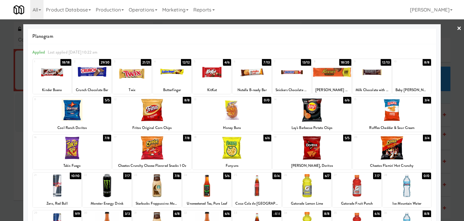
drag, startPoint x: 251, startPoint y: 186, endPoint x: 358, endPoint y: 159, distance: 109.9
click at [251, 186] on div at bounding box center [257, 185] width 48 height 23
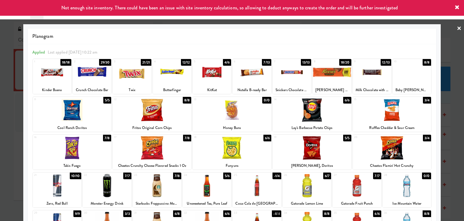
click at [457, 28] on link "×" at bounding box center [459, 28] width 5 height 19
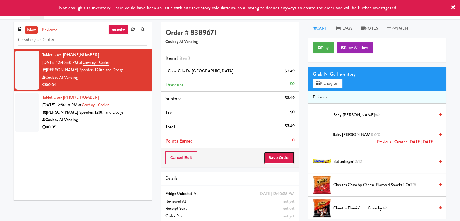
click at [285, 158] on button "Save Order" at bounding box center [279, 157] width 31 height 13
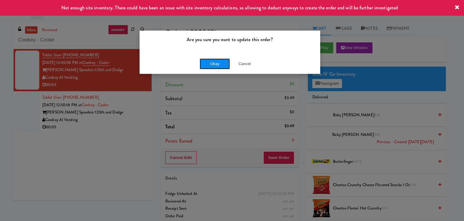
click at [215, 64] on button "Okay" at bounding box center [215, 63] width 30 height 11
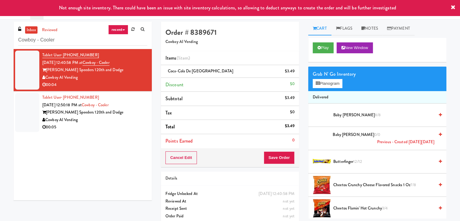
click at [125, 123] on div "00:05" at bounding box center [94, 127] width 105 height 8
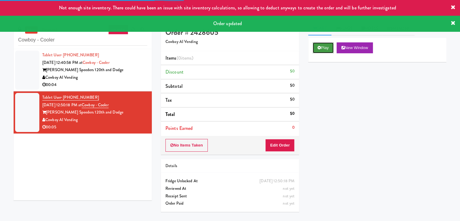
click at [320, 51] on button "Play" at bounding box center [323, 47] width 21 height 11
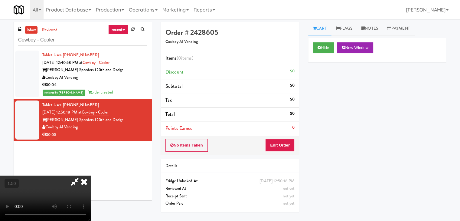
click at [91, 175] on video at bounding box center [45, 197] width 91 height 45
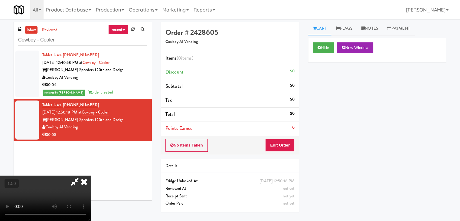
click at [91, 175] on video at bounding box center [45, 197] width 91 height 45
click at [91, 175] on icon at bounding box center [83, 181] width 13 height 12
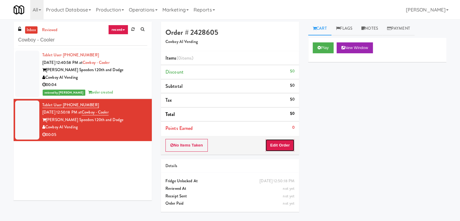
click at [278, 144] on button "Edit Order" at bounding box center [279, 145] width 29 height 13
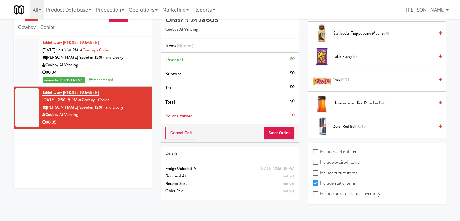
scroll to position [19, 0]
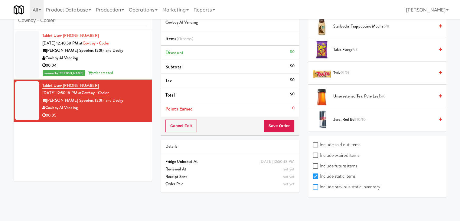
click at [318, 184] on input "Include previous static inventory" at bounding box center [316, 186] width 7 height 5
checkbox input "true"
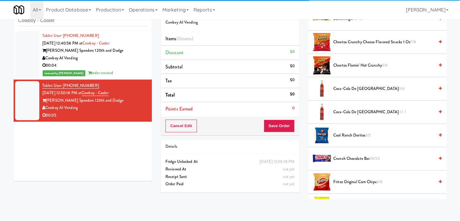
scroll to position [0, 0]
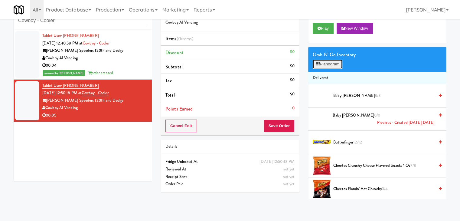
click at [329, 67] on button "Planogram" at bounding box center [328, 64] width 30 height 9
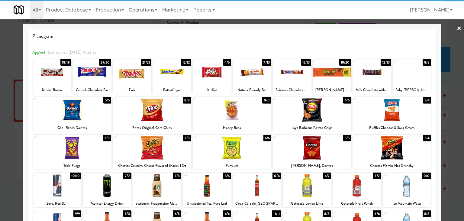
click at [256, 183] on div at bounding box center [257, 185] width 48 height 23
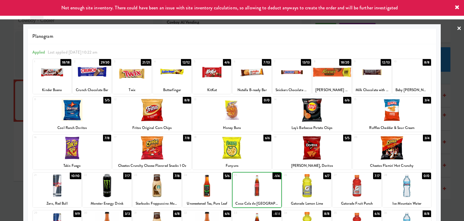
click at [256, 183] on div at bounding box center [257, 185] width 48 height 23
click at [457, 27] on link "×" at bounding box center [459, 28] width 5 height 19
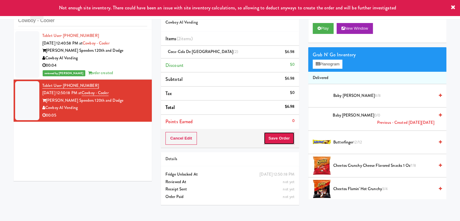
click at [274, 136] on button "Save Order" at bounding box center [279, 138] width 31 height 13
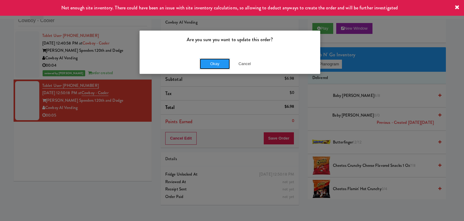
drag, startPoint x: 223, startPoint y: 64, endPoint x: 184, endPoint y: 29, distance: 52.4
click at [223, 64] on button "Okay" at bounding box center [215, 63] width 30 height 11
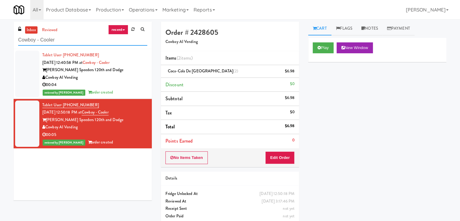
click at [72, 43] on input "Cowboy - Cooler" at bounding box center [82, 39] width 129 height 11
paste input "VooDoo Volleyball Confectionary/Bars"
type input "VooDoo Volleyball Confectionary/Bars"
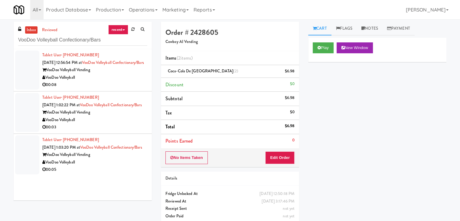
click at [109, 74] on div "VooDoo Volleyball Vending" at bounding box center [94, 70] width 105 height 8
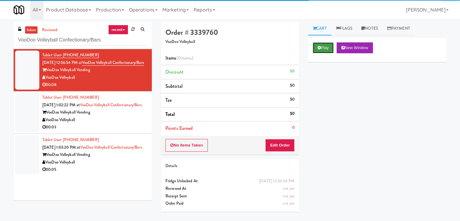
click at [320, 46] on button "Play" at bounding box center [323, 47] width 21 height 11
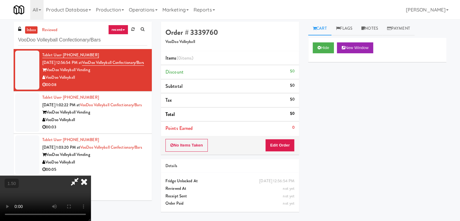
drag, startPoint x: 266, startPoint y: 23, endPoint x: 348, endPoint y: 37, distance: 82.5
click at [91, 175] on icon at bounding box center [83, 181] width 13 height 12
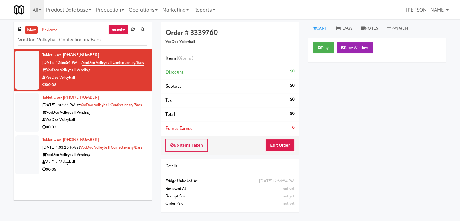
drag, startPoint x: 372, startPoint y: 34, endPoint x: 359, endPoint y: 70, distance: 38.5
click at [372, 35] on link "Notes" at bounding box center [370, 29] width 26 height 14
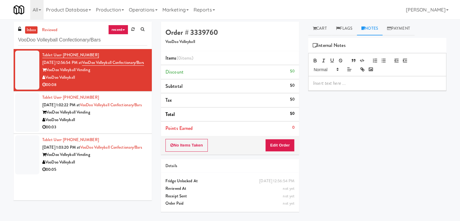
click at [342, 86] on p at bounding box center [377, 83] width 128 height 7
click at [188, 143] on button "No Items Taken" at bounding box center [186, 145] width 42 height 13
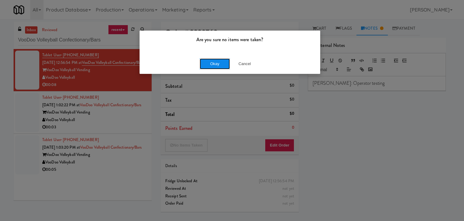
click at [218, 66] on button "Okay" at bounding box center [215, 63] width 30 height 11
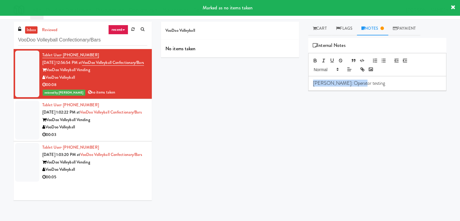
drag, startPoint x: 363, startPoint y: 84, endPoint x: 304, endPoint y: 79, distance: 59.4
click at [304, 79] on div "Cart Flags Notes Payment Play New Window Primary Flag Clear Flag if unable to d…" at bounding box center [376, 120] width 147 height 196
copy p "[PERSON_NAME]: Operator testing"
click at [120, 124] on div "VooDoo Volleyball Vending" at bounding box center [94, 120] width 105 height 8
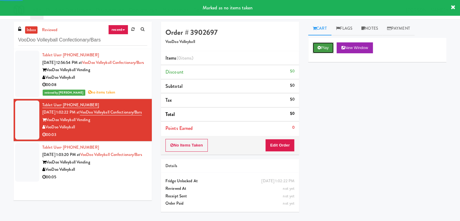
click at [328, 47] on button "Play" at bounding box center [323, 47] width 21 height 11
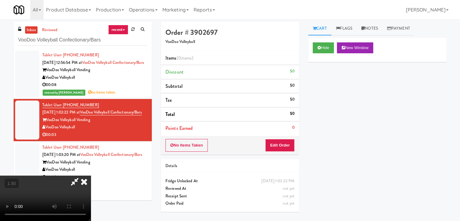
click at [91, 175] on icon at bounding box center [83, 181] width 13 height 12
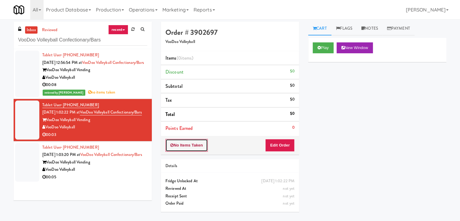
click at [184, 146] on button "No Items Taken" at bounding box center [186, 145] width 42 height 13
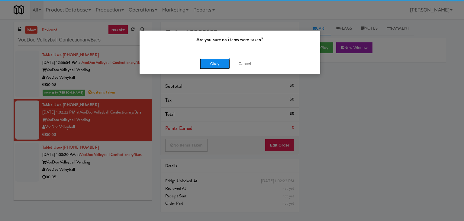
click at [208, 62] on button "Okay" at bounding box center [215, 63] width 30 height 11
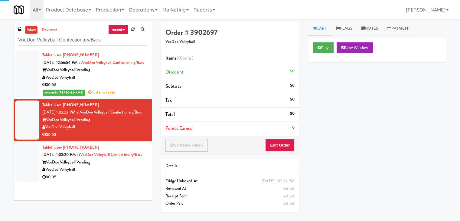
click at [118, 173] on div "VooDoo Volleyball" at bounding box center [94, 170] width 105 height 8
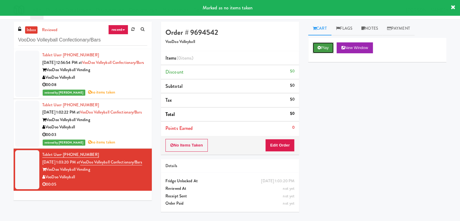
click at [322, 47] on button "Play" at bounding box center [323, 47] width 21 height 11
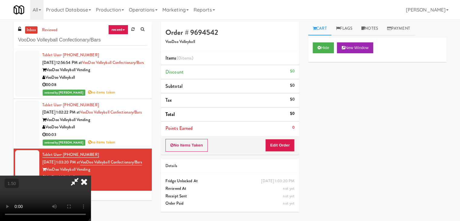
click at [91, 175] on icon at bounding box center [83, 181] width 13 height 12
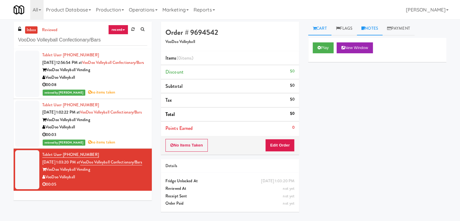
click at [365, 31] on link "Notes" at bounding box center [370, 29] width 26 height 14
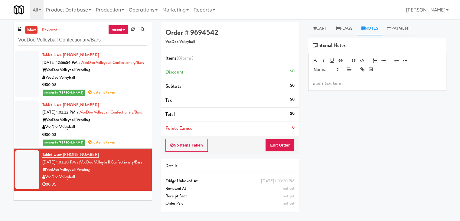
click at [345, 84] on p at bounding box center [377, 83] width 128 height 7
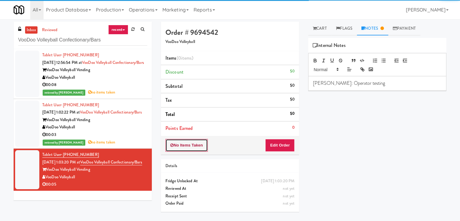
click at [202, 140] on button "No Items Taken" at bounding box center [186, 145] width 42 height 13
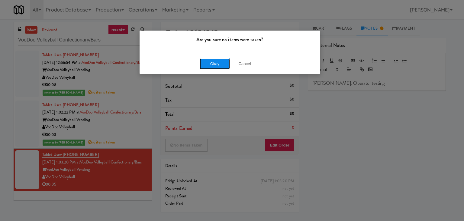
click at [205, 63] on button "Okay" at bounding box center [215, 63] width 30 height 11
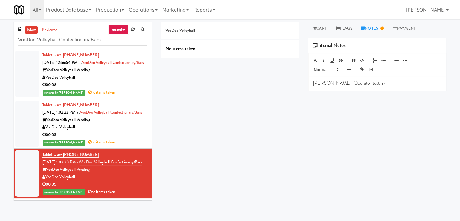
drag, startPoint x: 76, startPoint y: 86, endPoint x: 47, endPoint y: 85, distance: 29.3
click at [47, 81] on div "VooDoo Volleyball" at bounding box center [94, 78] width 105 height 8
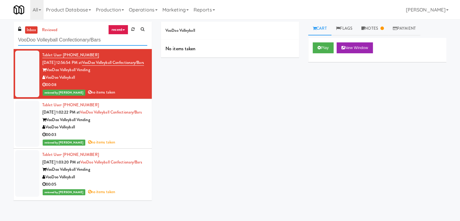
drag, startPoint x: 104, startPoint y: 40, endPoint x: 11, endPoint y: 40, distance: 93.7
click at [11, 40] on div "inbox reviewed recent all unclear take inventory issue suspicious failed recent…" at bounding box center [82, 113] width 147 height 183
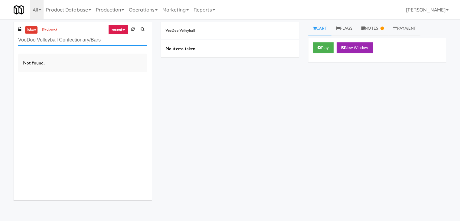
paste input "The [PERSON_NAME]"
type input "The [PERSON_NAME]"
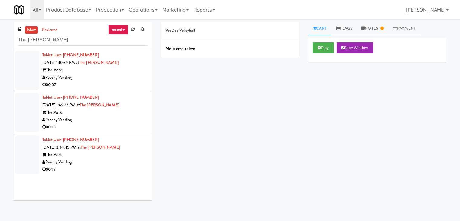
click at [105, 79] on div "Peachy Vending" at bounding box center [94, 78] width 105 height 8
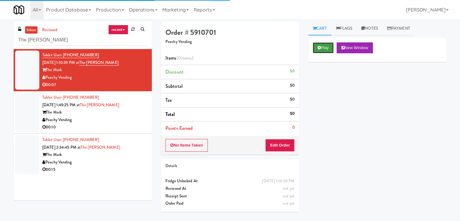
click at [329, 47] on button "Play" at bounding box center [323, 47] width 21 height 11
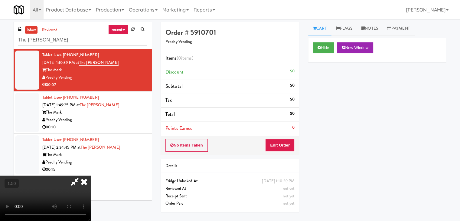
click at [91, 175] on video at bounding box center [45, 197] width 91 height 45
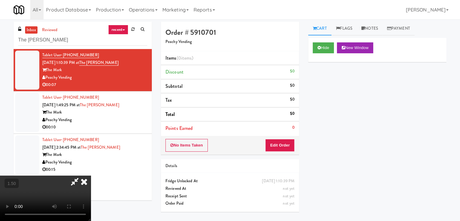
click at [91, 175] on video at bounding box center [45, 197] width 91 height 45
click at [91, 175] on icon at bounding box center [83, 181] width 13 height 12
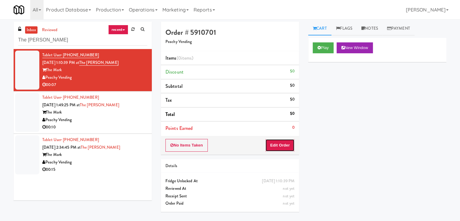
click at [286, 148] on button "Edit Order" at bounding box center [279, 145] width 29 height 13
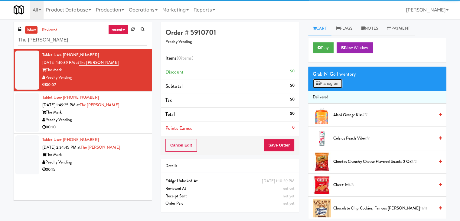
click at [329, 82] on button "Planogram" at bounding box center [328, 83] width 30 height 9
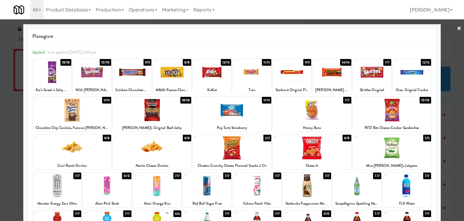
click at [320, 110] on div at bounding box center [312, 109] width 79 height 23
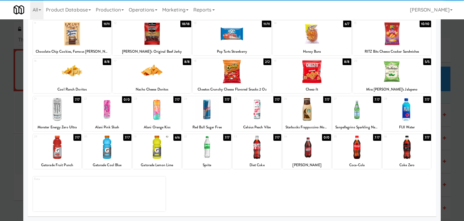
click at [314, 112] on div at bounding box center [307, 109] width 48 height 23
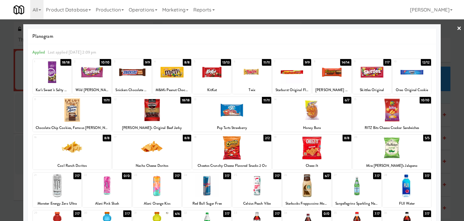
click at [457, 28] on link "×" at bounding box center [459, 28] width 5 height 19
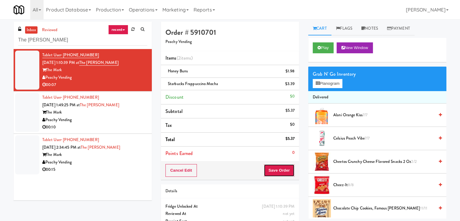
click at [277, 168] on button "Save Order" at bounding box center [279, 170] width 31 height 13
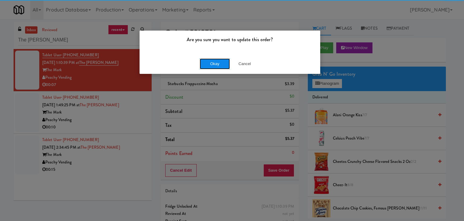
click at [213, 65] on button "Okay" at bounding box center [215, 63] width 30 height 11
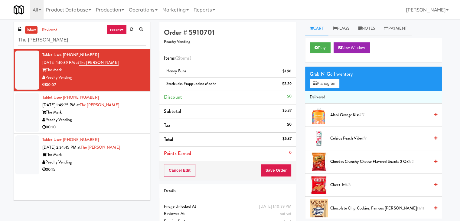
click at [133, 120] on div "Peachy Vending" at bounding box center [93, 120] width 103 height 8
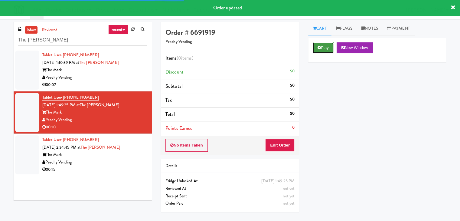
click at [320, 49] on icon at bounding box center [318, 48] width 3 height 4
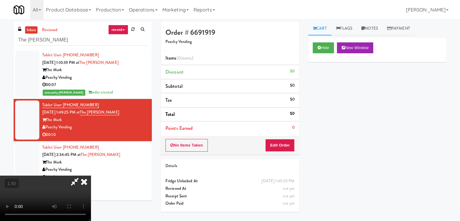
click at [91, 175] on video at bounding box center [45, 197] width 91 height 45
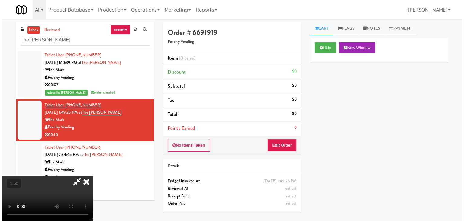
scroll to position [0, 0]
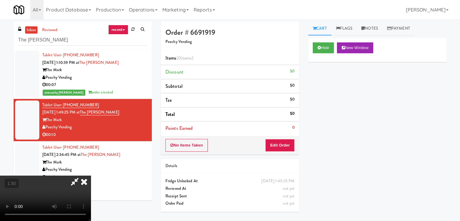
click at [91, 175] on icon at bounding box center [83, 181] width 13 height 12
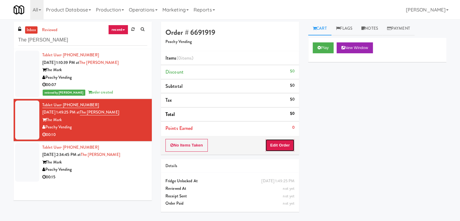
click at [281, 148] on button "Edit Order" at bounding box center [279, 145] width 29 height 13
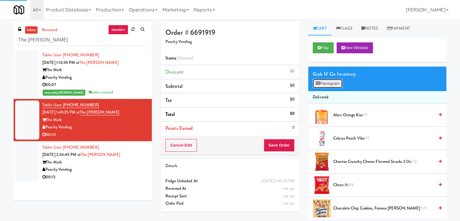
click at [323, 84] on button "Planogram" at bounding box center [328, 83] width 30 height 9
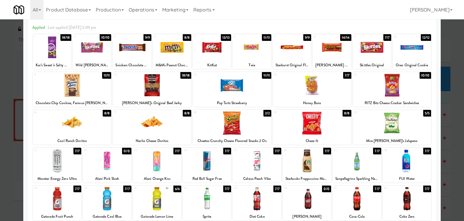
scroll to position [60, 0]
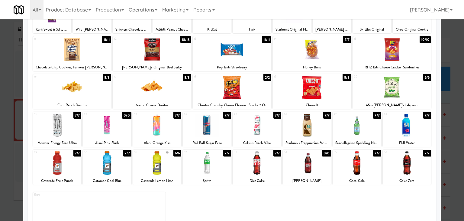
click at [70, 157] on div at bounding box center [57, 162] width 48 height 23
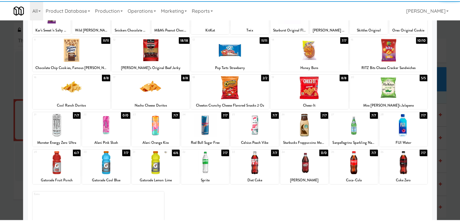
scroll to position [0, 0]
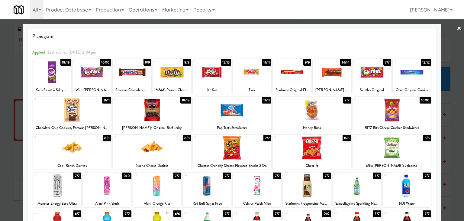
click at [457, 27] on link "×" at bounding box center [459, 28] width 5 height 19
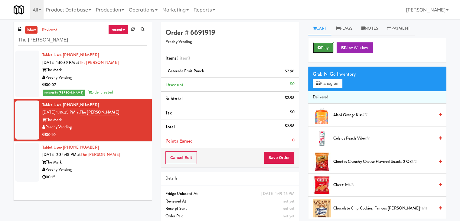
drag, startPoint x: 330, startPoint y: 48, endPoint x: 325, endPoint y: 50, distance: 5.8
click at [330, 48] on button "Play" at bounding box center [323, 47] width 21 height 11
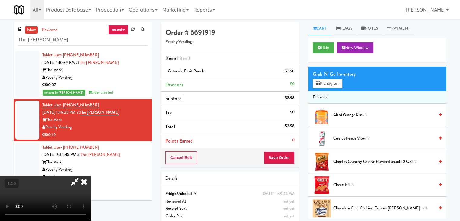
click at [91, 175] on icon at bounding box center [83, 181] width 13 height 12
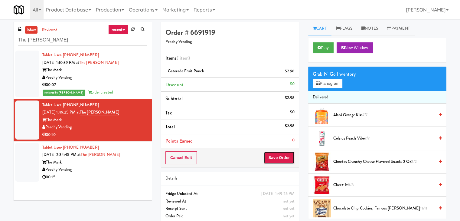
click at [279, 159] on button "Save Order" at bounding box center [279, 157] width 31 height 13
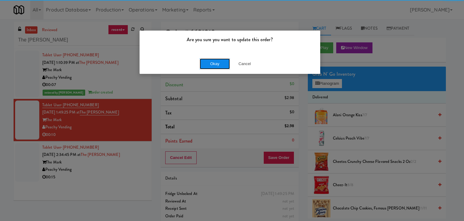
click at [219, 66] on button "Okay" at bounding box center [215, 63] width 30 height 11
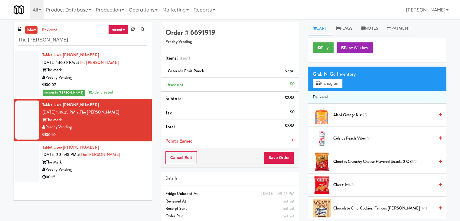
click at [121, 170] on div "Peachy Vending" at bounding box center [94, 170] width 105 height 8
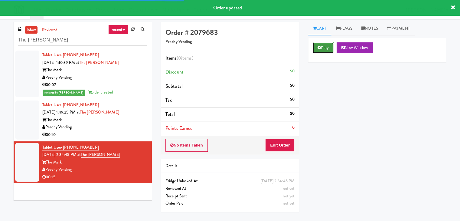
click at [321, 47] on button "Play" at bounding box center [323, 47] width 21 height 11
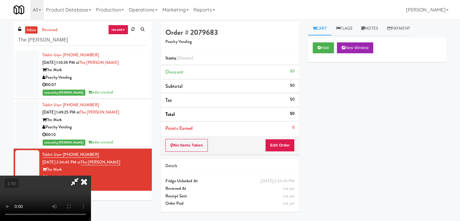
click at [91, 175] on video at bounding box center [45, 197] width 91 height 45
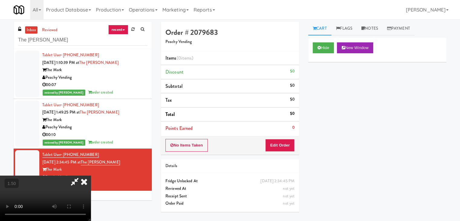
click at [91, 175] on video at bounding box center [45, 197] width 91 height 45
click at [91, 175] on icon at bounding box center [83, 181] width 13 height 12
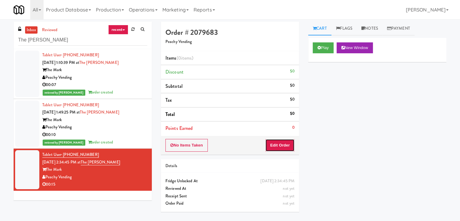
click at [276, 150] on button "Edit Order" at bounding box center [279, 145] width 29 height 13
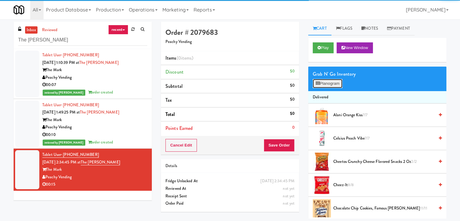
click at [329, 84] on button "Planogram" at bounding box center [328, 83] width 30 height 9
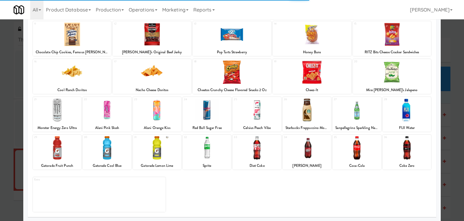
scroll to position [76, 0]
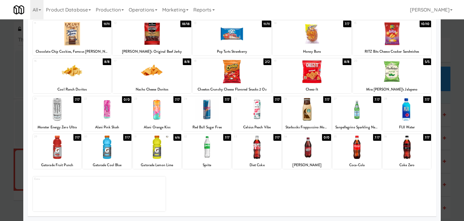
click at [306, 149] on div at bounding box center [307, 146] width 48 height 23
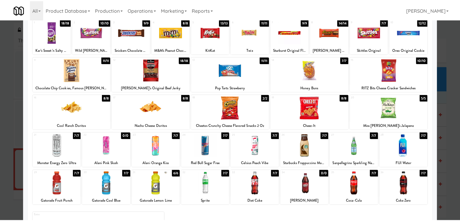
scroll to position [0, 0]
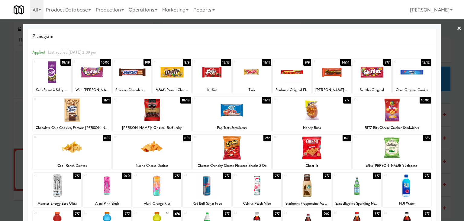
click at [457, 29] on link "×" at bounding box center [459, 28] width 5 height 19
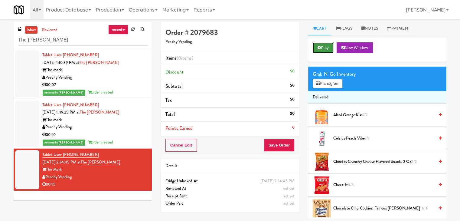
click at [322, 47] on button "Play" at bounding box center [323, 47] width 21 height 11
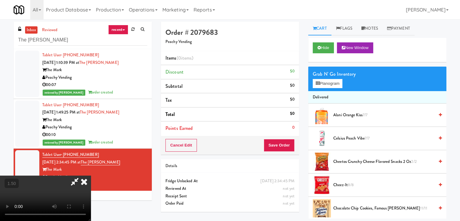
click at [91, 175] on icon at bounding box center [83, 181] width 13 height 12
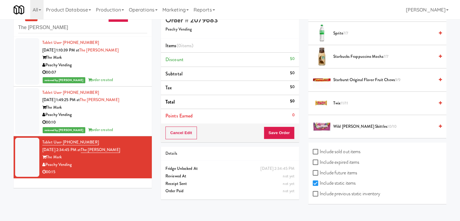
scroll to position [19, 0]
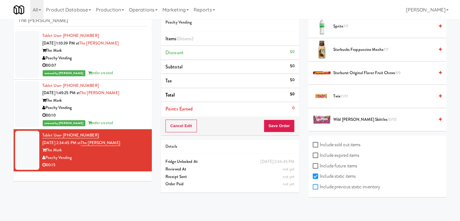
click at [315, 185] on input "Include previous static inventory" at bounding box center [316, 186] width 7 height 5
checkbox input "true"
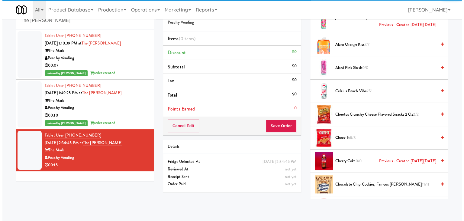
scroll to position [0, 0]
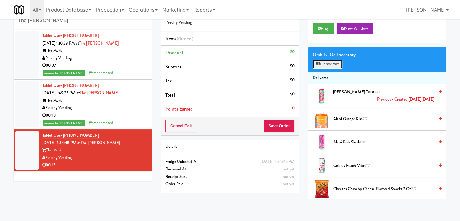
click at [330, 63] on button "Planogram" at bounding box center [328, 64] width 30 height 9
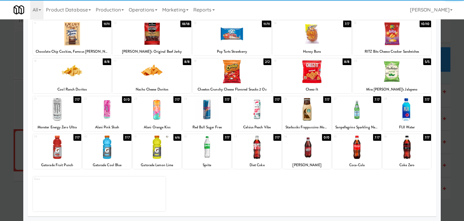
click at [298, 151] on div at bounding box center [307, 146] width 48 height 23
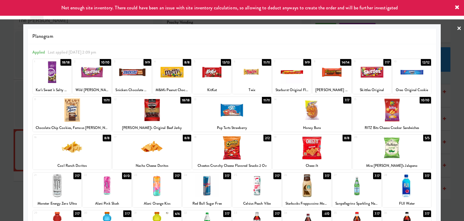
click at [397, 113] on div at bounding box center [392, 109] width 79 height 23
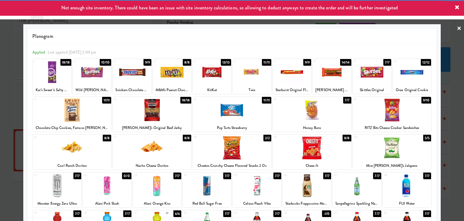
click at [457, 28] on link "×" at bounding box center [459, 28] width 5 height 19
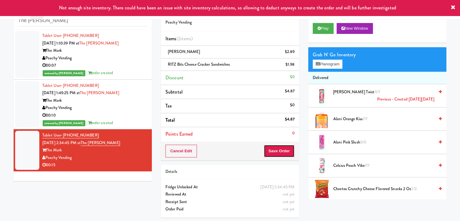
click at [273, 147] on button "Save Order" at bounding box center [279, 150] width 31 height 13
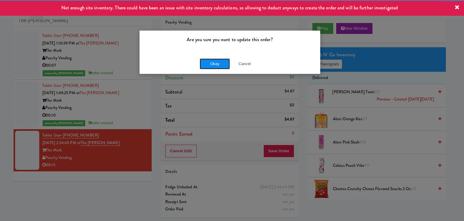
click at [218, 64] on button "Okay" at bounding box center [215, 63] width 30 height 11
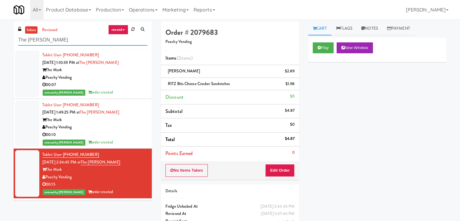
click at [73, 42] on input "The [PERSON_NAME]" at bounding box center [82, 39] width 129 height 11
paste input "Aqua Ambient"
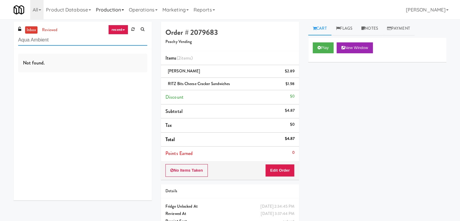
type input "Aqua Ambient"
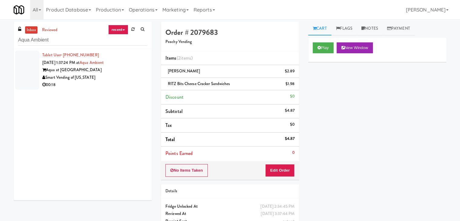
drag, startPoint x: 115, startPoint y: 74, endPoint x: 112, endPoint y: 75, distance: 3.3
click at [115, 74] on div "Smart Vending of [US_STATE]" at bounding box center [94, 78] width 105 height 8
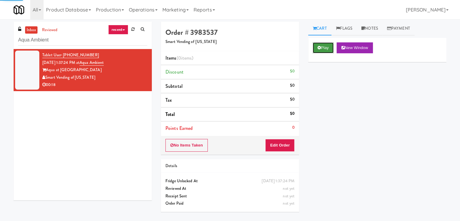
click at [323, 47] on button "Play" at bounding box center [323, 47] width 21 height 11
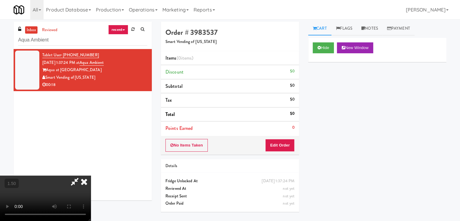
click at [91, 175] on video at bounding box center [45, 197] width 91 height 45
click at [91, 175] on icon at bounding box center [83, 181] width 13 height 12
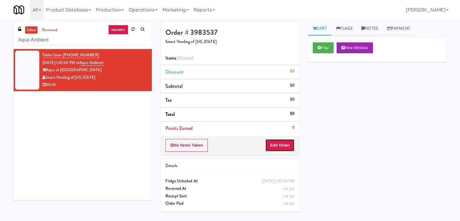
click at [277, 142] on button "Edit Order" at bounding box center [279, 145] width 29 height 13
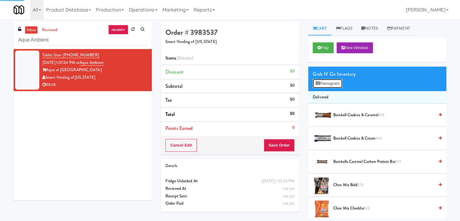
click at [326, 84] on button "Planogram" at bounding box center [328, 83] width 30 height 9
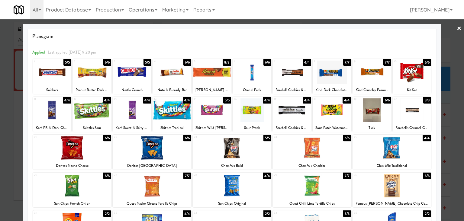
click at [409, 70] on div at bounding box center [412, 71] width 38 height 23
click at [184, 110] on div at bounding box center [172, 109] width 38 height 23
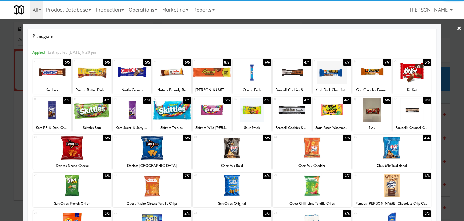
drag, startPoint x: 455, startPoint y: 26, endPoint x: 355, endPoint y: 83, distance: 114.9
click at [457, 26] on link "×" at bounding box center [459, 28] width 5 height 19
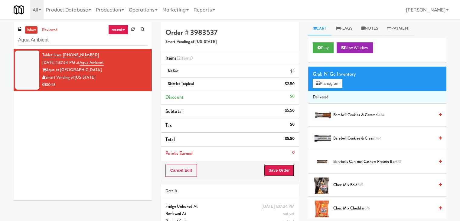
click at [266, 173] on button "Save Order" at bounding box center [279, 170] width 31 height 13
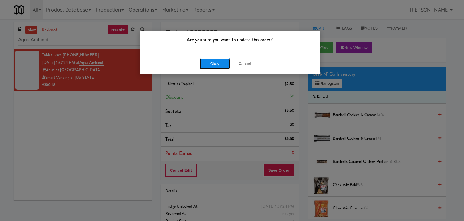
click at [215, 64] on button "Okay" at bounding box center [215, 63] width 30 height 11
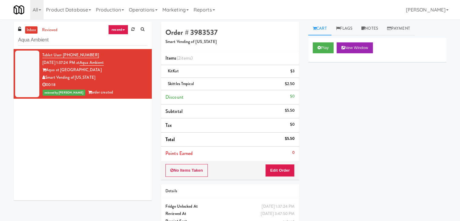
click at [71, 49] on li "Tablet User · (336) 512-2680 [DATE] 1:37:24 PM at Aqua Ambient Aqua at [GEOGRAP…" at bounding box center [83, 74] width 138 height 50
click at [68, 39] on input "Aqua Ambient" at bounding box center [82, 39] width 129 height 11
paste input "[PERSON_NAME] Metrocenter"
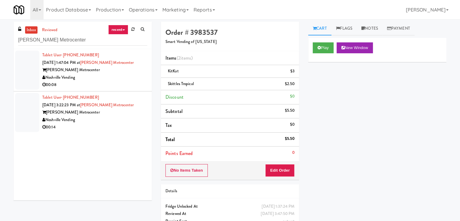
drag, startPoint x: 120, startPoint y: 86, endPoint x: 113, endPoint y: 84, distance: 7.2
click at [120, 86] on div "00:08" at bounding box center [94, 85] width 105 height 8
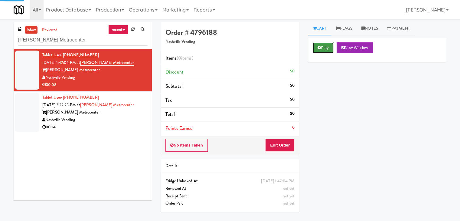
drag, startPoint x: 317, startPoint y: 52, endPoint x: 313, endPoint y: 50, distance: 4.1
click at [317, 52] on button "Play" at bounding box center [323, 47] width 21 height 11
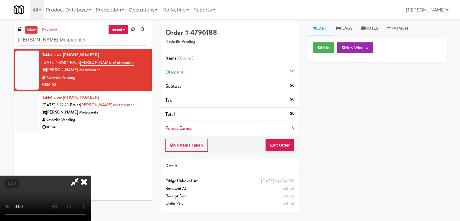
click at [91, 175] on video at bounding box center [45, 197] width 91 height 45
click at [91, 175] on icon at bounding box center [83, 181] width 13 height 12
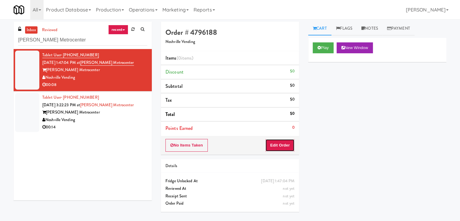
click at [274, 141] on button "Edit Order" at bounding box center [279, 145] width 29 height 13
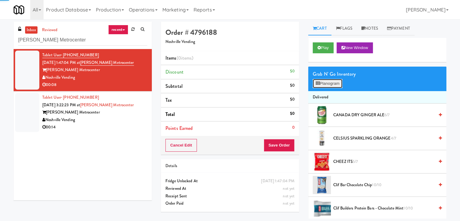
click at [320, 84] on button "Planogram" at bounding box center [328, 83] width 30 height 9
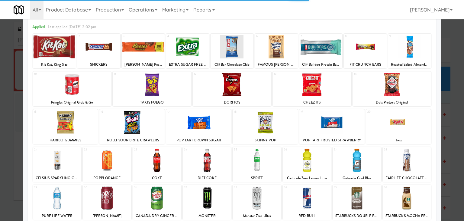
scroll to position [60, 0]
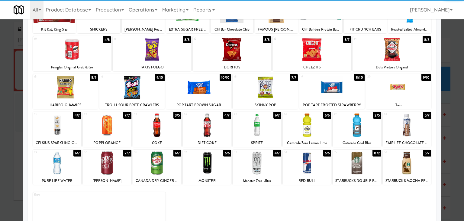
click at [111, 126] on div at bounding box center [107, 124] width 48 height 23
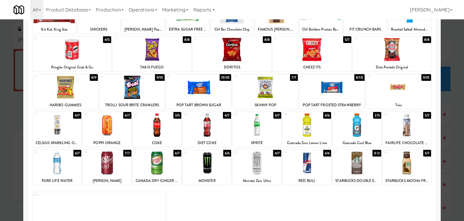
click at [272, 89] on div at bounding box center [265, 87] width 65 height 23
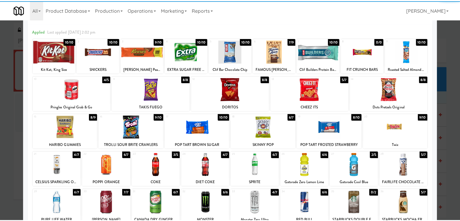
scroll to position [0, 0]
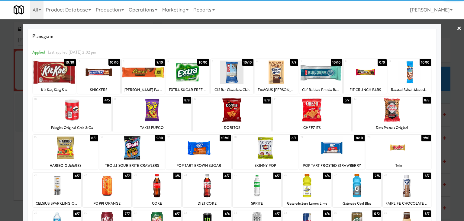
click at [457, 28] on link "×" at bounding box center [459, 28] width 5 height 19
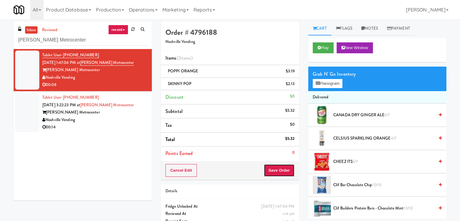
click at [283, 170] on button "Save Order" at bounding box center [279, 170] width 31 height 13
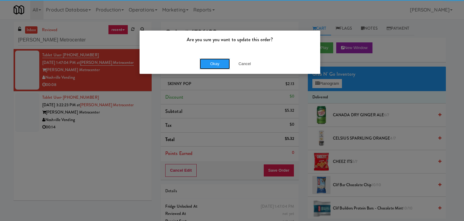
drag, startPoint x: 205, startPoint y: 63, endPoint x: 199, endPoint y: 67, distance: 6.5
click at [205, 63] on button "Okay" at bounding box center [215, 63] width 30 height 11
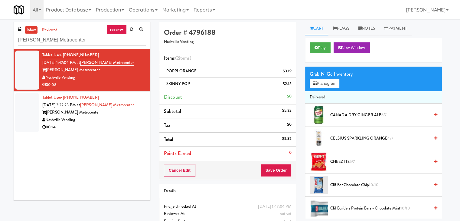
click at [121, 115] on div "[PERSON_NAME] Metrocenter" at bounding box center [93, 113] width 103 height 8
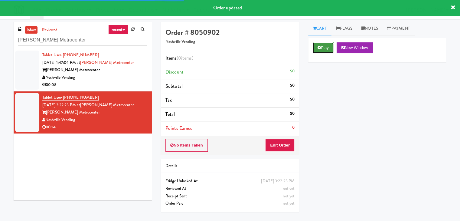
click at [326, 49] on button "Play" at bounding box center [323, 47] width 21 height 11
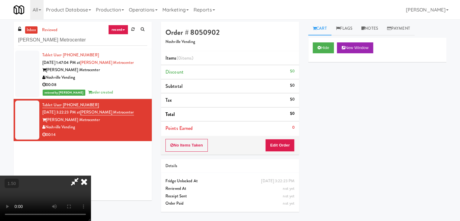
click at [91, 175] on video at bounding box center [45, 197] width 91 height 45
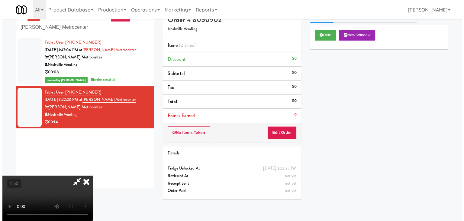
scroll to position [19, 0]
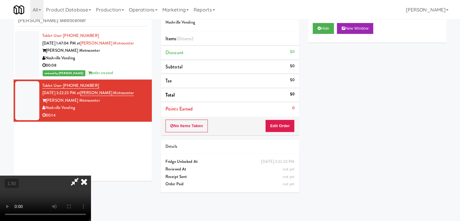
click at [91, 175] on video at bounding box center [45, 197] width 91 height 45
click at [91, 175] on icon at bounding box center [83, 181] width 13 height 12
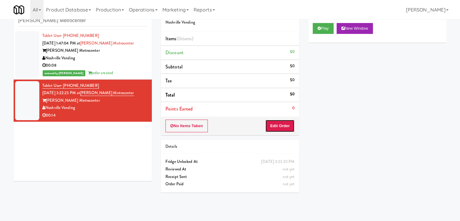
click at [285, 124] on button "Edit Order" at bounding box center [279, 125] width 29 height 13
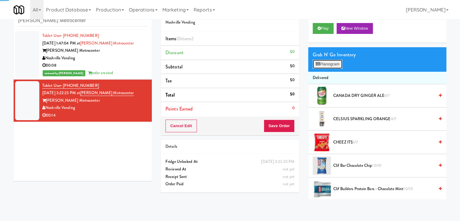
click at [324, 62] on button "Planogram" at bounding box center [328, 64] width 30 height 9
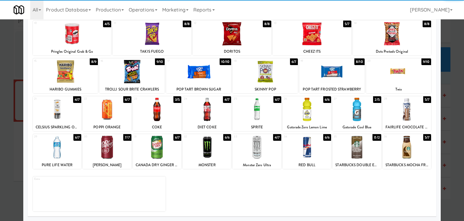
click at [261, 147] on div at bounding box center [257, 146] width 48 height 23
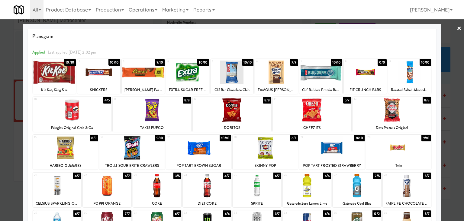
click at [457, 24] on link "×" at bounding box center [459, 28] width 5 height 19
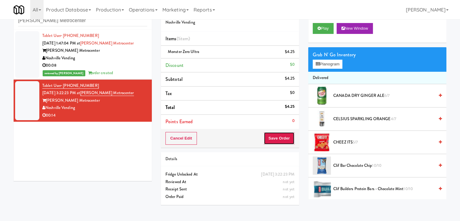
click at [269, 142] on button "Save Order" at bounding box center [279, 138] width 31 height 13
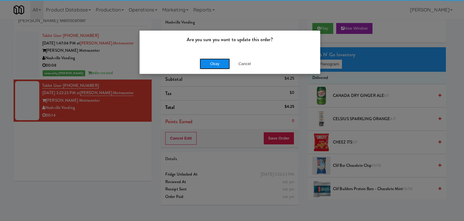
click at [211, 68] on button "Okay" at bounding box center [215, 63] width 30 height 11
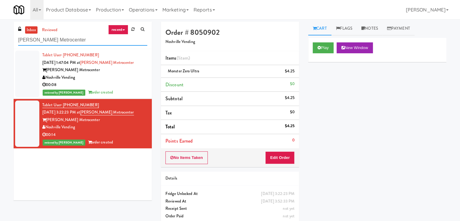
click at [74, 38] on input "[PERSON_NAME] Metrocenter" at bounding box center [82, 39] width 129 height 11
paste input "[PERSON_NAME] - Right"
type input "[PERSON_NAME] - Right"
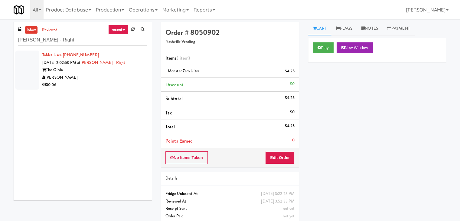
click at [112, 79] on div "[PERSON_NAME]" at bounding box center [94, 78] width 105 height 8
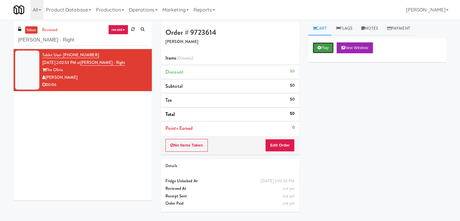
click at [319, 49] on icon at bounding box center [318, 48] width 3 height 4
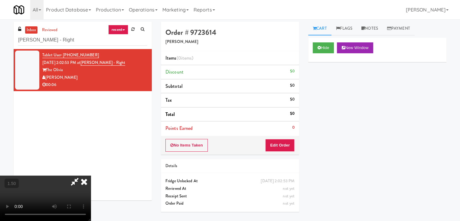
click at [91, 175] on video at bounding box center [45, 197] width 91 height 45
click at [91, 175] on icon at bounding box center [83, 181] width 13 height 12
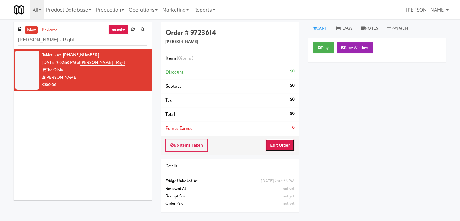
click at [280, 142] on button "Edit Order" at bounding box center [279, 145] width 29 height 13
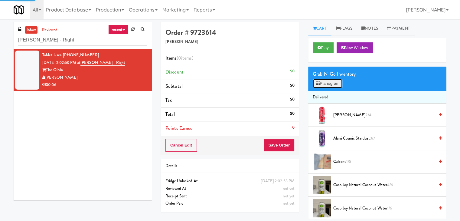
click at [324, 84] on button "Planogram" at bounding box center [328, 83] width 30 height 9
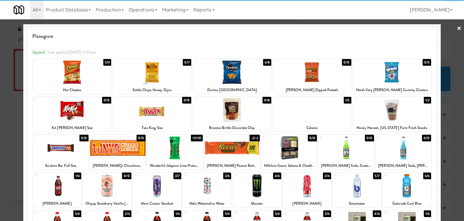
scroll to position [60, 0]
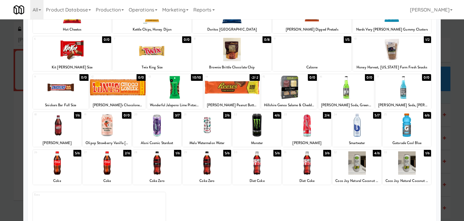
click at [110, 131] on div at bounding box center [107, 124] width 48 height 23
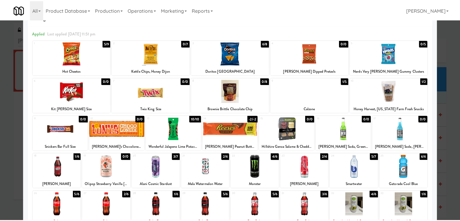
scroll to position [0, 0]
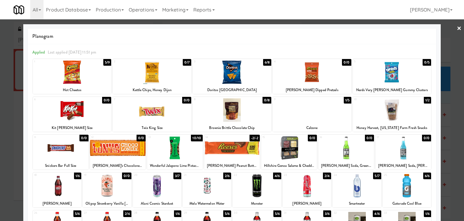
click at [457, 29] on link "×" at bounding box center [459, 28] width 5 height 19
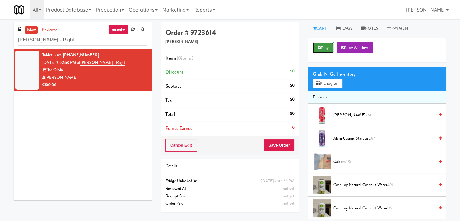
click at [322, 43] on button "Play" at bounding box center [323, 47] width 21 height 11
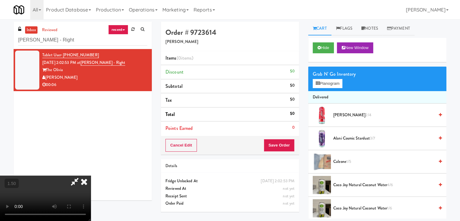
click at [91, 175] on video at bounding box center [45, 197] width 91 height 45
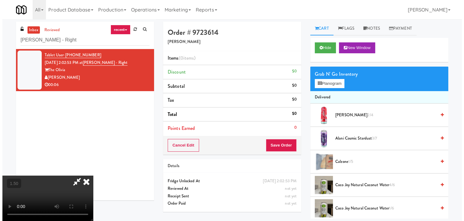
scroll to position [19, 0]
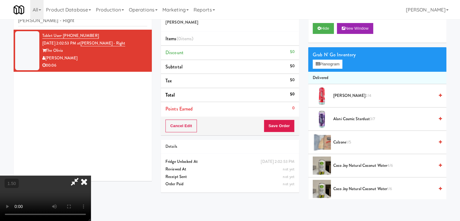
click at [91, 175] on video at bounding box center [45, 197] width 91 height 45
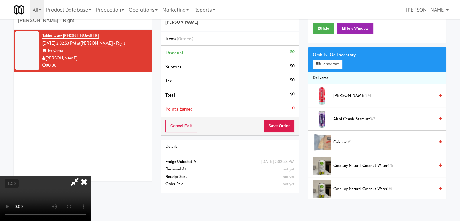
click at [91, 175] on icon at bounding box center [83, 181] width 13 height 12
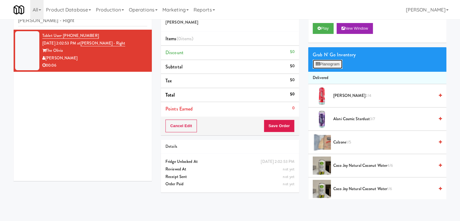
click at [325, 63] on button "Planogram" at bounding box center [328, 64] width 30 height 9
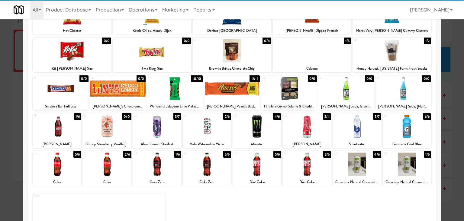
scroll to position [60, 0]
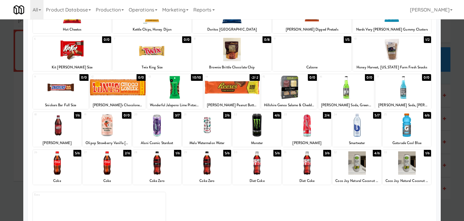
click at [112, 125] on div at bounding box center [107, 124] width 48 height 23
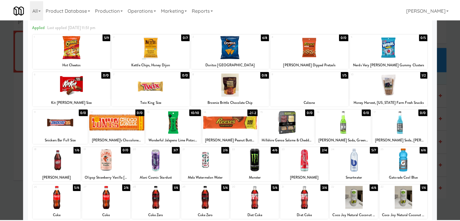
scroll to position [0, 0]
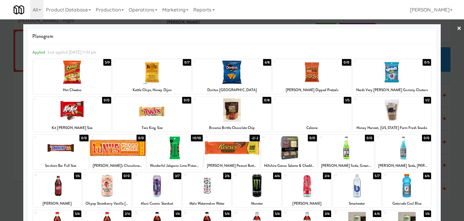
click at [457, 28] on link "×" at bounding box center [459, 28] width 5 height 19
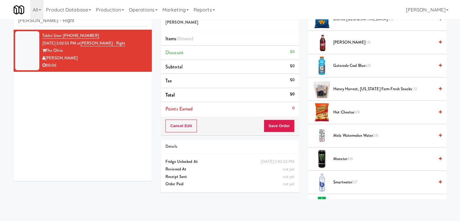
scroll to position [419, 0]
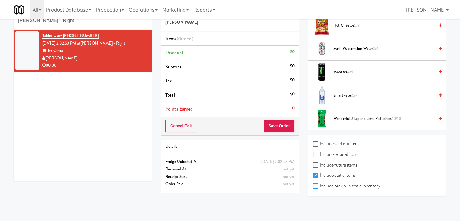
click at [314, 183] on input "Include previous static inventory" at bounding box center [316, 185] width 7 height 5
checkbox input "true"
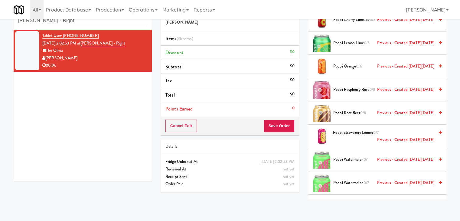
scroll to position [1689, 0]
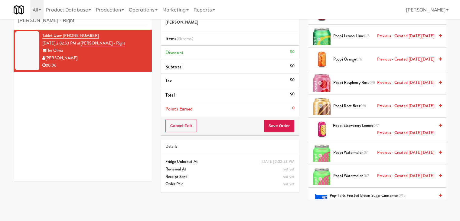
click at [354, 122] on span "Poppi Strawberry Lemon 0/7 Previous - Created [DATE][DATE]" at bounding box center [383, 129] width 101 height 15
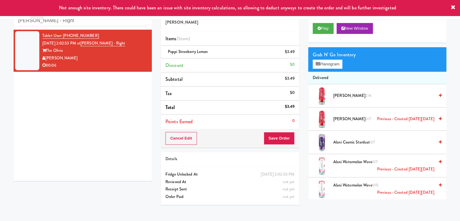
scroll to position [0, 0]
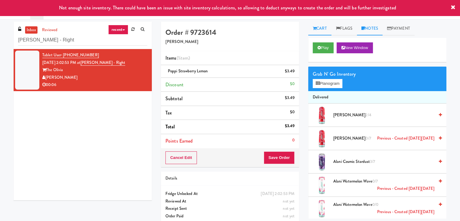
click at [365, 30] on link "Notes" at bounding box center [370, 29] width 26 height 14
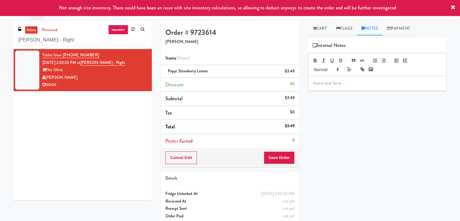
click at [351, 81] on p at bounding box center [377, 83] width 128 height 7
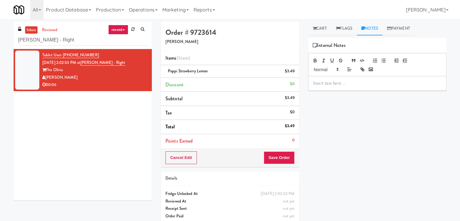
click at [340, 84] on p at bounding box center [377, 83] width 128 height 7
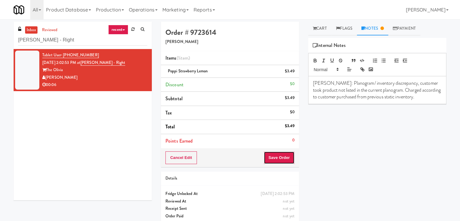
click at [278, 159] on button "Save Order" at bounding box center [279, 157] width 31 height 13
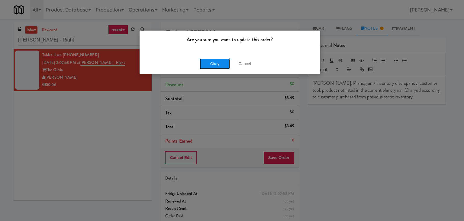
click at [217, 64] on button "Okay" at bounding box center [215, 63] width 30 height 11
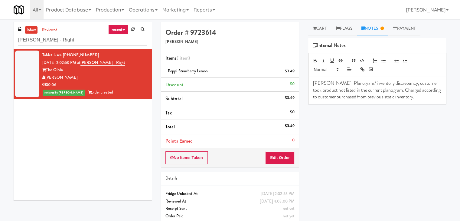
drag, startPoint x: 71, startPoint y: 77, endPoint x: 47, endPoint y: 79, distance: 24.2
click at [47, 79] on div "[PERSON_NAME]" at bounding box center [94, 78] width 105 height 8
copy div "[PERSON_NAME]"
